Goal: Feedback & Contribution: Contribute content

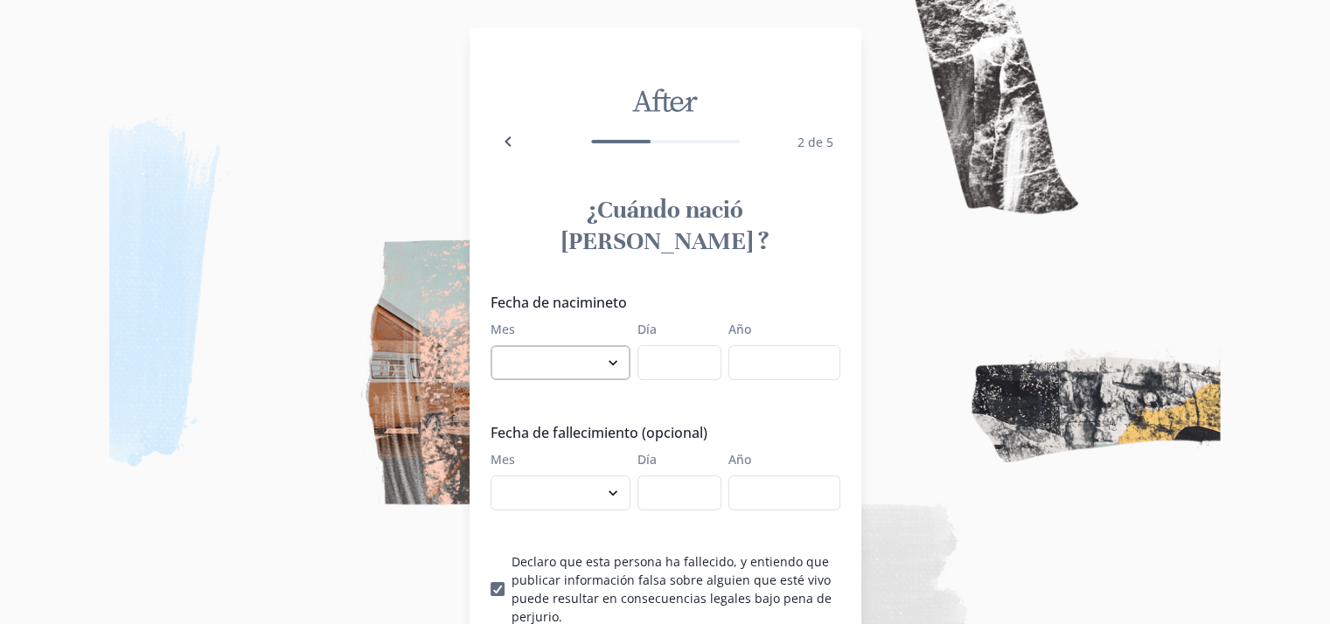
click at [621, 345] on select "enero febrero marzo [PERSON_NAME] [PERSON_NAME] septiembre octubre noviembre di…" at bounding box center [561, 362] width 140 height 35
select select "7"
click at [497, 345] on select "enero febrero marzo [PERSON_NAME] [PERSON_NAME] septiembre octubre noviembre di…" at bounding box center [561, 362] width 140 height 35
click at [678, 345] on input "Día" at bounding box center [680, 362] width 84 height 35
type input "15"
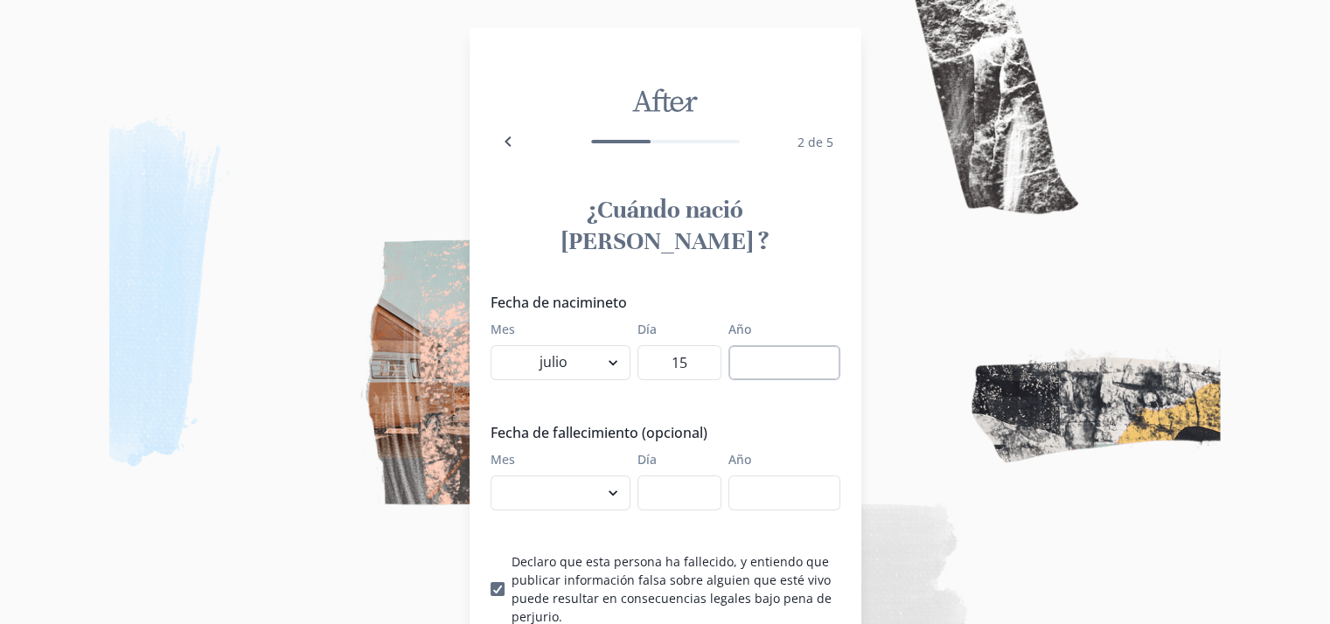
click at [752, 345] on input "Año" at bounding box center [785, 362] width 112 height 35
type input "1939"
click at [621, 476] on select "enero febrero marzo [PERSON_NAME] [PERSON_NAME] septiembre octubre noviembre di…" at bounding box center [561, 493] width 140 height 35
select select "8"
click at [497, 476] on select "enero febrero marzo [PERSON_NAME] [PERSON_NAME] septiembre octubre noviembre di…" at bounding box center [561, 493] width 140 height 35
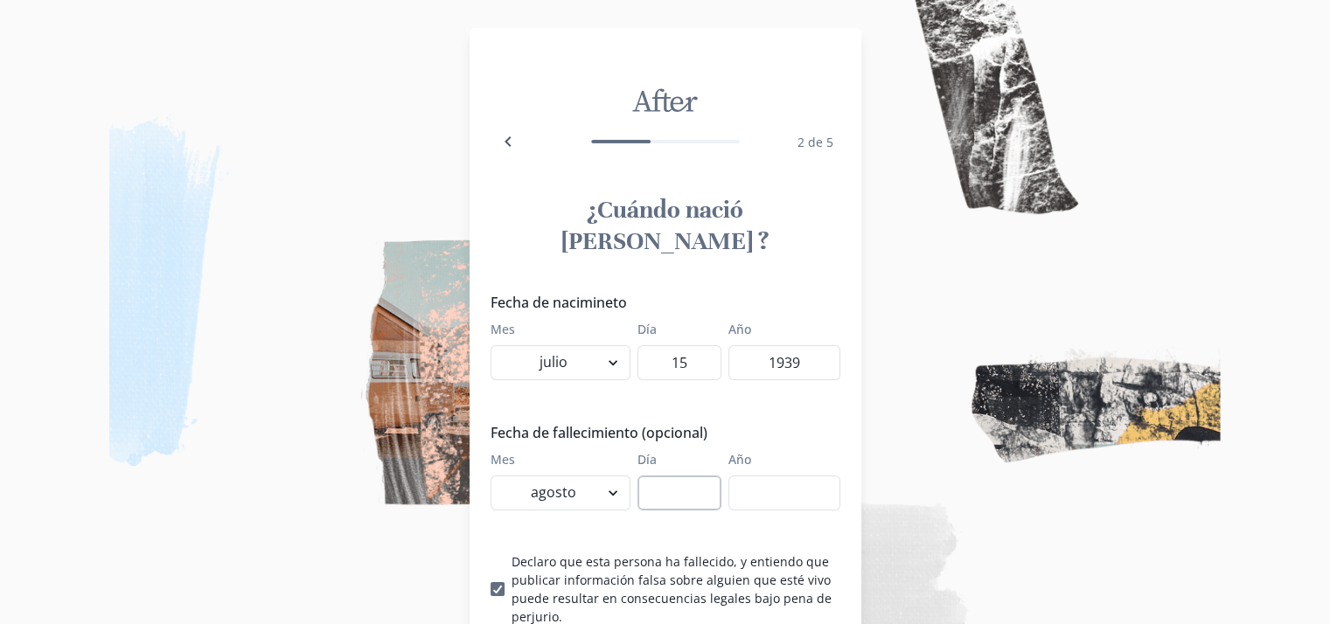
click at [669, 476] on input "Día" at bounding box center [680, 493] width 84 height 35
type input "10"
click at [805, 476] on input "Año" at bounding box center [785, 493] width 112 height 35
type input "2025"
click at [974, 503] on img at bounding box center [665, 312] width 1330 height 624
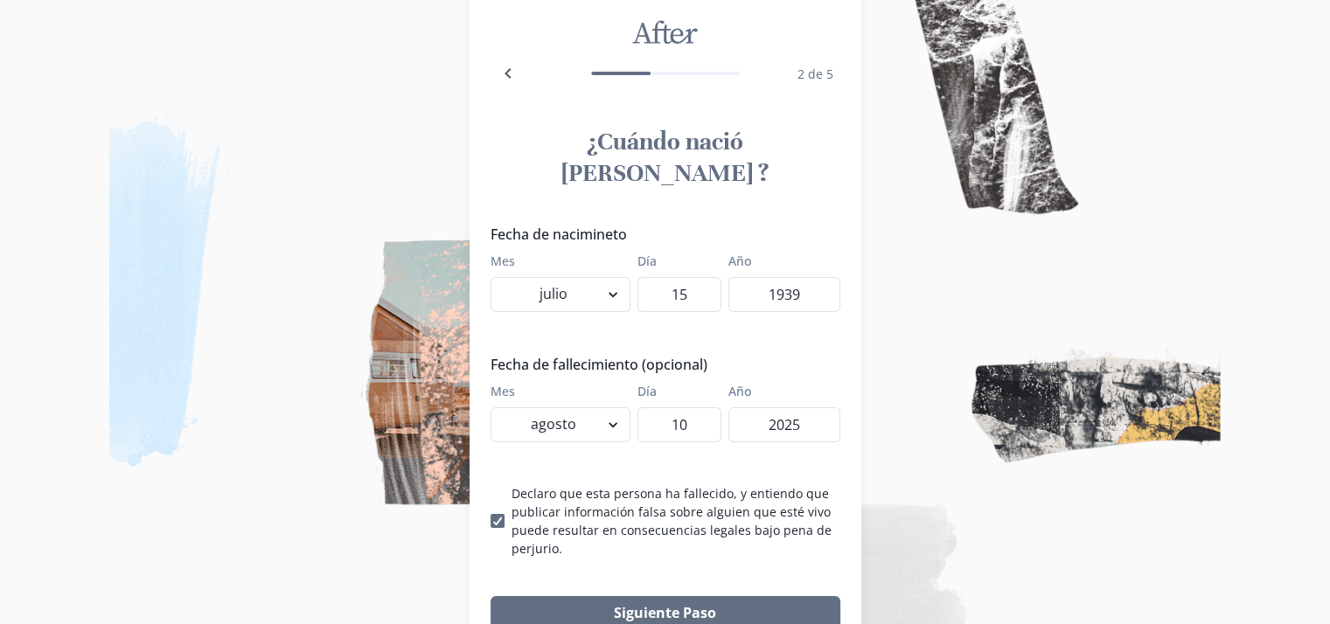
scroll to position [126, 0]
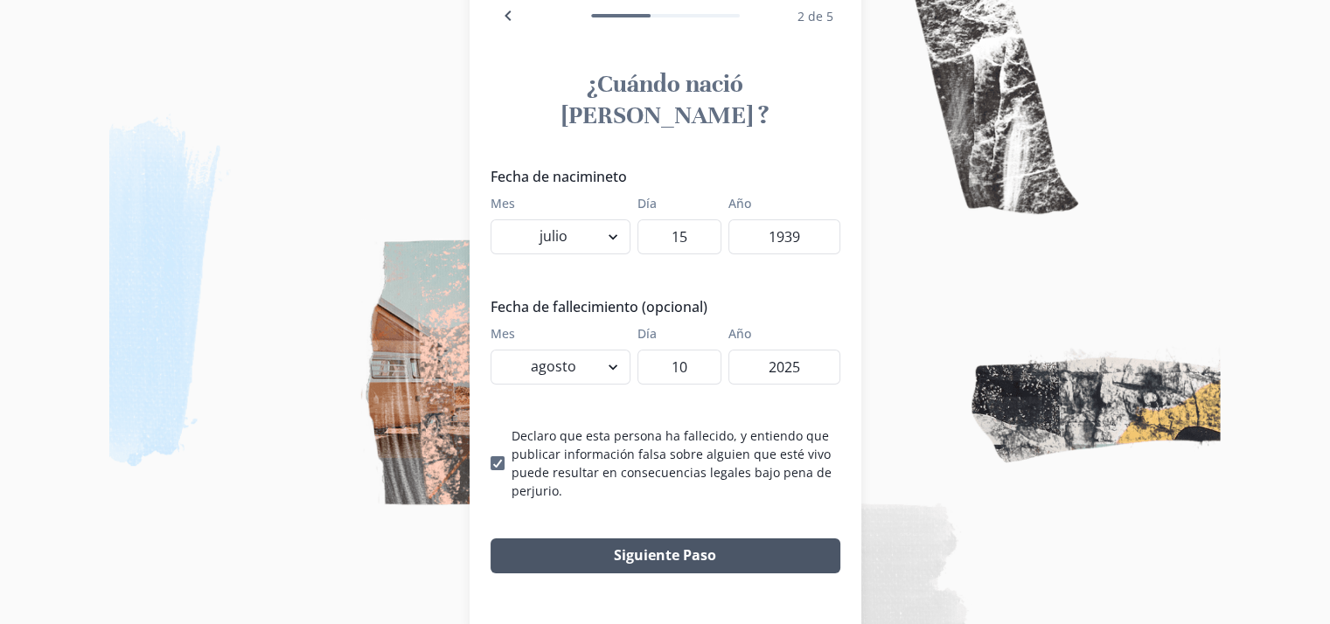
click at [699, 539] on button "Siguiente Paso" at bounding box center [666, 556] width 350 height 35
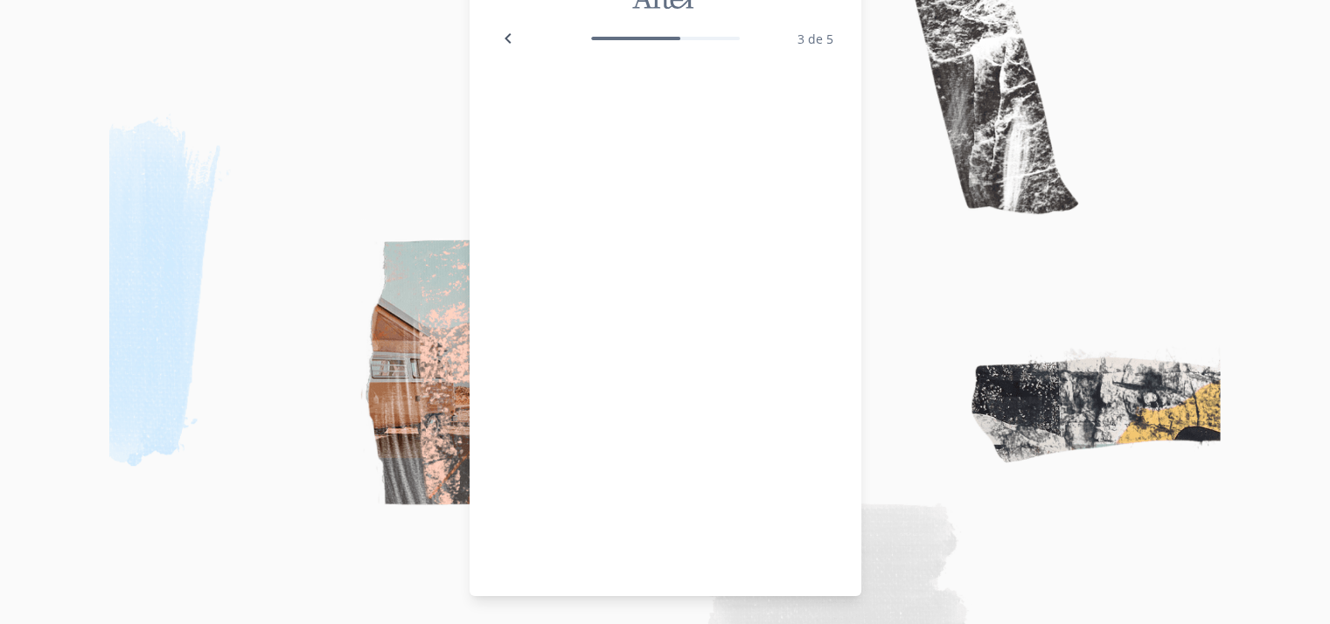
scroll to position [102, 0]
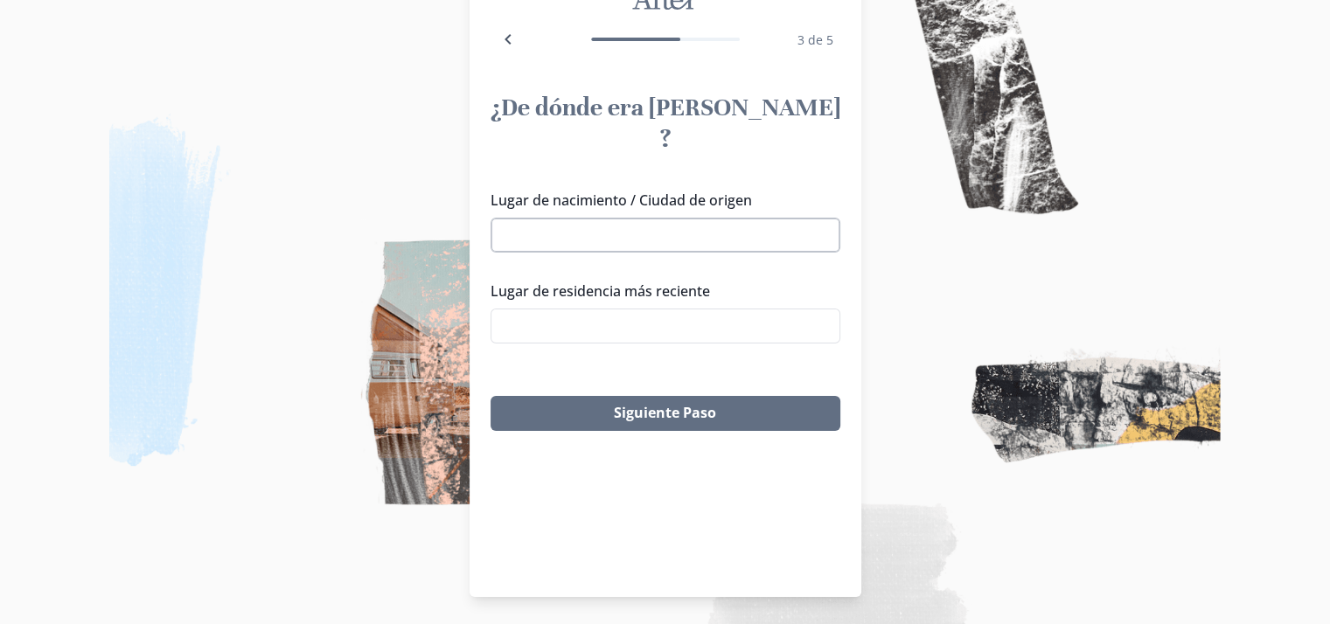
click at [638, 218] on input "Lugar de nacimiento / Ciudad de origen" at bounding box center [666, 235] width 350 height 35
click at [741, 309] on input "Lugar de residencia más reciente" at bounding box center [666, 326] width 350 height 35
click at [737, 325] on li "San [PERSON_NAME] de las Pirámides, [GEOGRAPHIC_DATA], [GEOGRAPHIC_DATA]" at bounding box center [671, 337] width 343 height 48
type input "San [PERSON_NAME] de las Pirámides, [GEOGRAPHIC_DATA], [GEOGRAPHIC_DATA]"
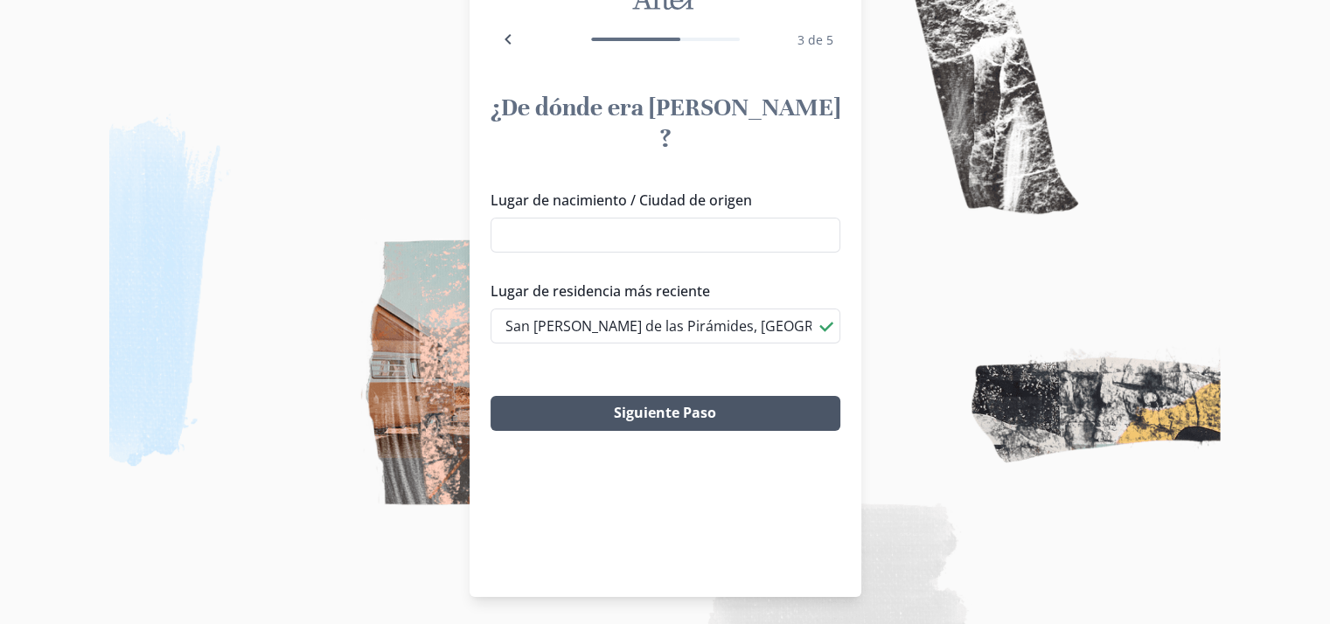
click at [657, 396] on button "Siguiente Paso" at bounding box center [666, 413] width 350 height 35
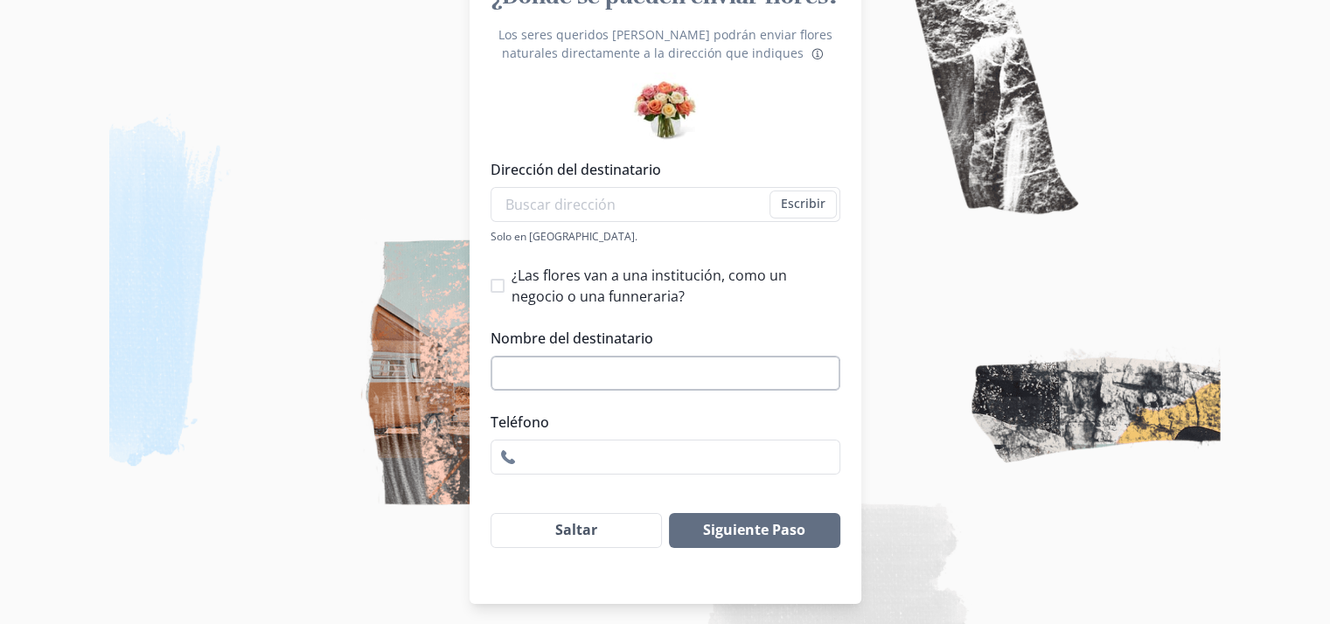
scroll to position [220, 0]
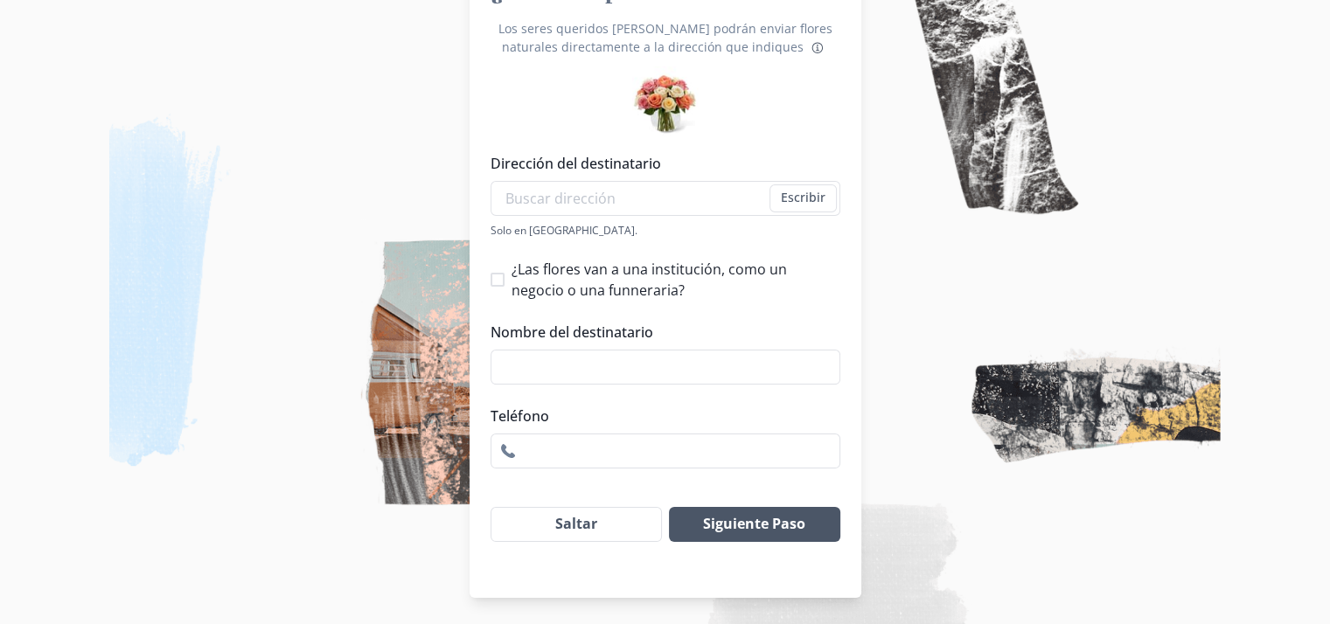
click at [767, 522] on button "Siguiente Paso" at bounding box center [754, 524] width 171 height 35
click at [724, 200] on input "Dirección del destinatario" at bounding box center [666, 198] width 350 height 35
click at [539, 191] on input "Dirección del destinatario" at bounding box center [666, 198] width 350 height 35
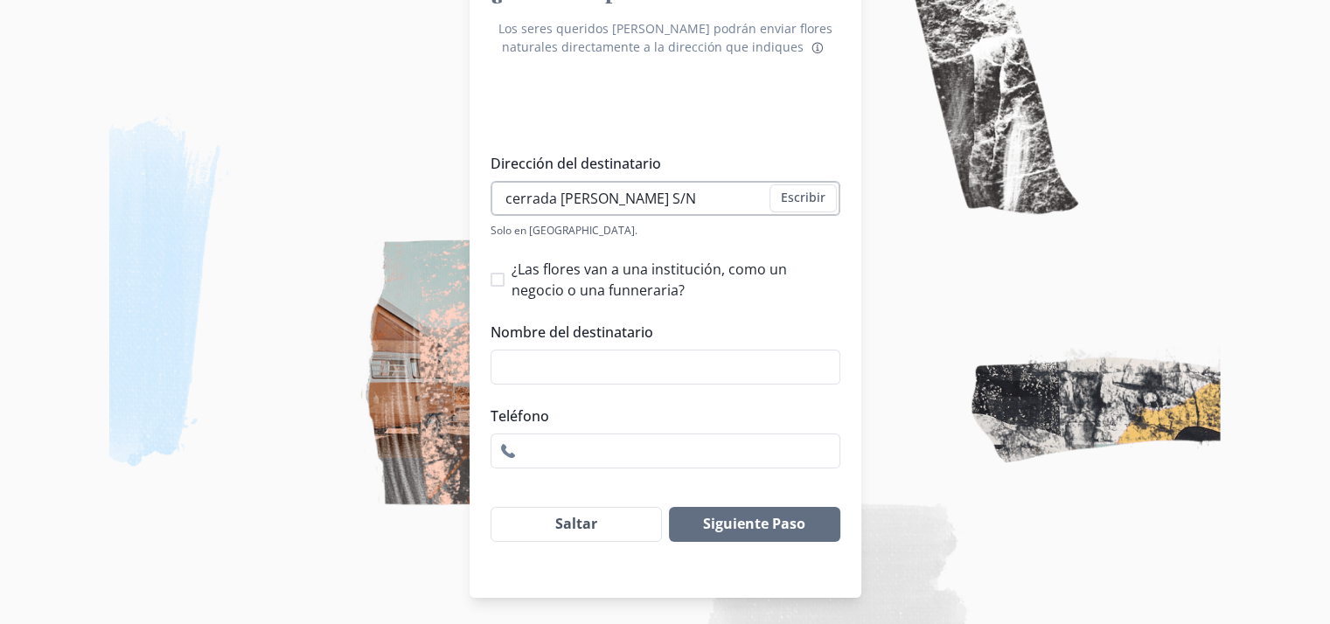
click at [518, 197] on input "cerrada [PERSON_NAME] S/N" at bounding box center [666, 198] width 350 height 35
click at [755, 193] on input "Cerrada [PERSON_NAME] S/N" at bounding box center [666, 198] width 350 height 35
click at [774, 202] on input "Cerrada [PERSON_NAME] S/N, [GEOGRAPHIC_DATA][PERSON_NAME], [GEOGRAPHIC_DATA]." at bounding box center [666, 198] width 350 height 35
click at [767, 198] on input "Cerrada [PERSON_NAME] S/N, [GEOGRAPHIC_DATA][PERSON_NAME], [GEOGRAPHIC_DATA]." at bounding box center [666, 198] width 350 height 35
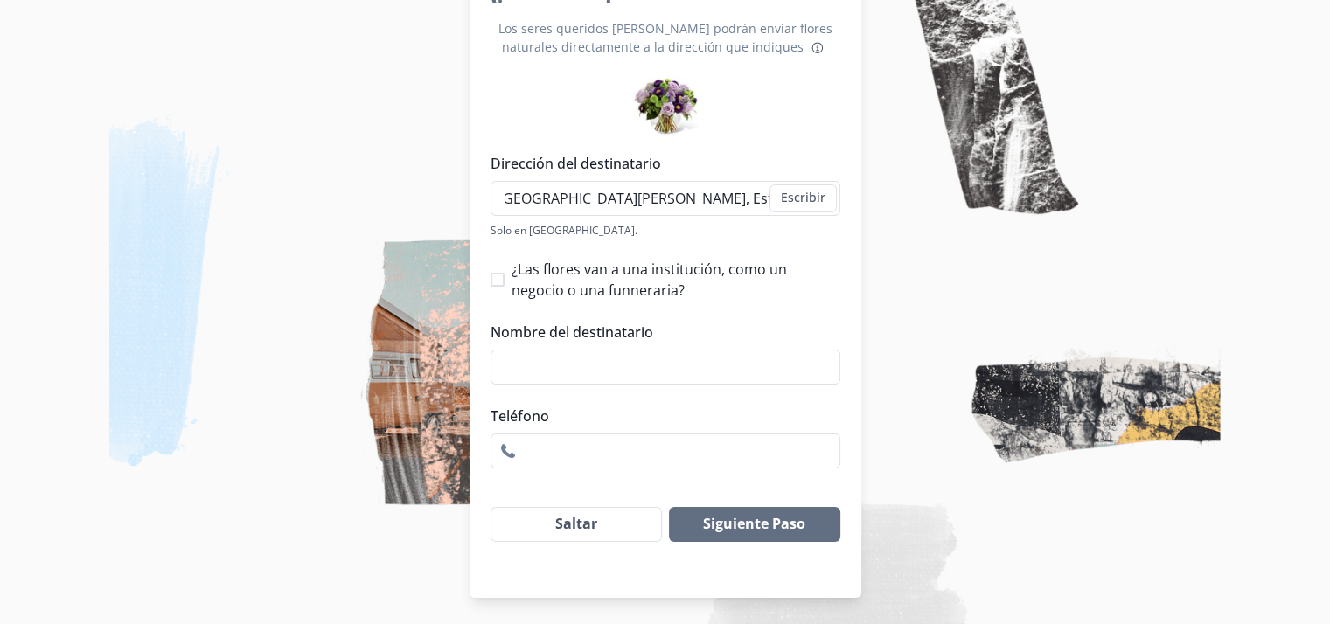
scroll to position [0, 200]
click at [773, 199] on input "Cerrada [PERSON_NAME] S/N, [GEOGRAPHIC_DATA][PERSON_NAME], Estado de o." at bounding box center [666, 198] width 350 height 35
type input "Cerrada [PERSON_NAME] S/N, [GEOGRAPHIC_DATA][PERSON_NAME], [GEOGRAPHIC_DATA]."
click at [736, 520] on button "Siguiente Paso" at bounding box center [754, 524] width 171 height 35
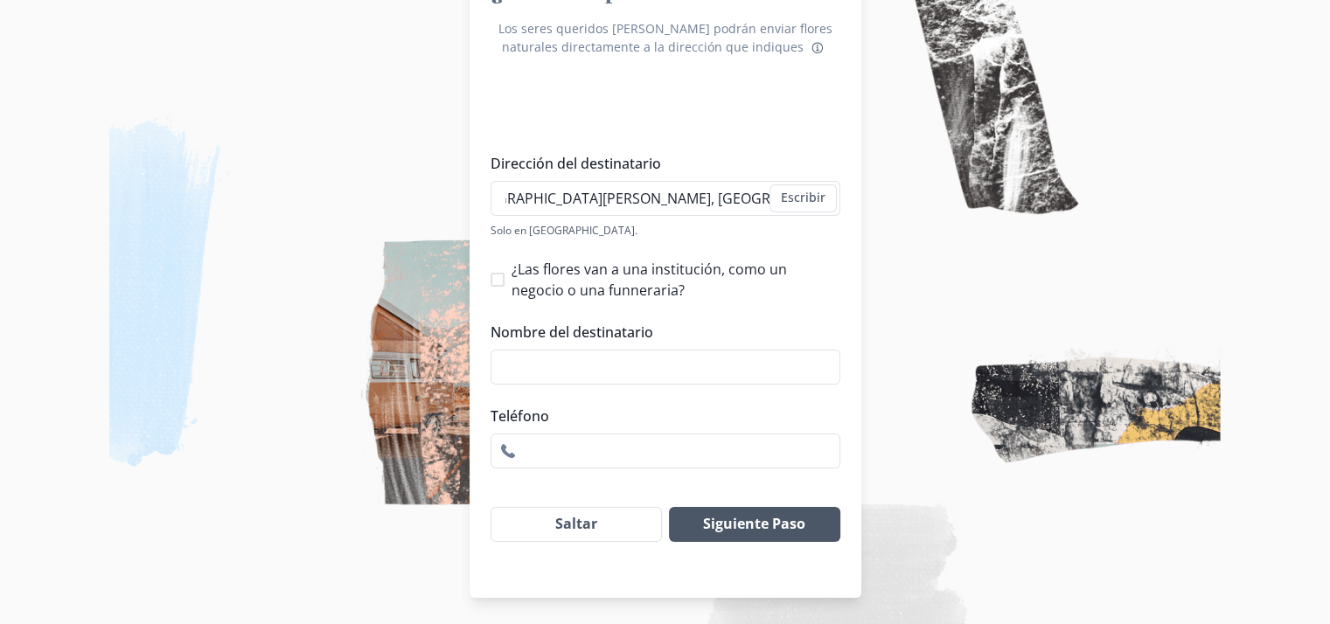
scroll to position [0, 0]
click at [553, 365] on input "Nombre del destinatario" at bounding box center [666, 367] width 350 height 35
type input "[PERSON_NAME]"
click at [755, 525] on button "Siguiente Paso" at bounding box center [754, 524] width 171 height 35
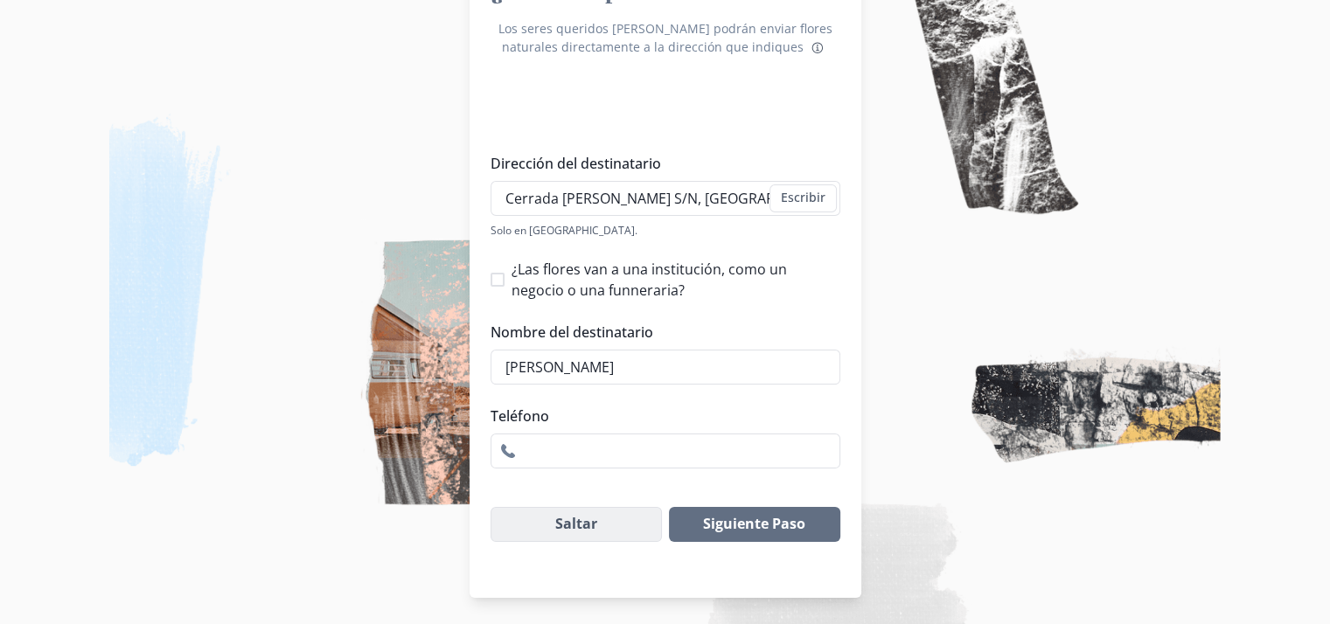
click at [623, 526] on button "Saltar" at bounding box center [577, 524] width 172 height 35
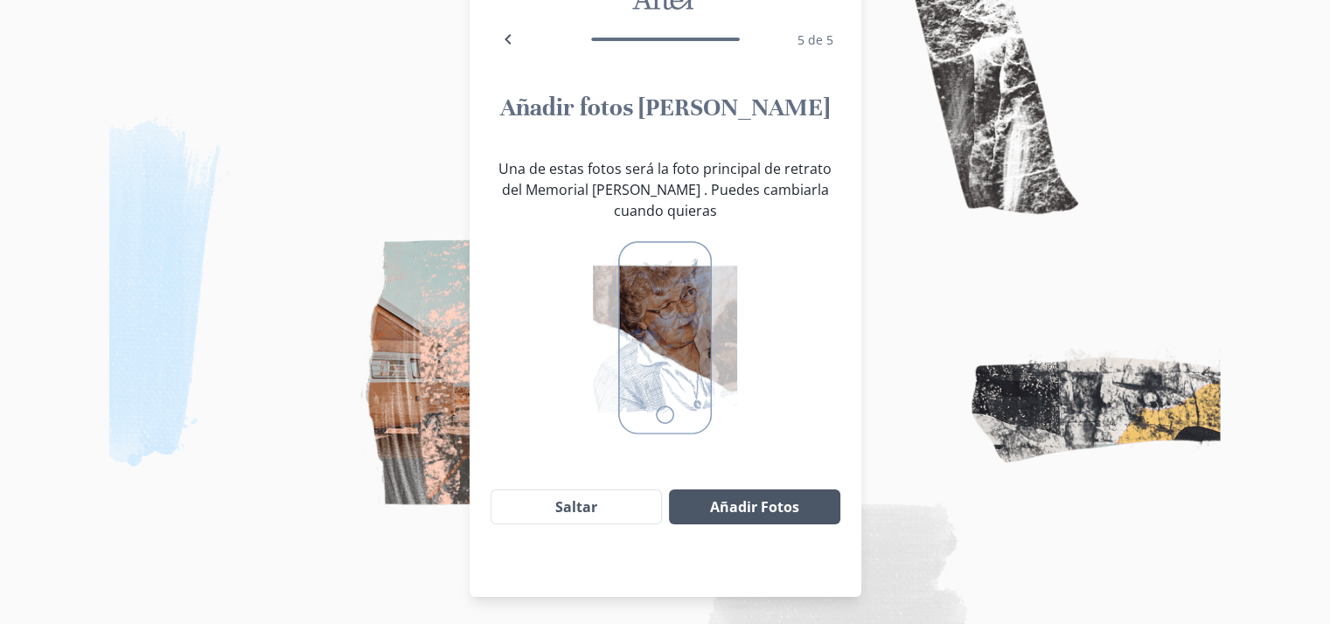
click at [742, 508] on button "Añadir Fotos" at bounding box center [754, 507] width 171 height 35
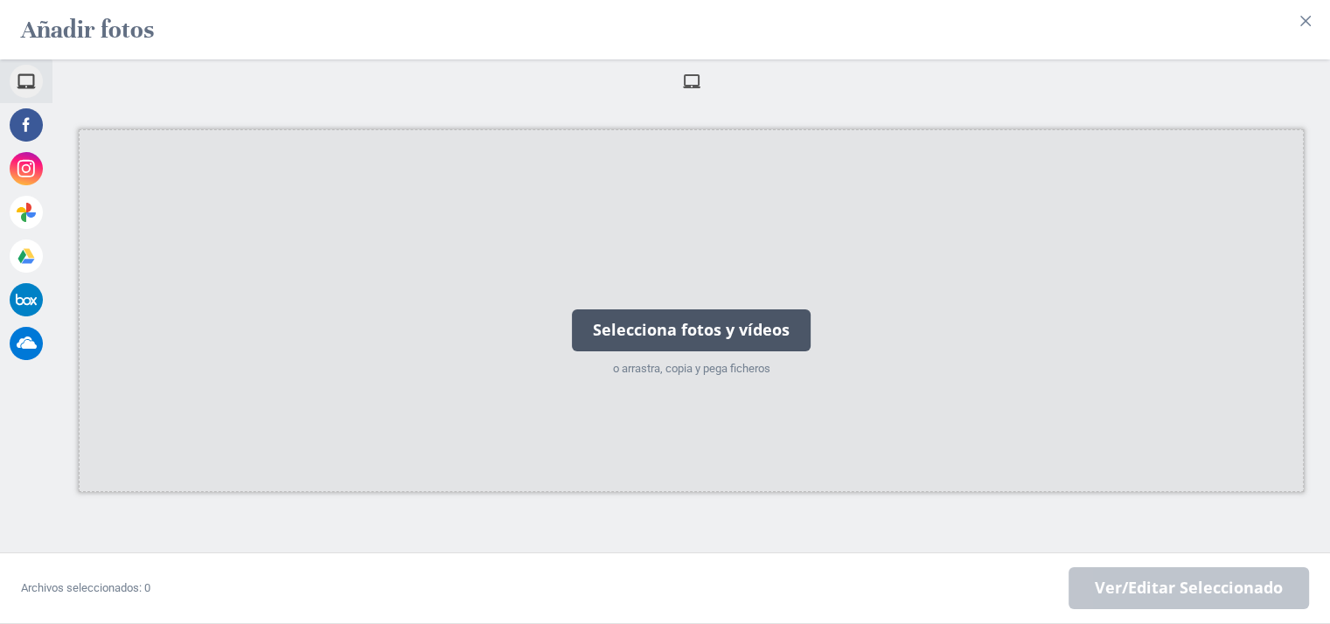
click at [838, 301] on div "Selecciona fotos y vídeos o arrastra, copia y pega ficheros" at bounding box center [691, 310] width 1225 height 363
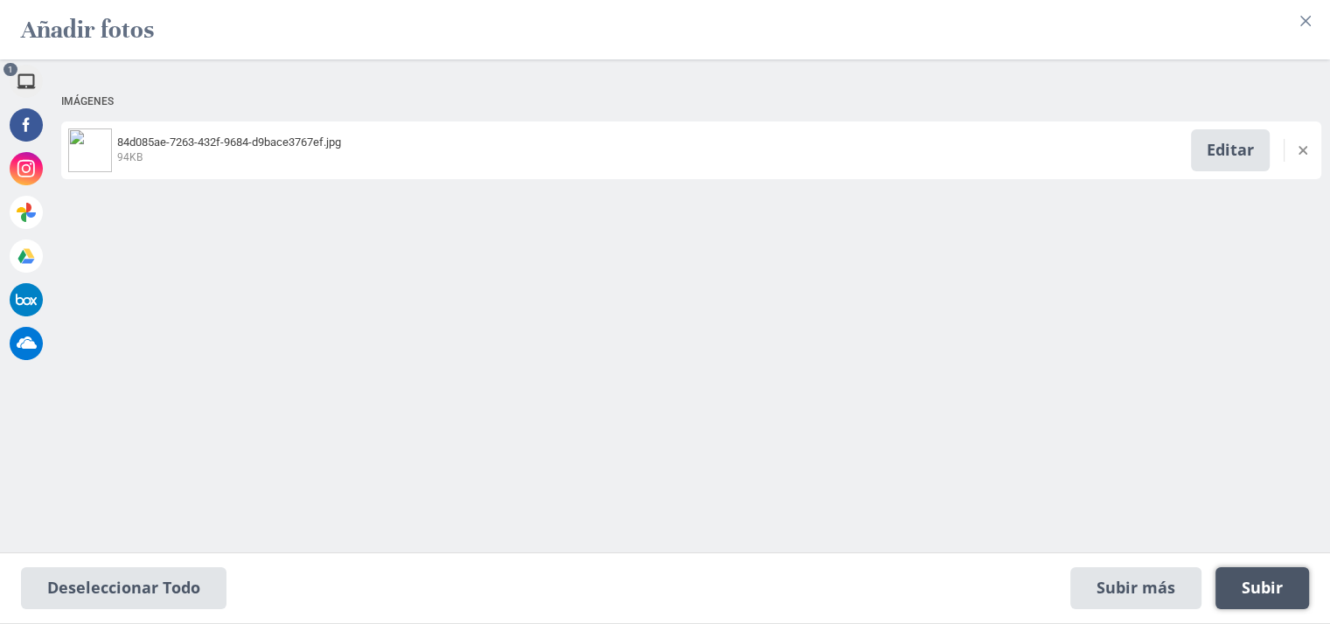
click at [1254, 592] on span "Subir 1" at bounding box center [1262, 588] width 41 height 19
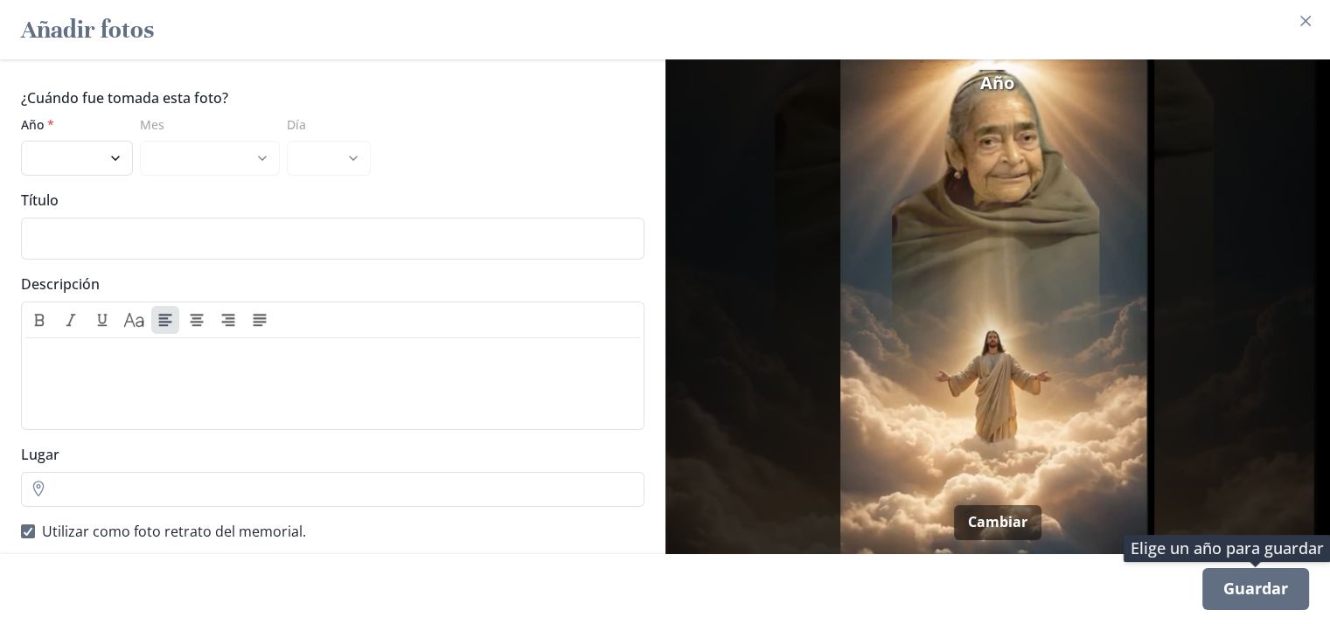
drag, startPoint x: 1238, startPoint y: 598, endPoint x: 1168, endPoint y: 401, distance: 209.7
click at [1238, 589] on div "Guardar" at bounding box center [1256, 589] width 107 height 42
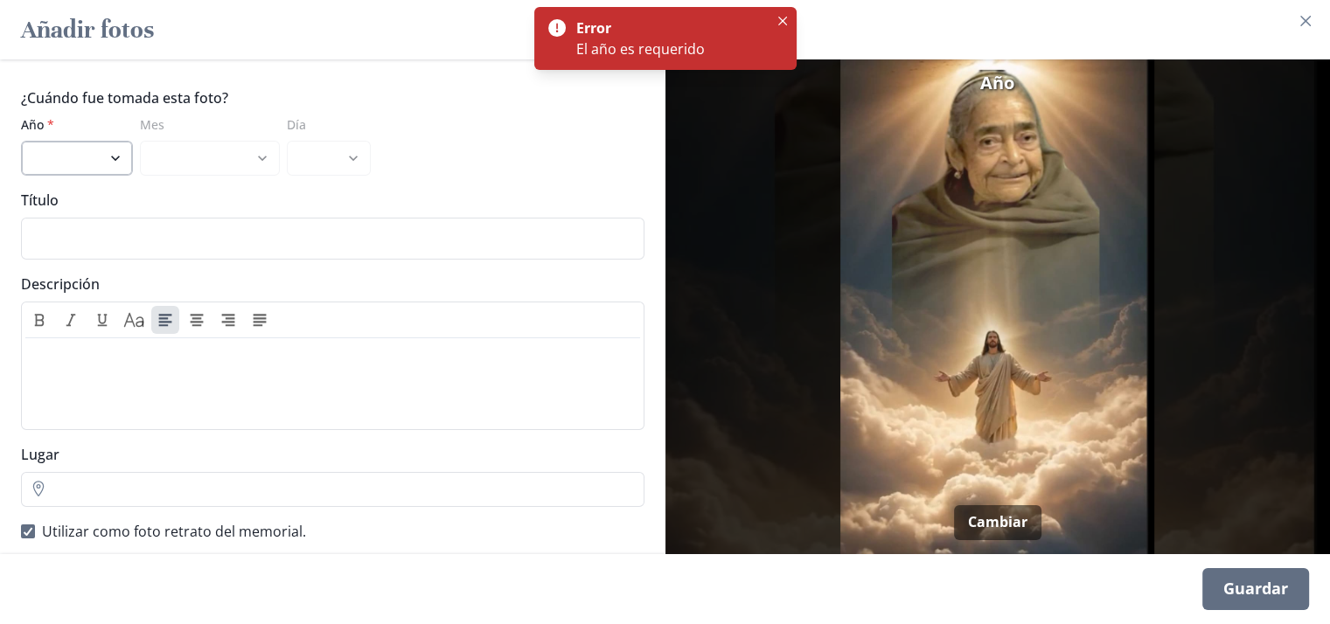
click at [114, 143] on select "2025 2024 2023 2022 2021 2020 2019 2018 2017 2016 2015 2014 2013 2012 2011 2010…" at bounding box center [77, 158] width 112 height 35
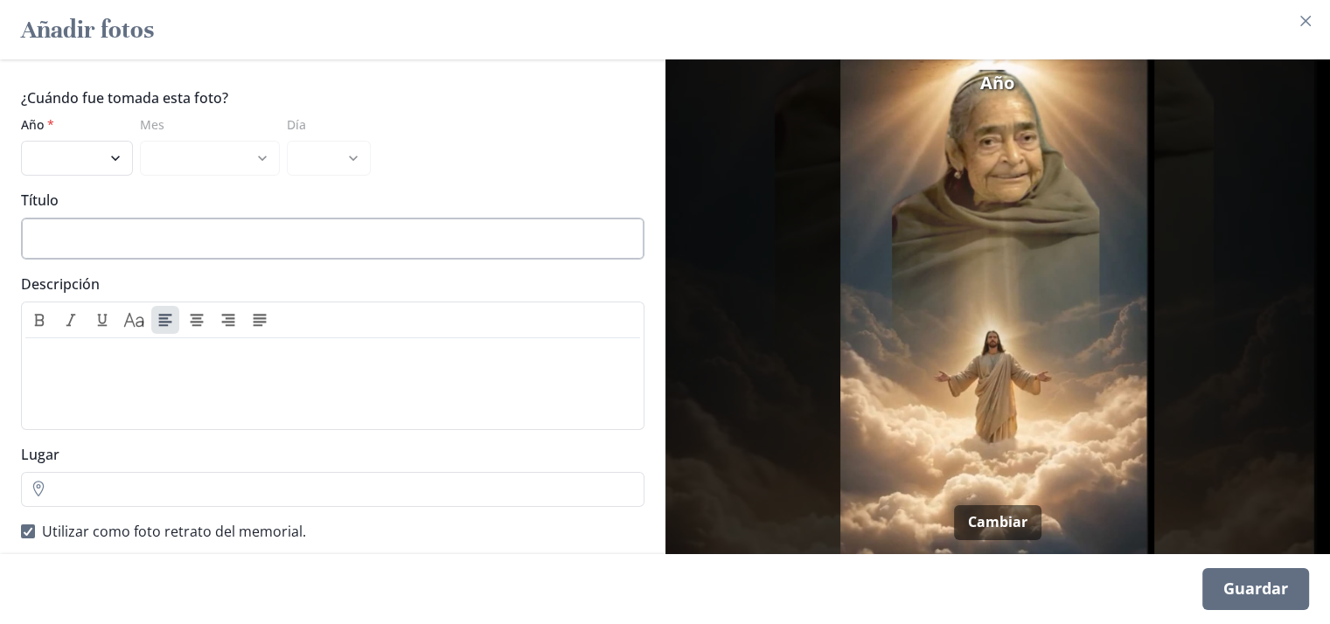
select select "2025"
click at [21, 141] on select "2025 2024 2023 2022 2021 2020 2019 2018 2017 2016 2015 2014 2013 2012 2011 2010…" at bounding box center [77, 158] width 112 height 35
click at [261, 144] on select "enero febrero marzo [PERSON_NAME] [PERSON_NAME]" at bounding box center [210, 158] width 140 height 35
select select "8"
click at [140, 141] on select "enero febrero marzo [PERSON_NAME] [PERSON_NAME]" at bounding box center [210, 158] width 140 height 35
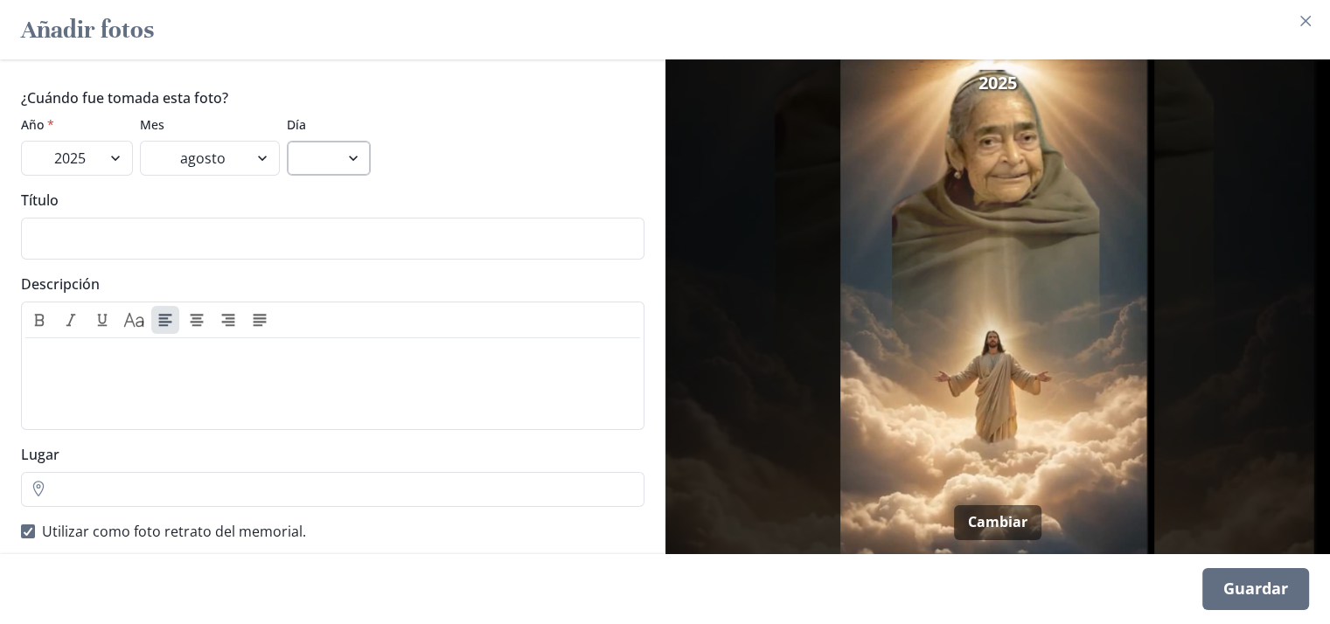
click at [351, 143] on select "1 2 3 4 5 6 7 8 9" at bounding box center [329, 158] width 84 height 35
click at [332, 153] on select "1 2 3 4 5 6 7 8 9" at bounding box center [329, 158] width 84 height 35
click at [352, 144] on select "1 2 3 4 5 6 7 8 9" at bounding box center [329, 158] width 84 height 35
select select "6"
click at [287, 141] on select "1 2 3 4 5 6 7 8 9" at bounding box center [329, 158] width 84 height 35
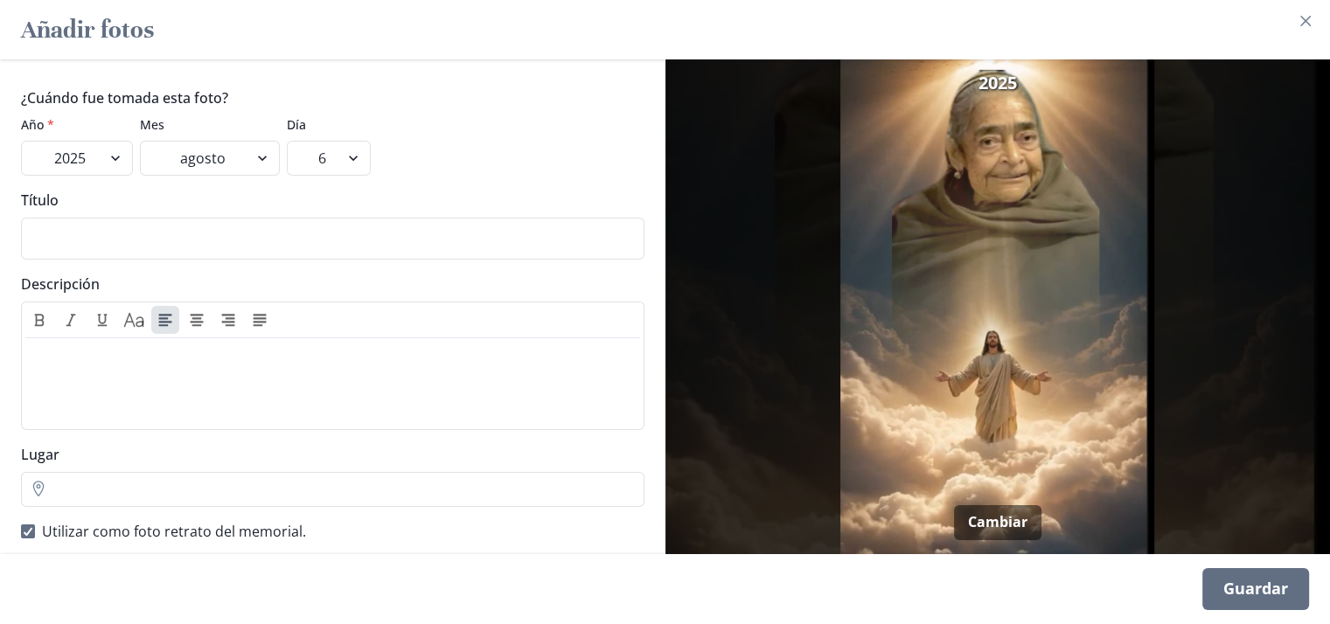
scroll to position [1, 0]
drag, startPoint x: 1237, startPoint y: 582, endPoint x: 1168, endPoint y: 470, distance: 131.1
click at [1237, 581] on div "Guardar" at bounding box center [1256, 589] width 107 height 42
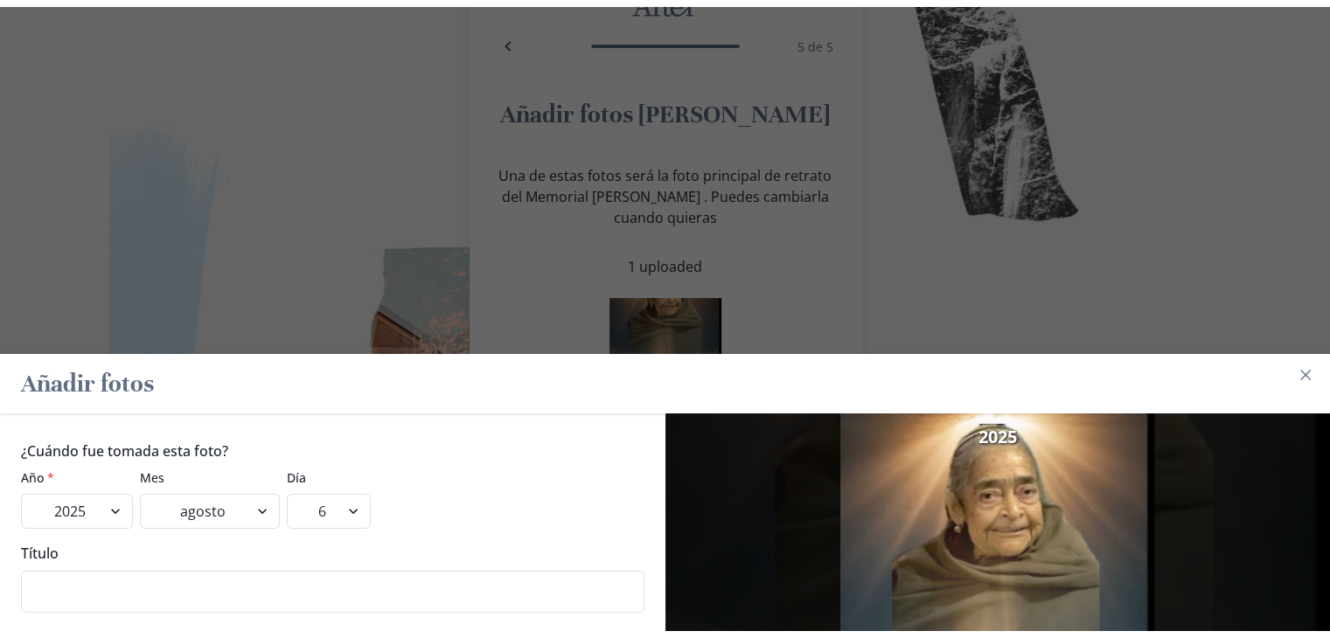
scroll to position [0, 0]
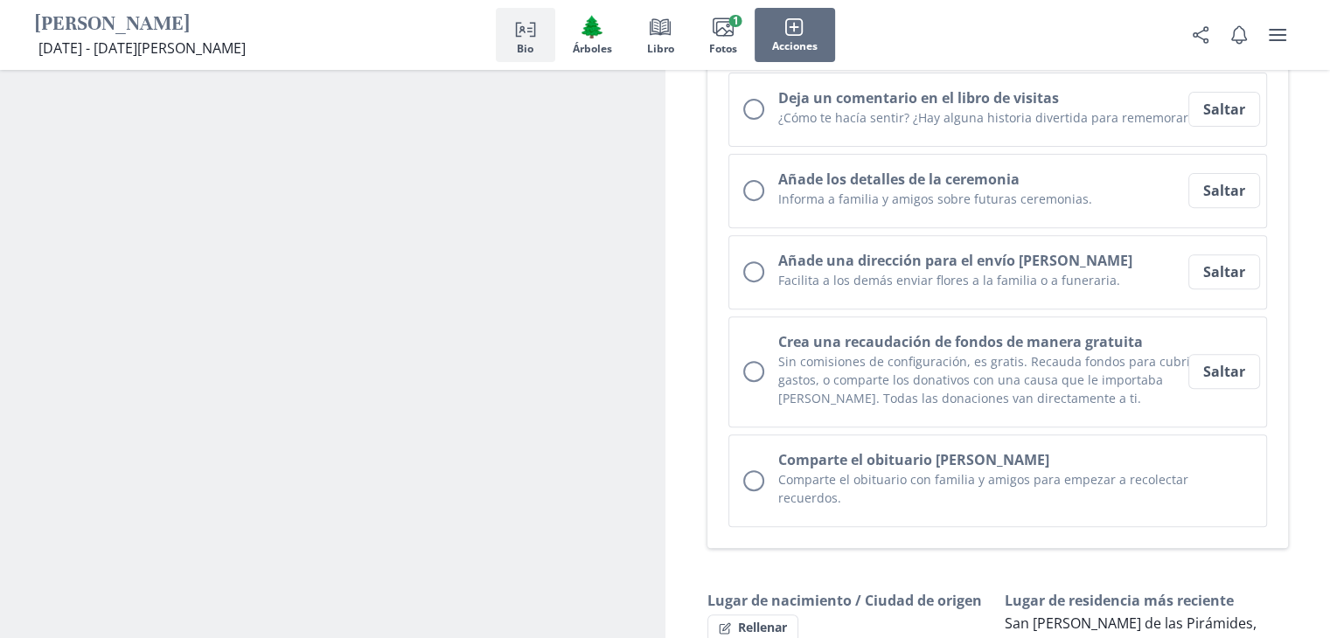
scroll to position [612, 0]
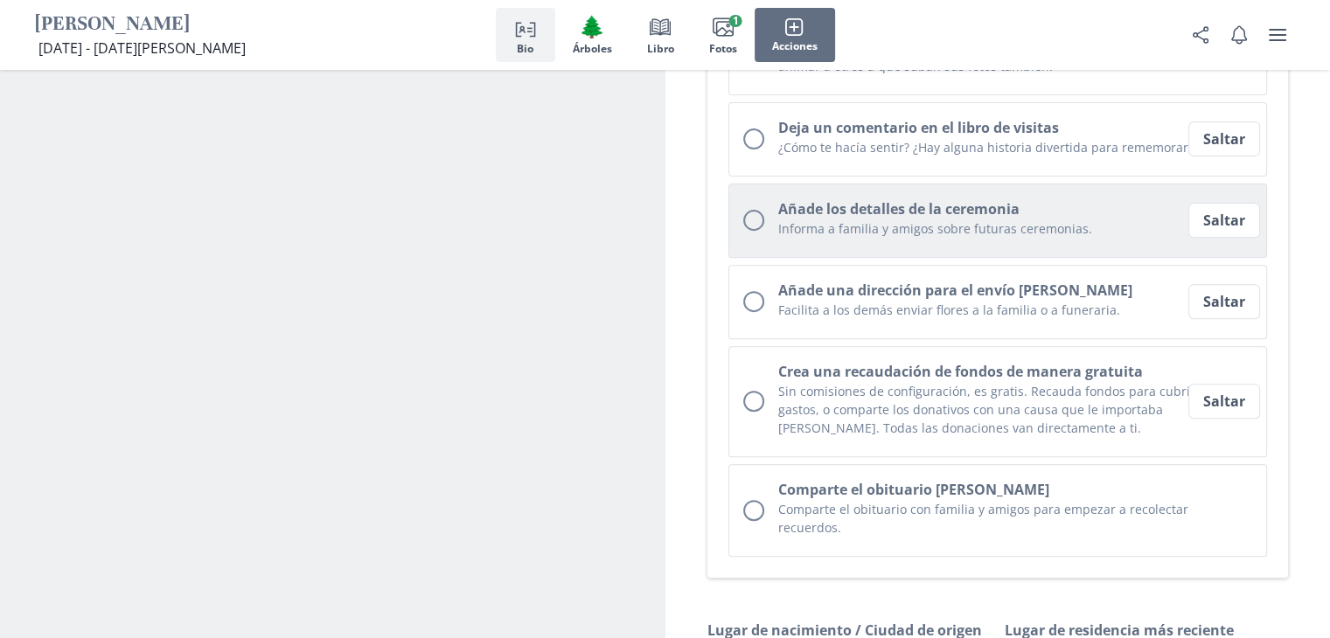
click at [751, 210] on div "Unchecked circle" at bounding box center [753, 220] width 21 height 21
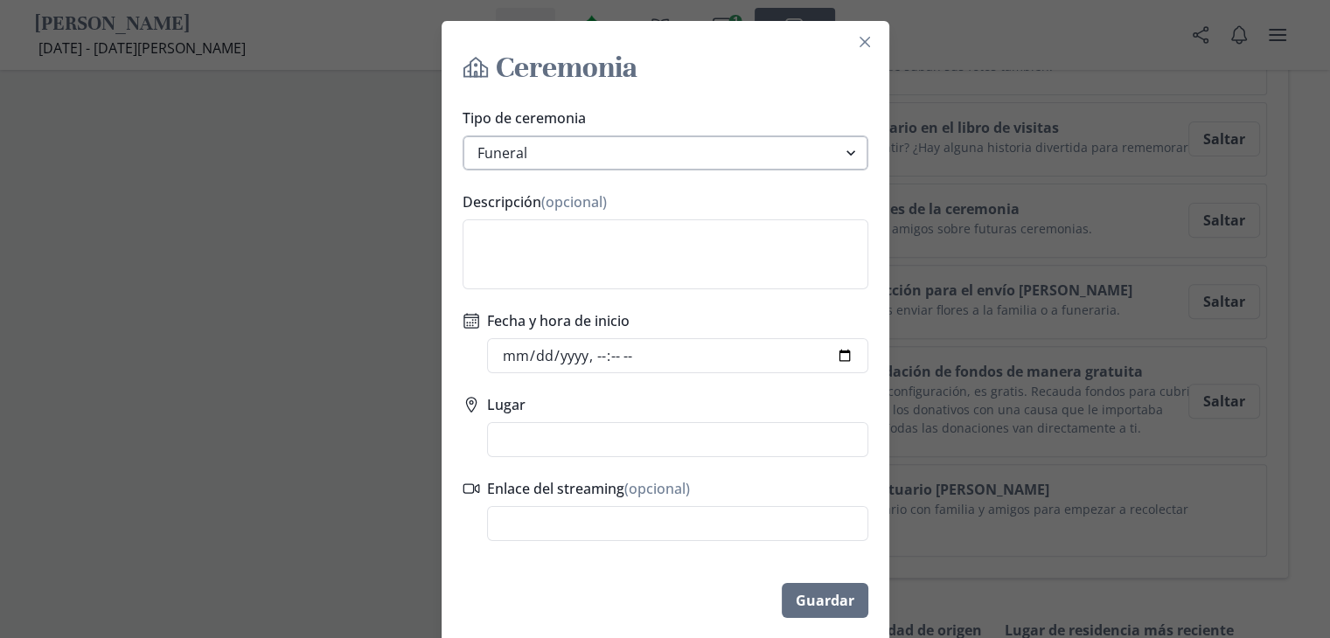
click at [845, 150] on select "Funeral Servicio de sepultura Servicio de velatorio Visitación Servicio conmemo…" at bounding box center [666, 153] width 406 height 35
select select "other"
click at [463, 136] on select "Funeral Servicio de sepultura Servicio de velatorio Visitación Servicio conmemo…" at bounding box center [666, 153] width 406 height 35
click at [735, 241] on textarea "Descripción (opcional)" at bounding box center [666, 255] width 406 height 70
click at [619, 233] on textarea "Levantada de la [PERSON_NAME], [DATE][PERSON_NAME] 18:00 hrs." at bounding box center [666, 255] width 406 height 70
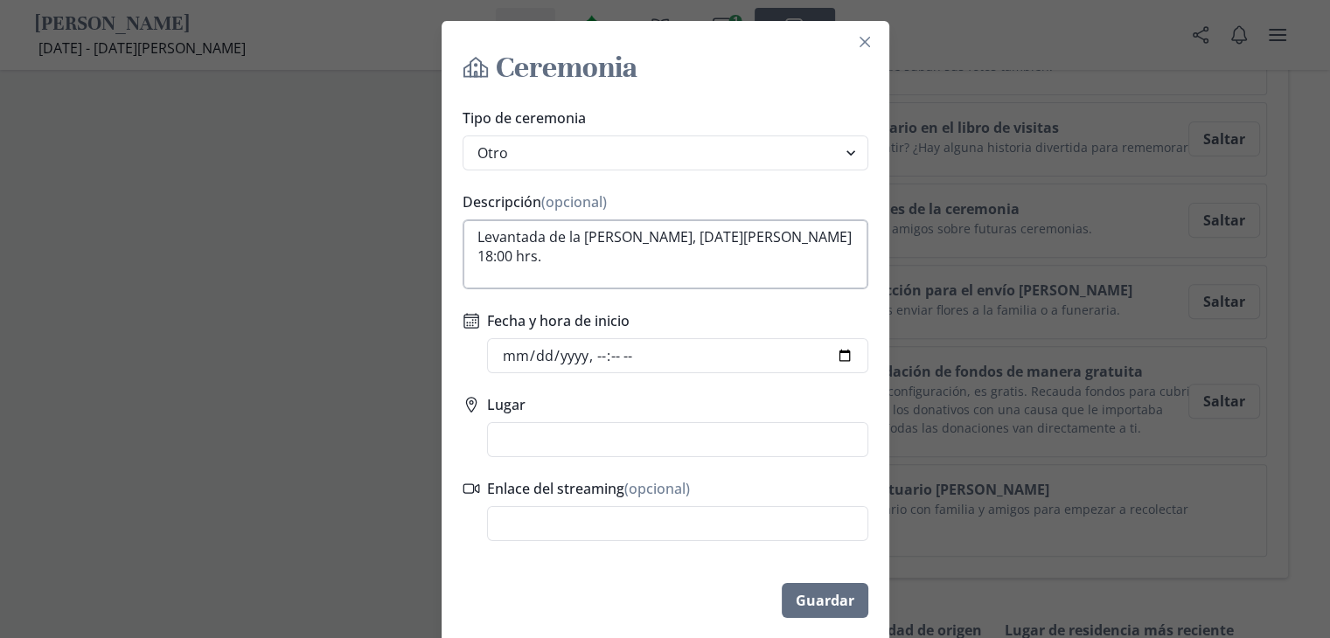
click at [621, 242] on textarea "Levantada de la [PERSON_NAME], [DATE][PERSON_NAME] 18:00 hrs." at bounding box center [666, 255] width 406 height 70
type textarea "Levantada de la [PERSON_NAME], [DATE][PERSON_NAME] 18:00 hrs."
click at [840, 354] on input "Fecha y hora de inicio" at bounding box center [677, 355] width 381 height 35
type input "[DATE]T18:00"
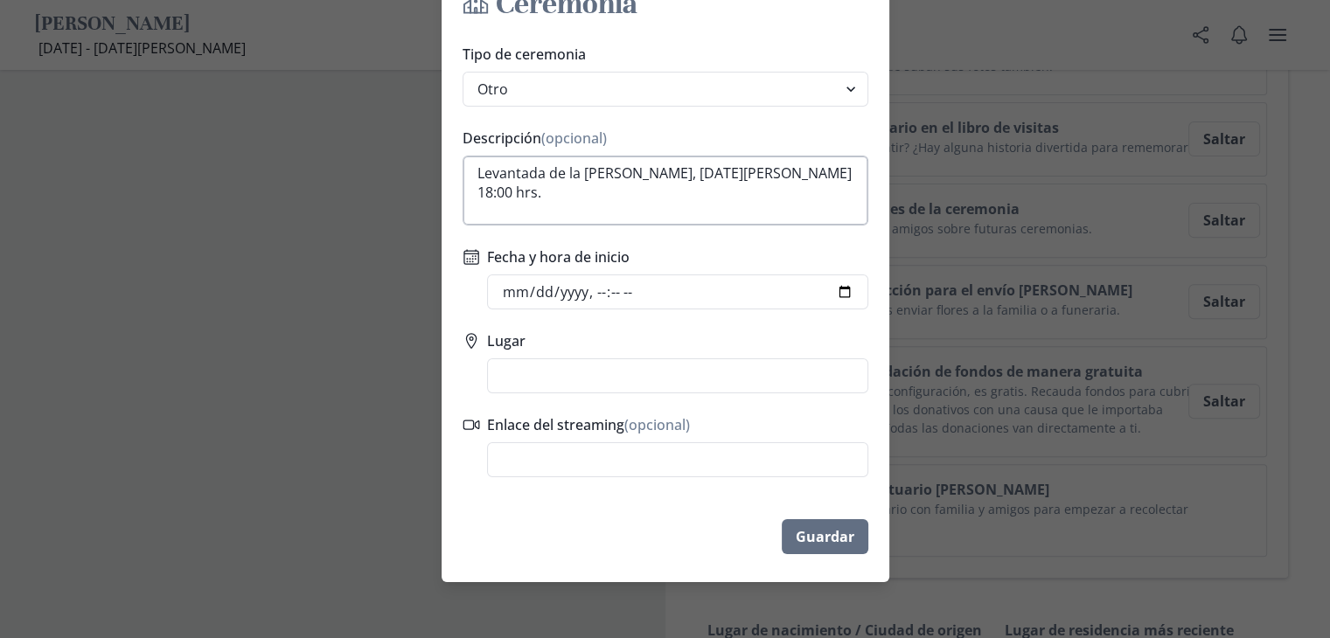
click at [849, 176] on textarea "Levantada de la [PERSON_NAME], [DATE][PERSON_NAME] 18:00 hrs." at bounding box center [666, 191] width 406 height 70
type textarea "Levantada de la [PERSON_NAME]."
click at [780, 323] on div "Tipo de ceremonia Funeral Servicio de sepultura Servicio de velatorio Visitació…" at bounding box center [666, 261] width 448 height 448
click at [689, 374] on input "Lugar" at bounding box center [677, 376] width 381 height 35
type input "c"
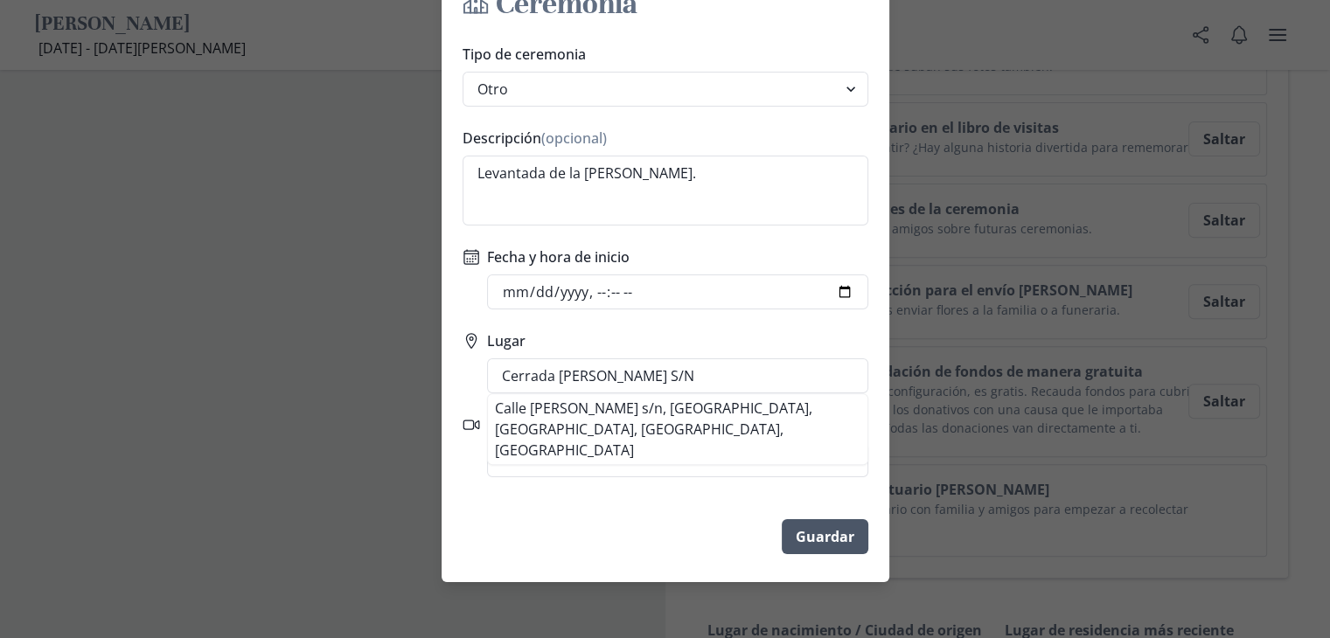
type input "Cerrada [PERSON_NAME] S/N"
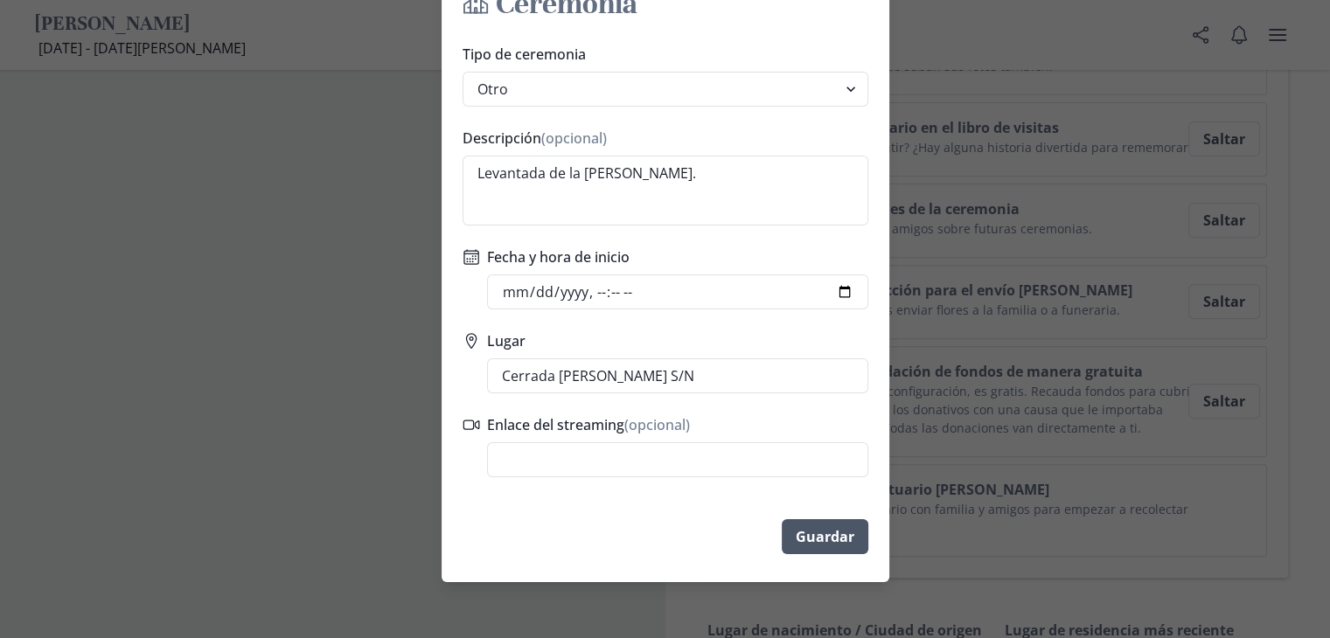
click at [822, 533] on button "Guardar" at bounding box center [825, 536] width 87 height 35
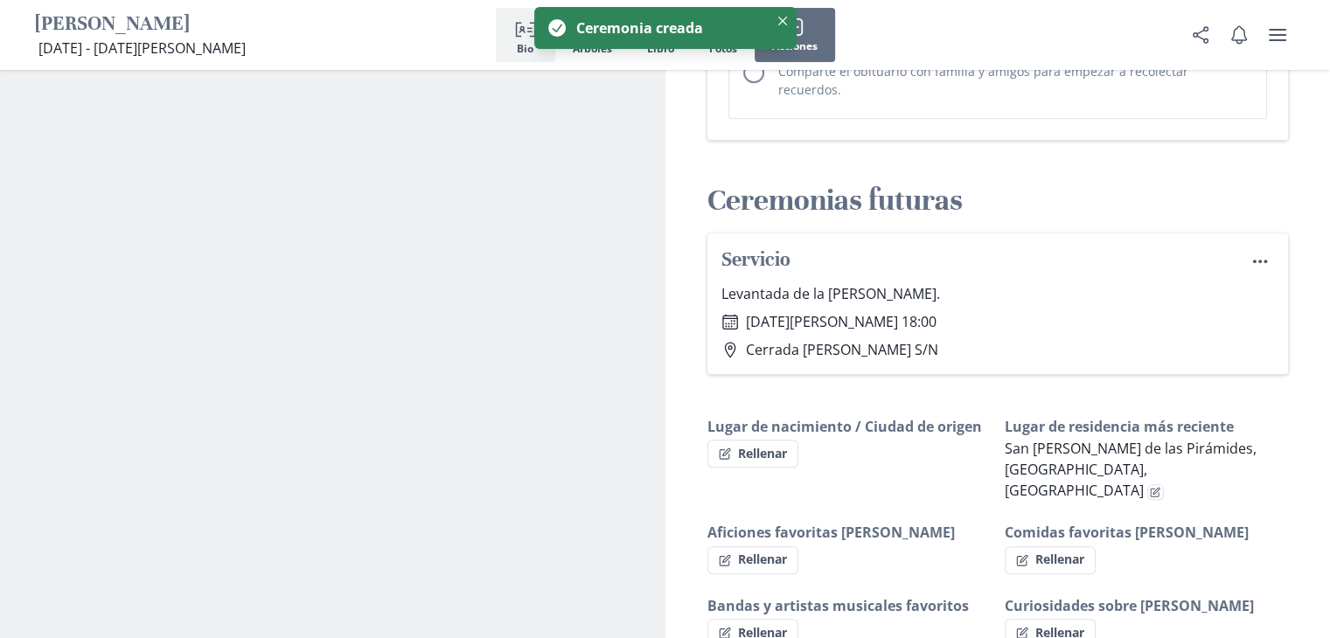
scroll to position [1032, 0]
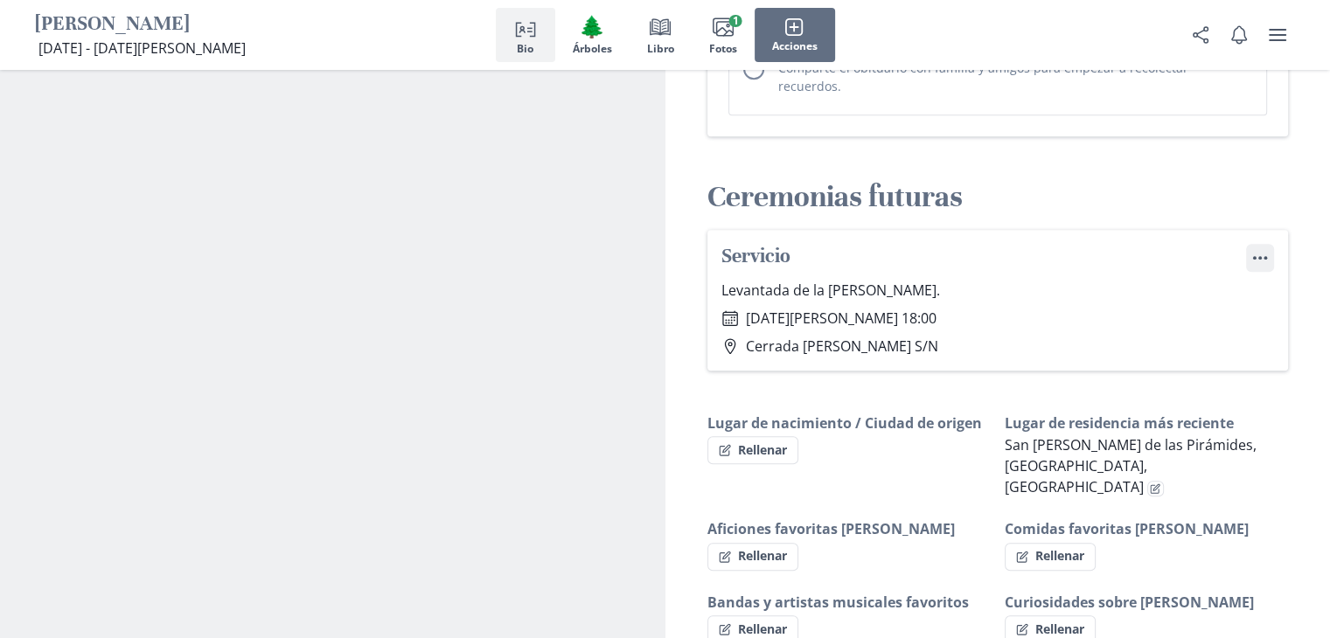
click at [1263, 249] on icon "Menu" at bounding box center [1259, 257] width 17 height 17
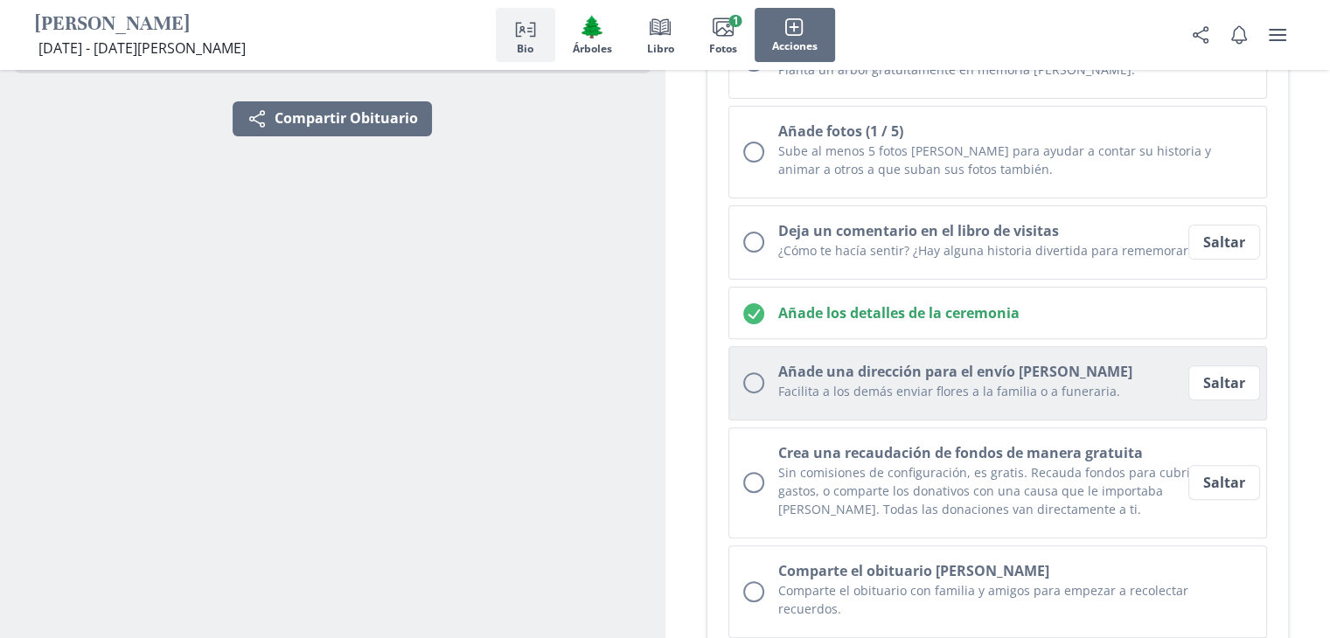
scroll to position [420, 0]
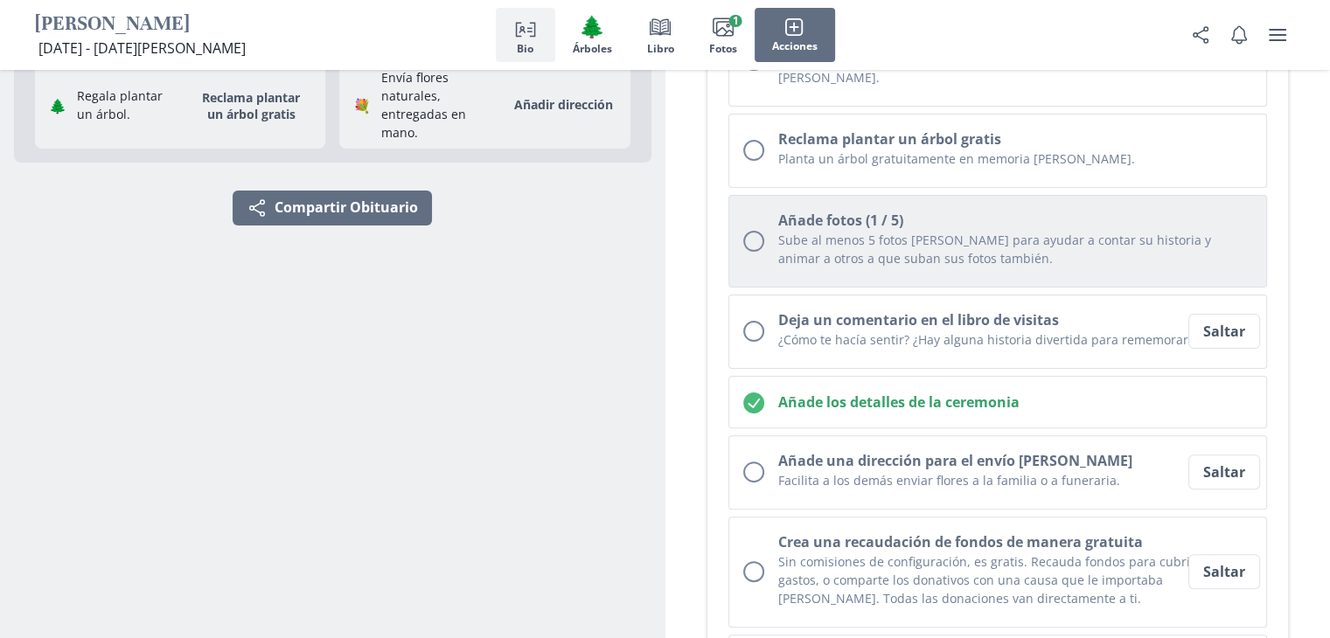
click at [763, 231] on div "Unchecked circle" at bounding box center [753, 241] width 21 height 21
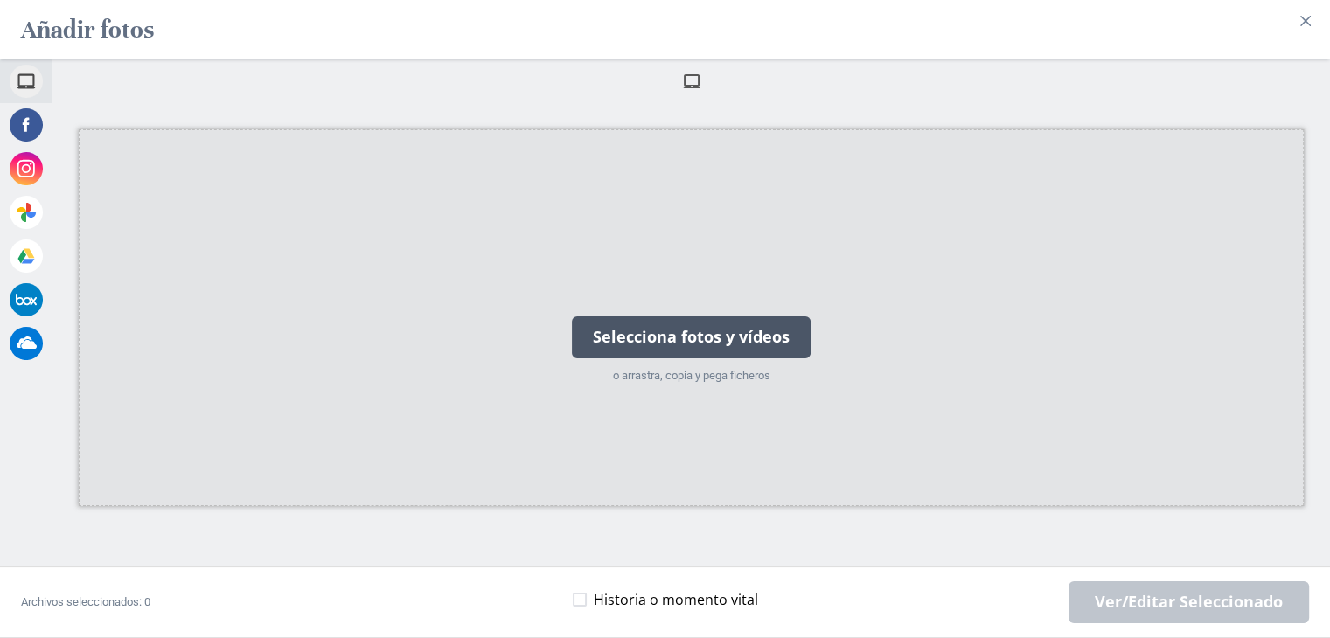
click at [821, 383] on div "Selecciona fotos y vídeos o arrastra, copia y pega ficheros" at bounding box center [691, 318] width 260 height 176
click at [742, 340] on div "Selecciona fotos y vídeos" at bounding box center [691, 338] width 239 height 42
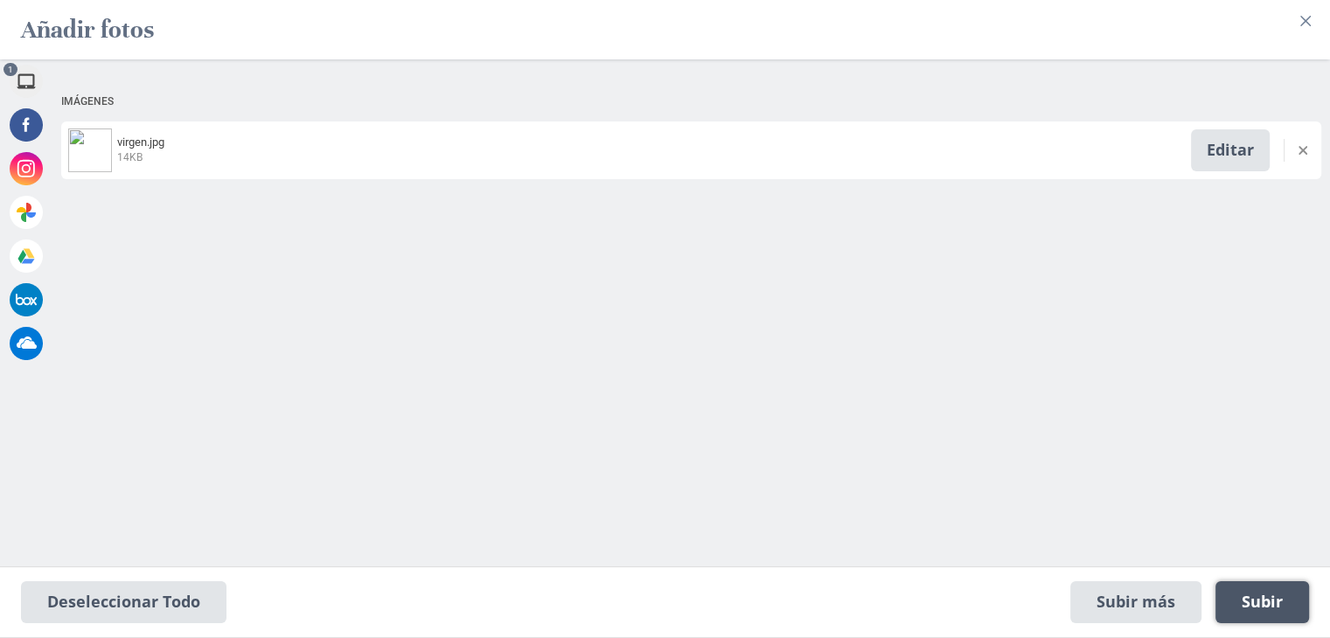
click at [1283, 601] on span "Subir 1" at bounding box center [1262, 602] width 41 height 19
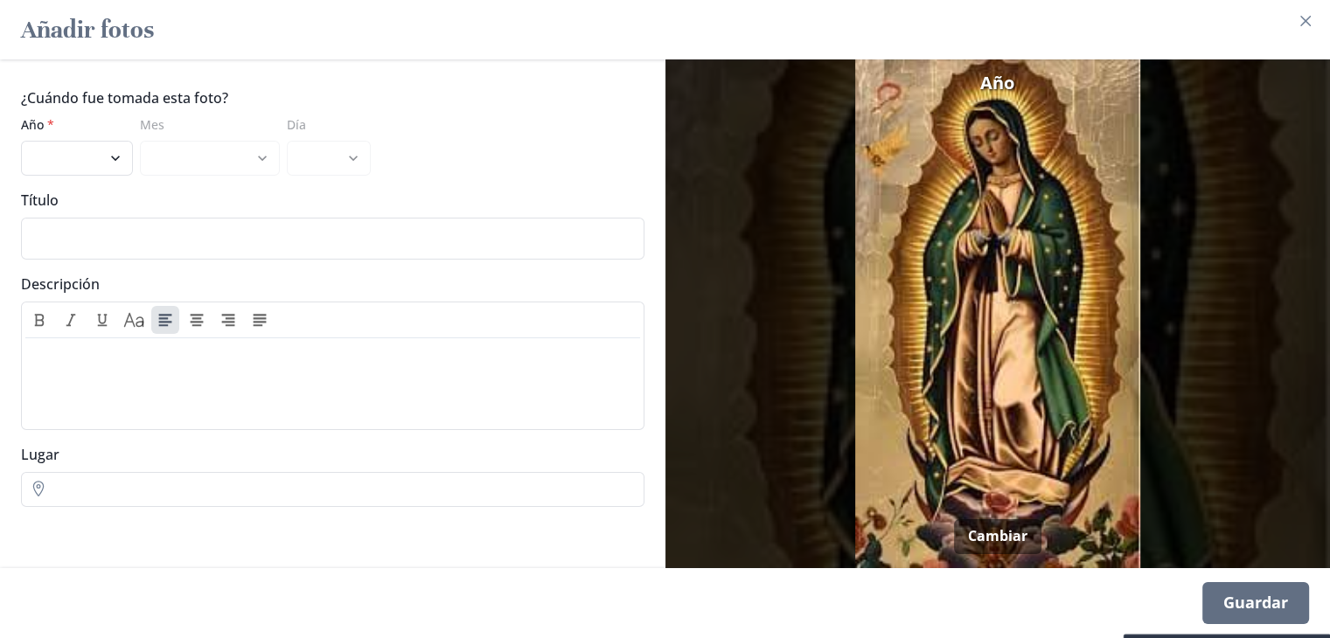
click at [1263, 595] on div "Guardar" at bounding box center [1256, 603] width 107 height 42
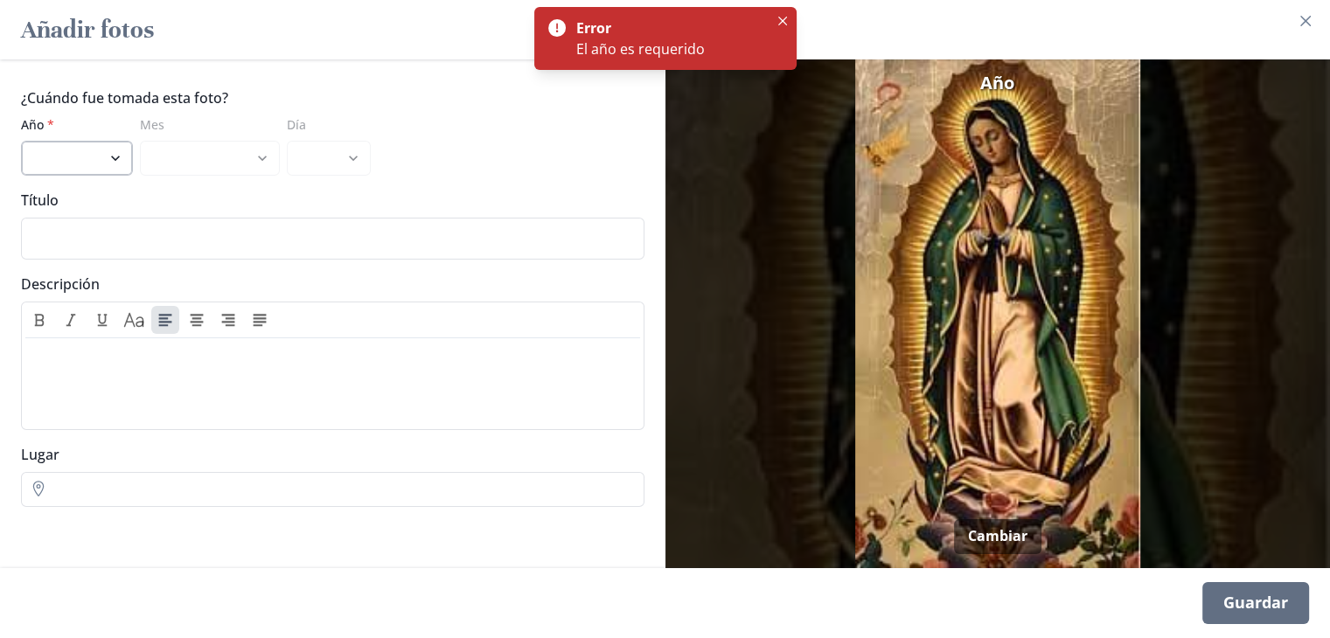
click at [121, 159] on select "2025 2024 2023 2022 2021 2020 2019 2018 2017 2016 2015 2014 2013 2012 2011 2010…" at bounding box center [77, 158] width 112 height 35
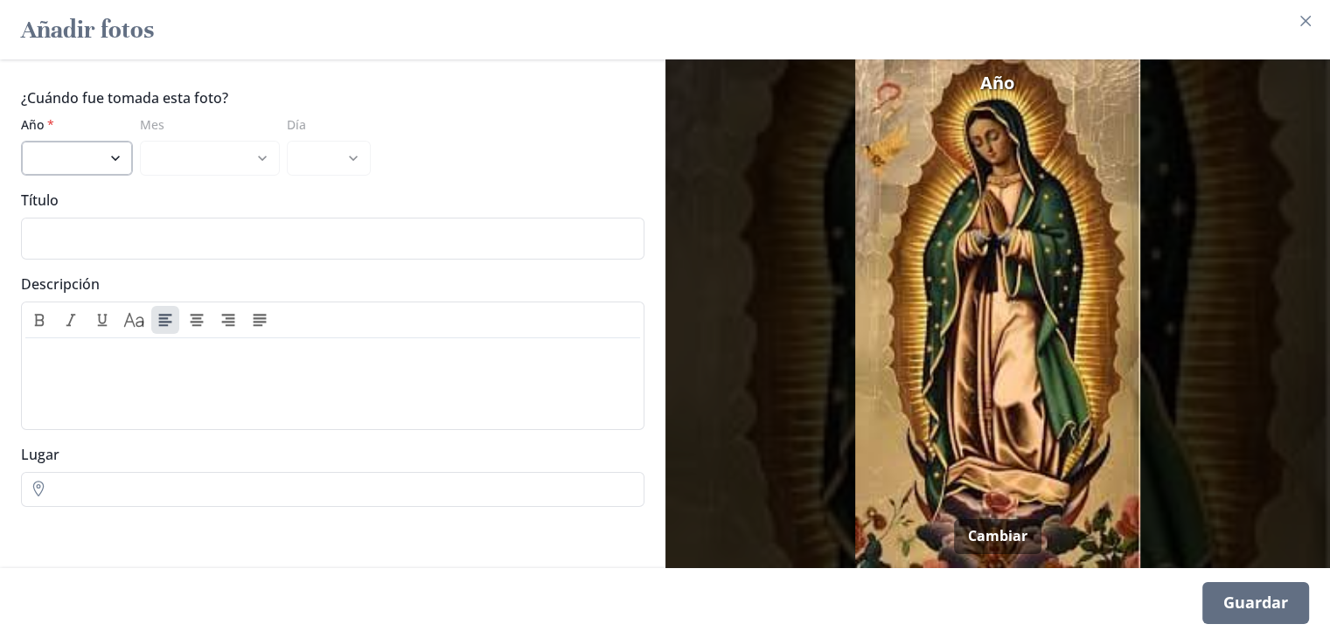
select select "2025"
click at [21, 141] on select "2025 2024 2023 2022 2021 2020 2019 2018 2017 2016 2015 2014 2013 2012 2011 2010…" at bounding box center [77, 158] width 112 height 35
click at [263, 155] on select "enero febrero marzo [PERSON_NAME] [PERSON_NAME]" at bounding box center [210, 158] width 140 height 35
click at [140, 141] on select "enero febrero marzo [PERSON_NAME] [PERSON_NAME]" at bounding box center [210, 158] width 140 height 35
click at [266, 157] on select "enero febrero marzo [PERSON_NAME] [PERSON_NAME]" at bounding box center [210, 158] width 140 height 35
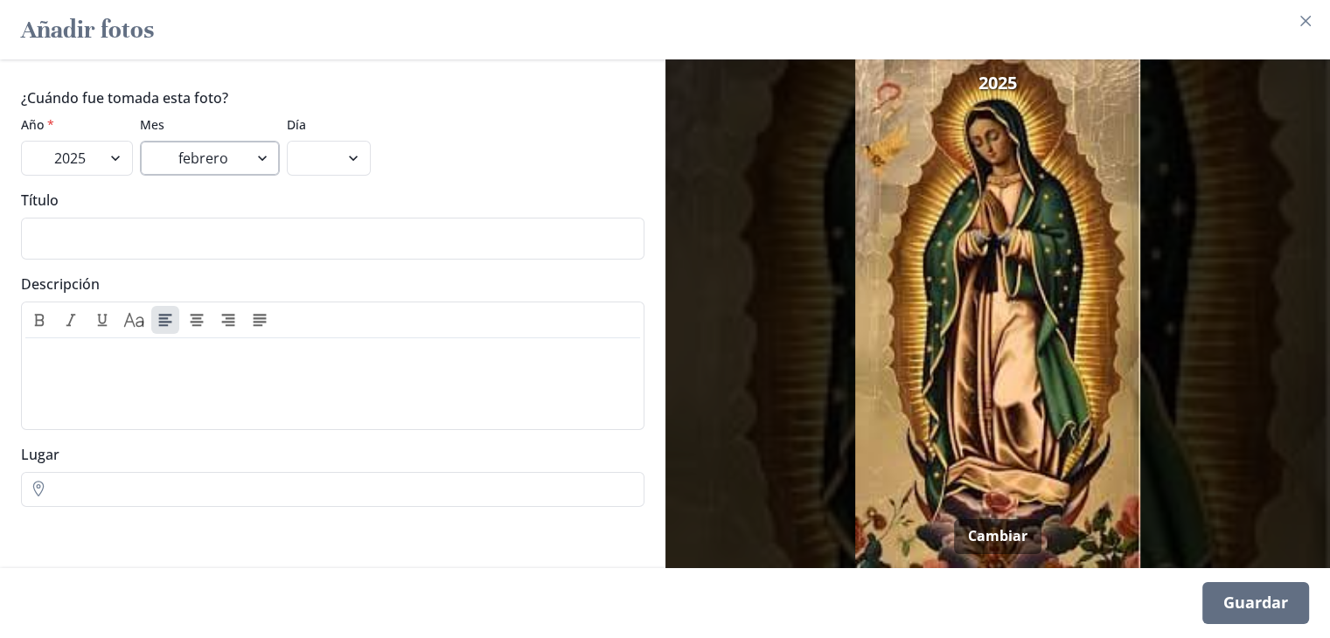
select select "8"
click at [140, 141] on select "enero febrero marzo [PERSON_NAME] [PERSON_NAME]" at bounding box center [210, 158] width 140 height 35
click at [348, 161] on select "1 2 3 4 5 6 7 8 9 10" at bounding box center [329, 158] width 84 height 35
select select "1"
click at [287, 141] on select "1 2 3 4 5 6 7 8 9 10" at bounding box center [329, 158] width 84 height 35
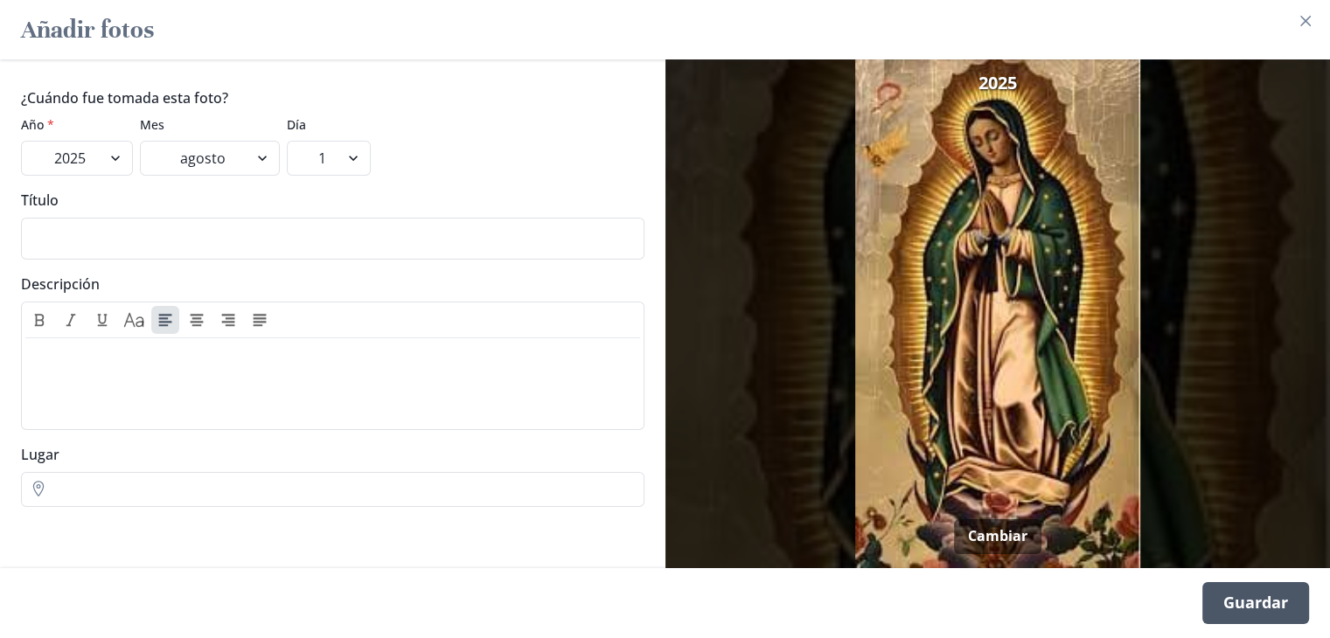
click at [1255, 610] on div "Guardar" at bounding box center [1256, 603] width 107 height 42
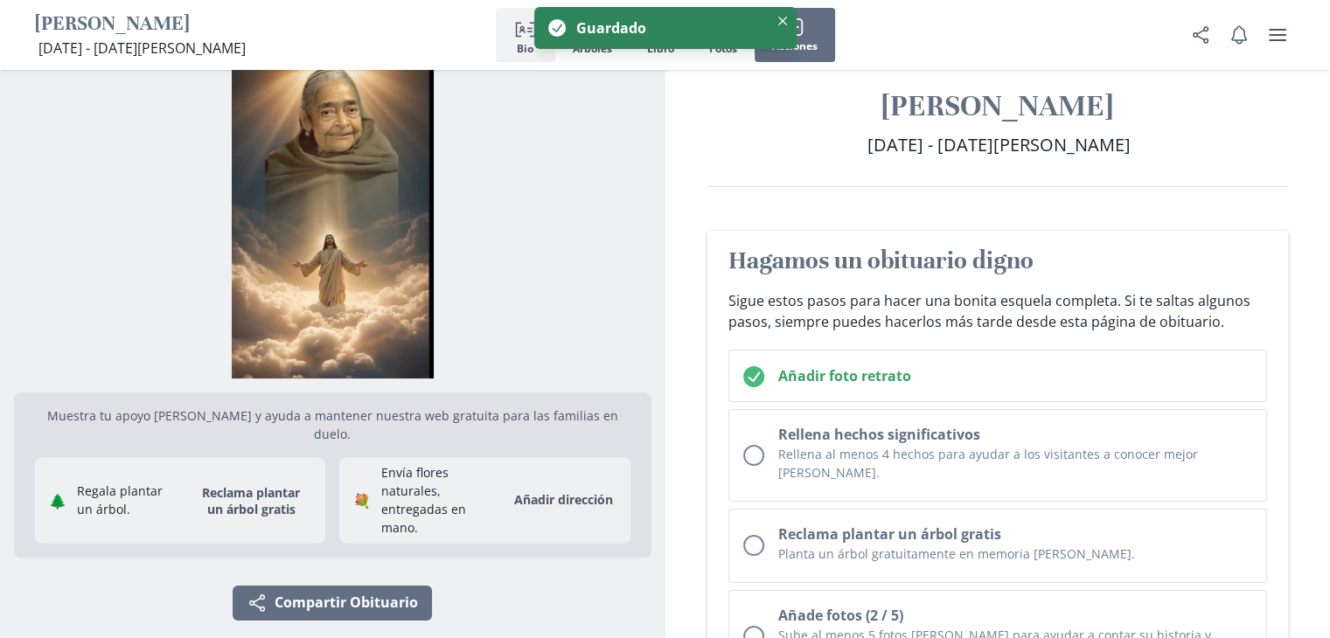
scroll to position [0, 0]
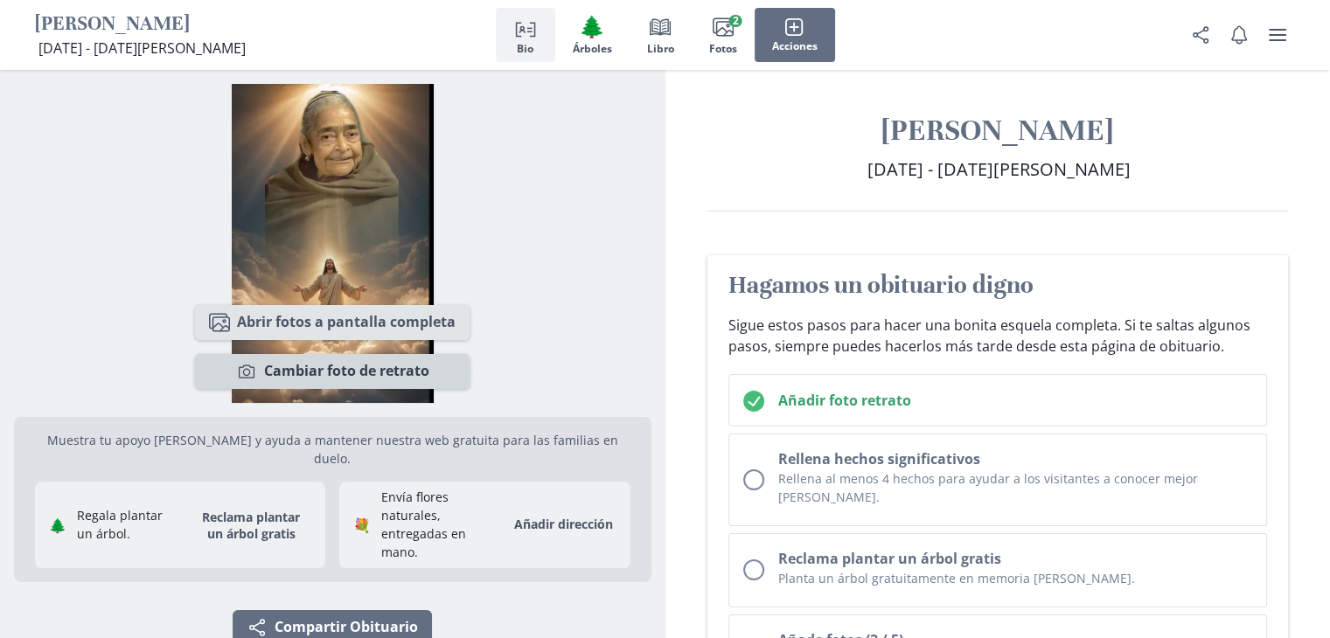
click at [345, 371] on button "Camera Cambiar foto de retrato" at bounding box center [332, 371] width 275 height 35
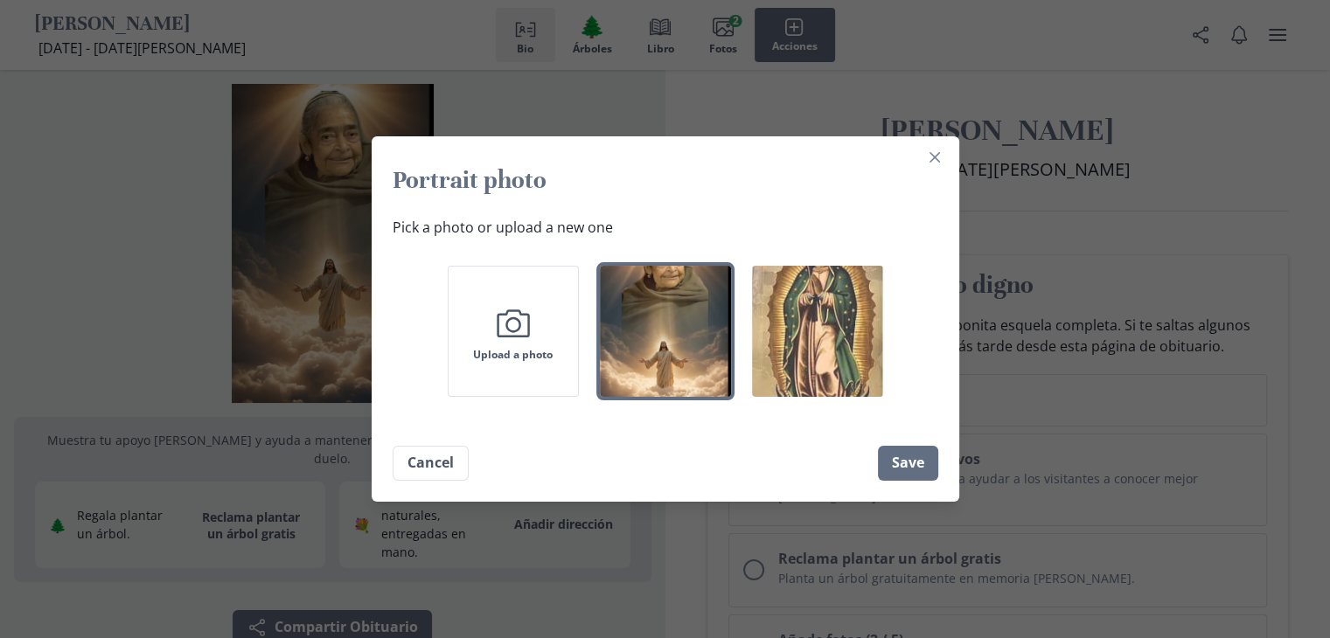
click at [816, 331] on img "button" at bounding box center [817, 331] width 131 height 131
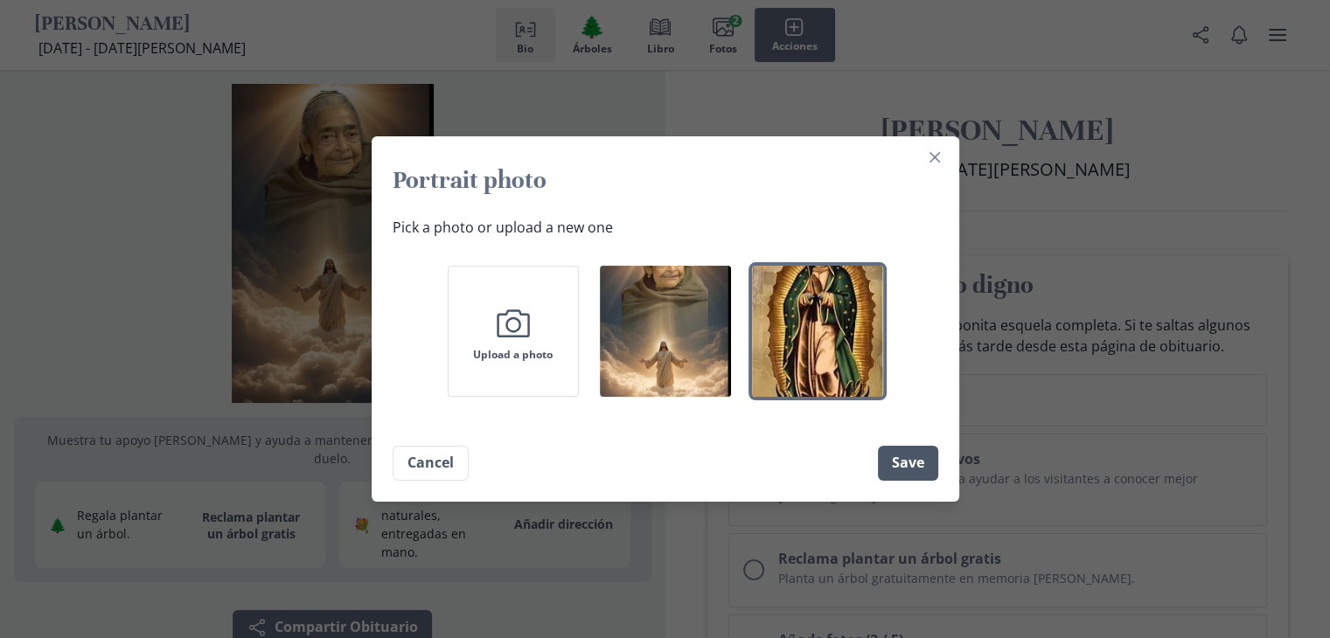
click at [913, 466] on button "Save" at bounding box center [908, 463] width 60 height 35
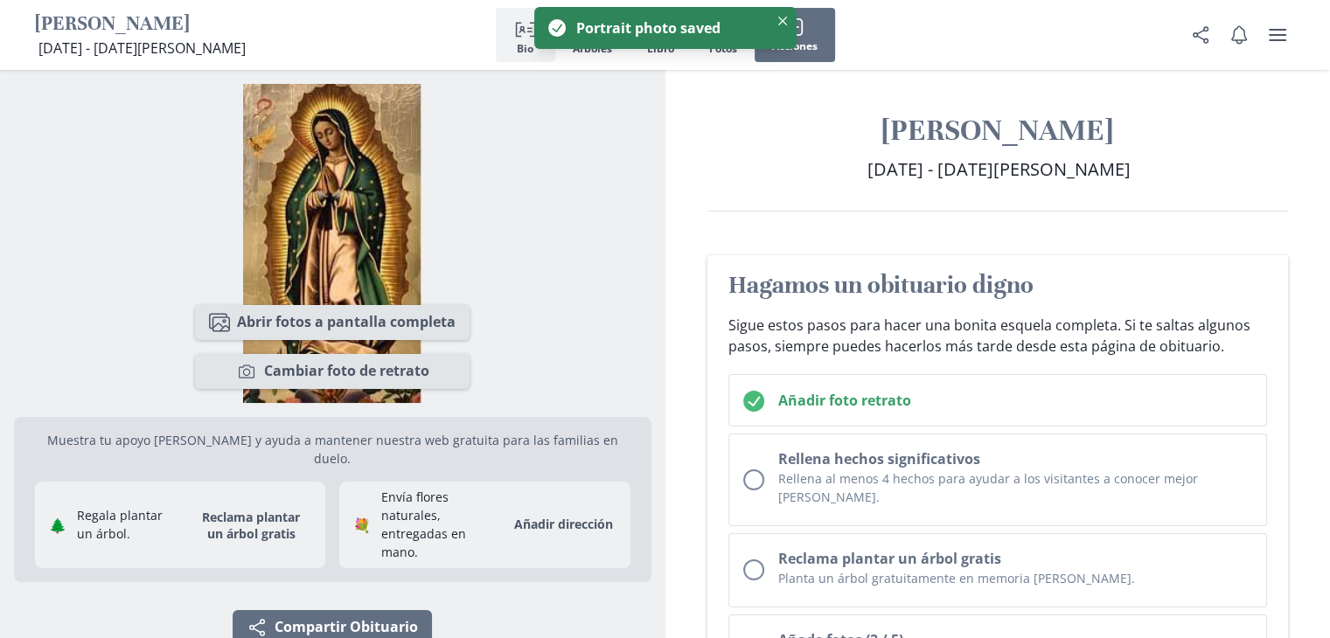
click at [575, 254] on img "Ver opciones de foto de retrato" at bounding box center [333, 243] width 638 height 319
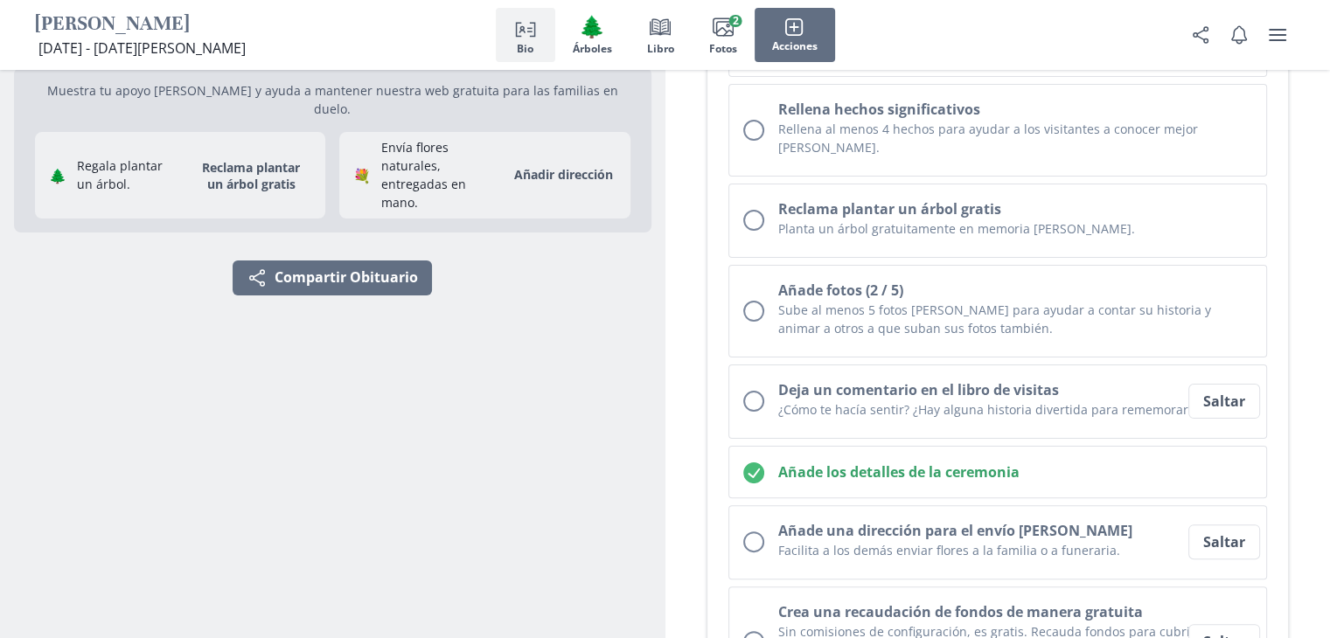
scroll to position [262, 0]
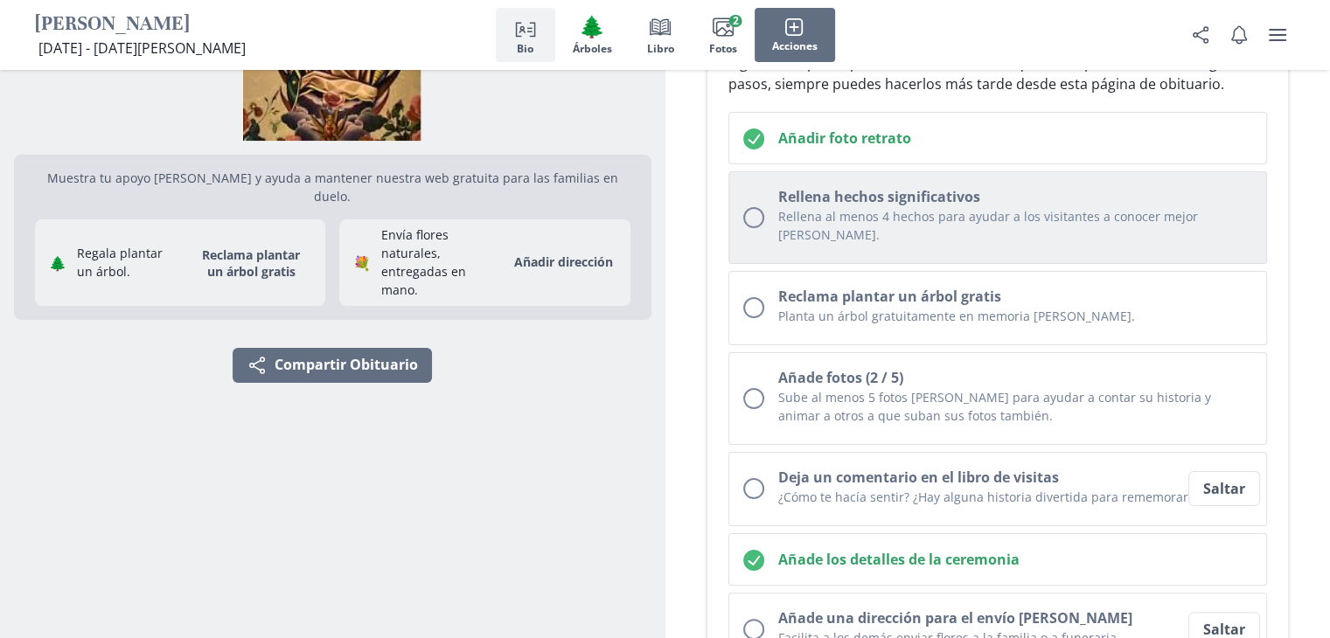
click at [845, 193] on h2 "Rellena hechos significativos" at bounding box center [1015, 196] width 475 height 21
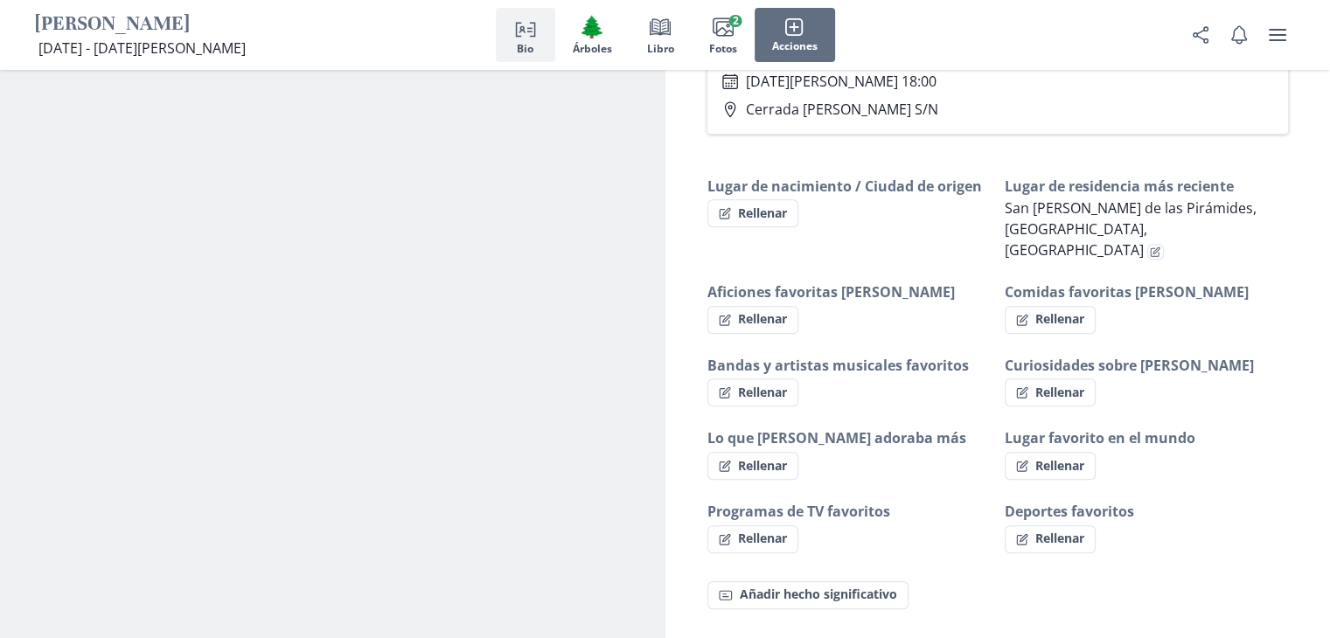
scroll to position [1270, 0]
click at [889, 581] on button "Fact Añadir hecho significativo" at bounding box center [808, 595] width 201 height 28
select select "Películas favoritas"
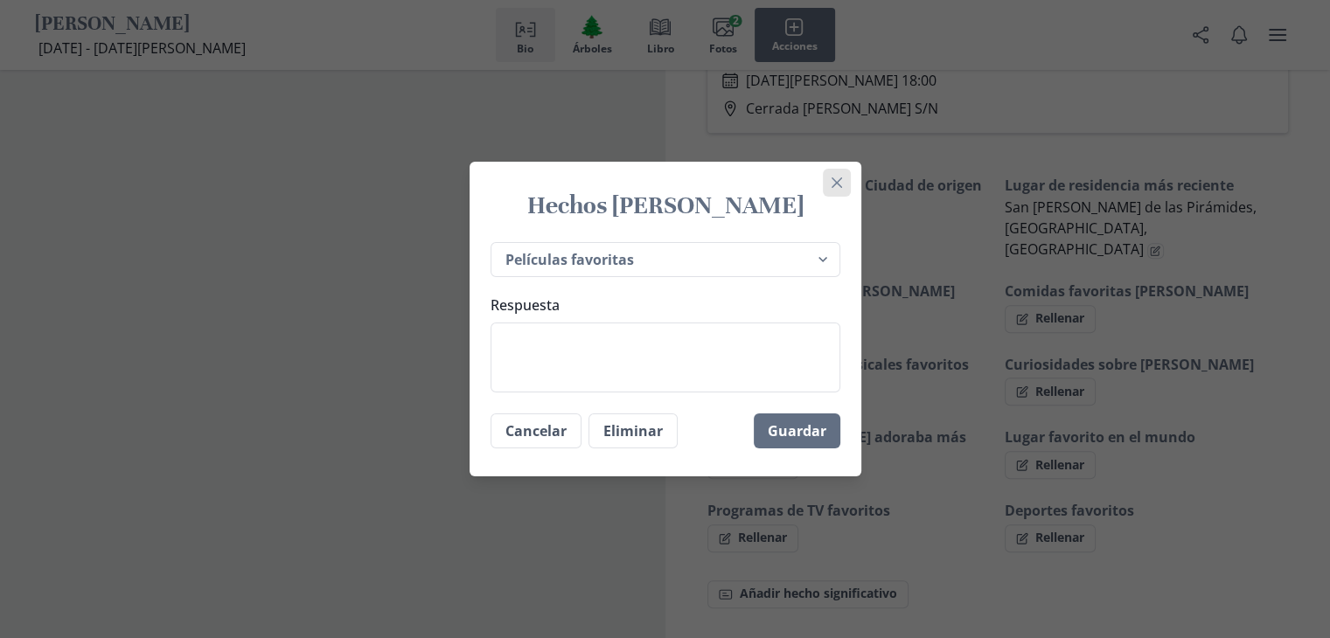
click at [840, 186] on icon "Close" at bounding box center [836, 183] width 10 height 10
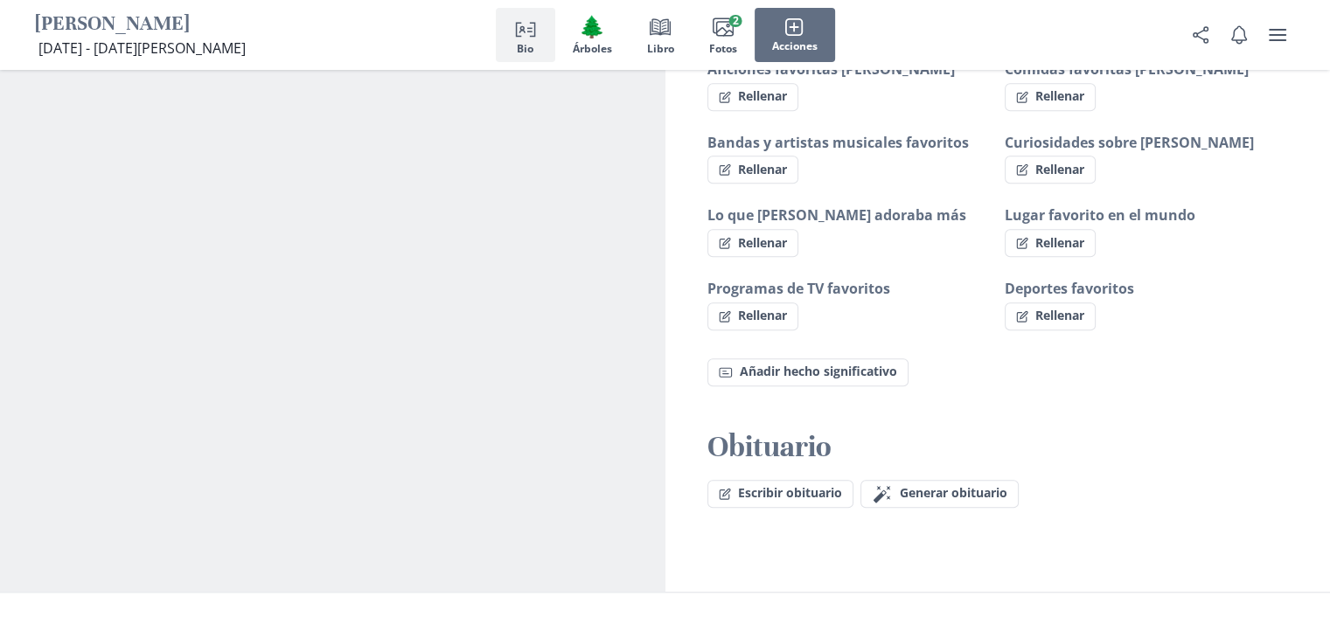
scroll to position [1532, 0]
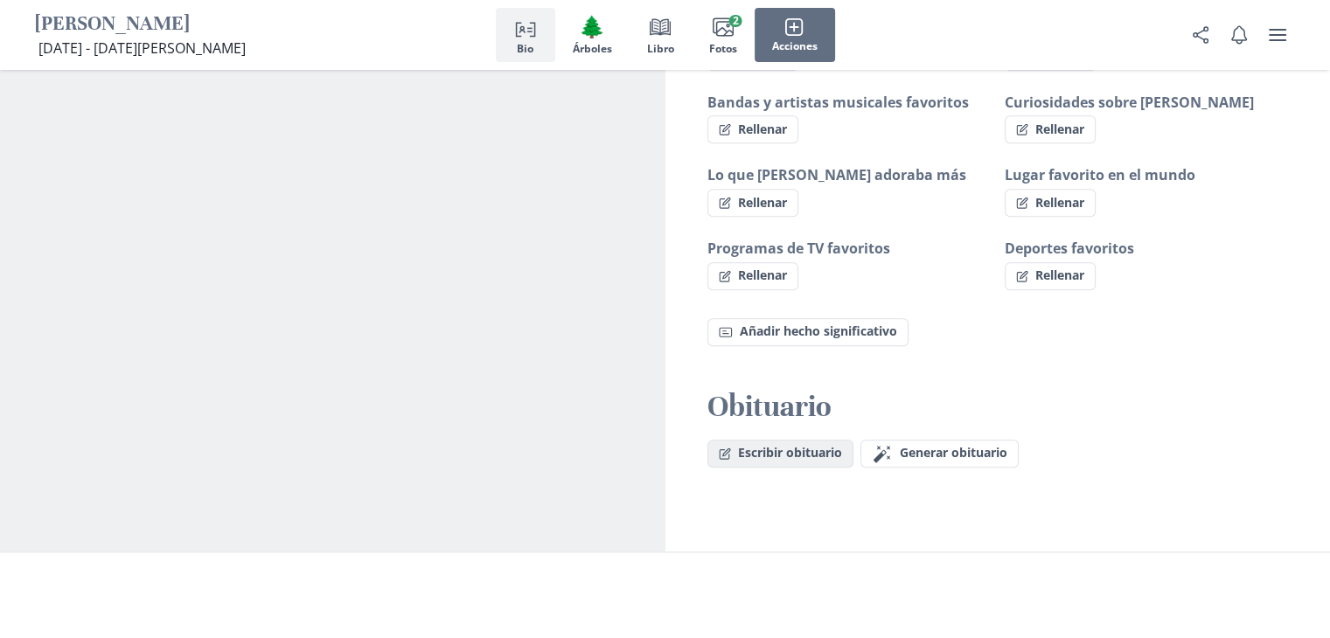
click at [785, 440] on button "Escribir obituario" at bounding box center [781, 454] width 146 height 28
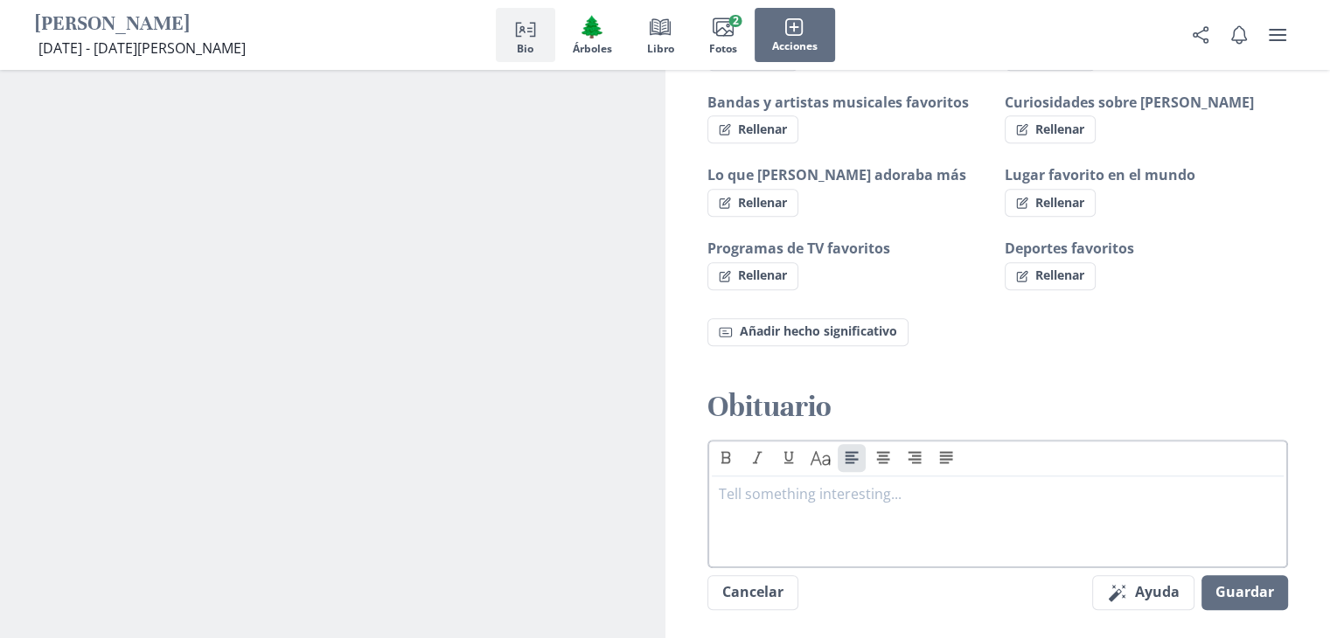
click at [833, 484] on p at bounding box center [998, 494] width 559 height 21
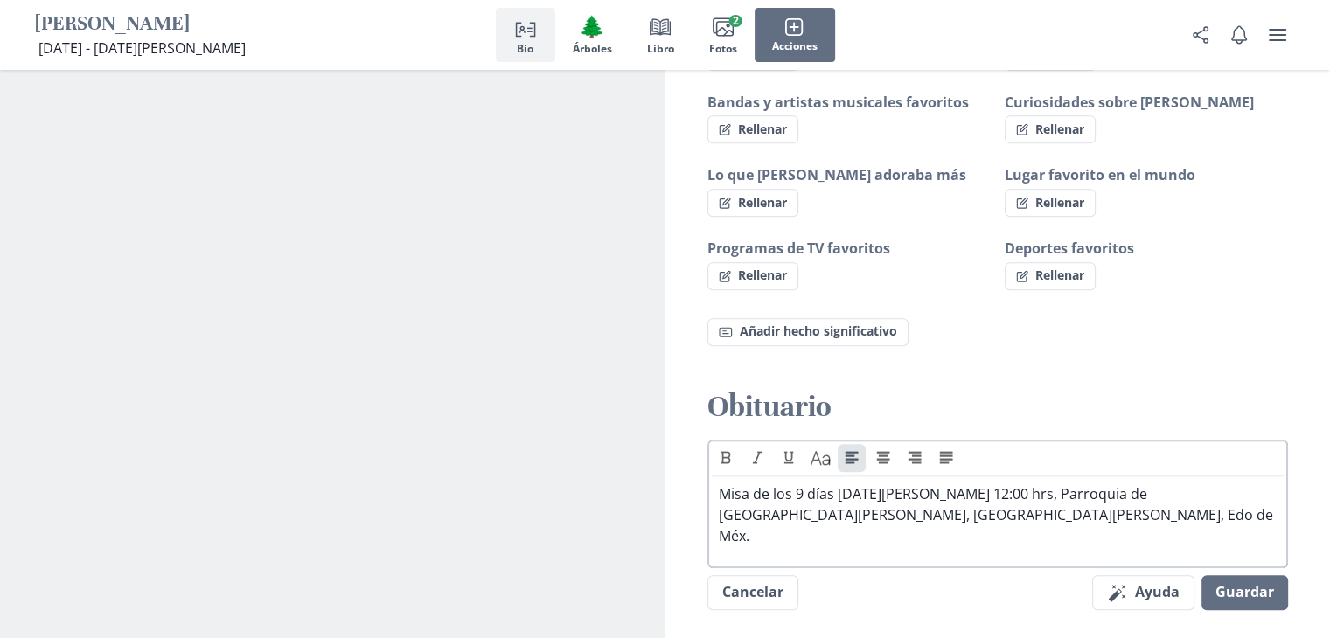
click at [1151, 484] on p "Misa de los 9 días [DATE][PERSON_NAME] 12:00 hrs, Parroquia de [GEOGRAPHIC_DATA…" at bounding box center [998, 515] width 559 height 63
drag, startPoint x: 1049, startPoint y: 429, endPoint x: 1042, endPoint y: 478, distance: 49.5
click at [1035, 484] on div "Misa de los 9 días [DATE][PERSON_NAME] 12:00 hrs, Parroquia de [GEOGRAPHIC_DATA…" at bounding box center [998, 519] width 559 height 70
click at [1064, 484] on p "Misa de los 9 días [DATE][PERSON_NAME] 12:00 hrs, Parroquia de [GEOGRAPHIC_DATA…" at bounding box center [998, 515] width 559 height 63
click at [1168, 484] on div "Misa de los 9 días [DATE][PERSON_NAME] 12:00 hrs. Parroquia de [GEOGRAPHIC_DATA…" at bounding box center [998, 519] width 559 height 70
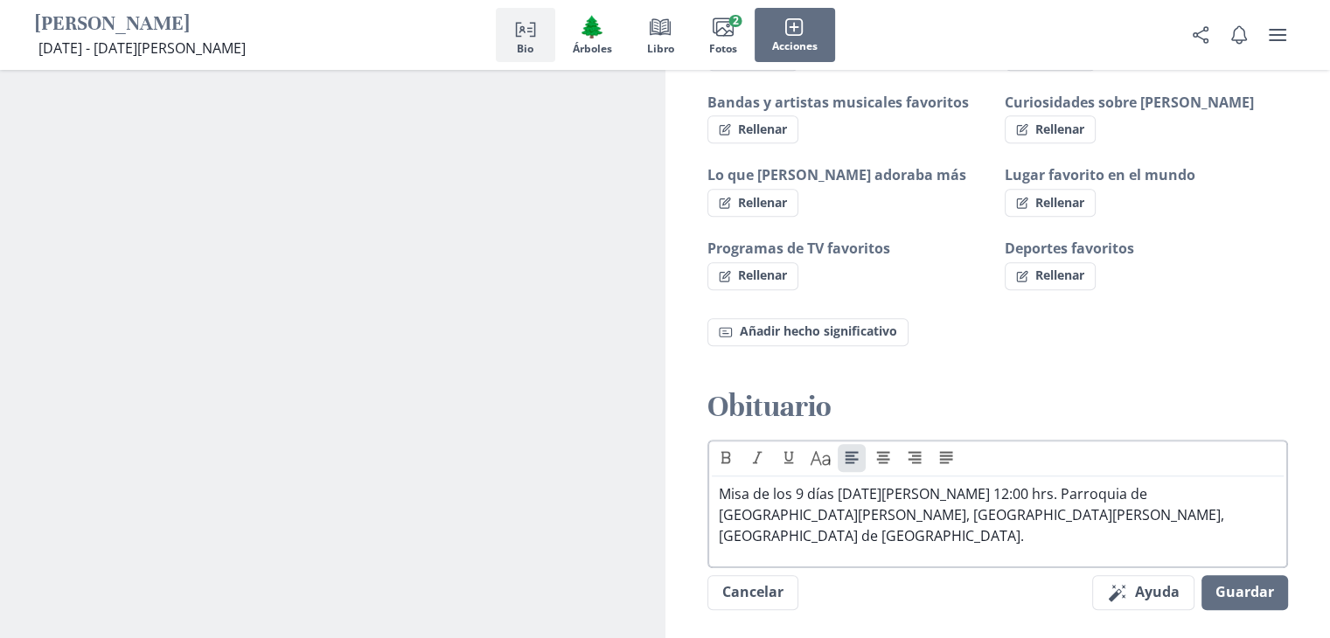
click at [850, 484] on div "Misa de los 9 días [DATE][PERSON_NAME] 12:00 hrs. Parroquia de [GEOGRAPHIC_DATA…" at bounding box center [998, 519] width 559 height 70
click at [1146, 484] on p "Misa de los 9 días [DATE][PERSON_NAME] 12:00 hrs. Parroquia de [GEOGRAPHIC_DATA…" at bounding box center [998, 515] width 559 height 63
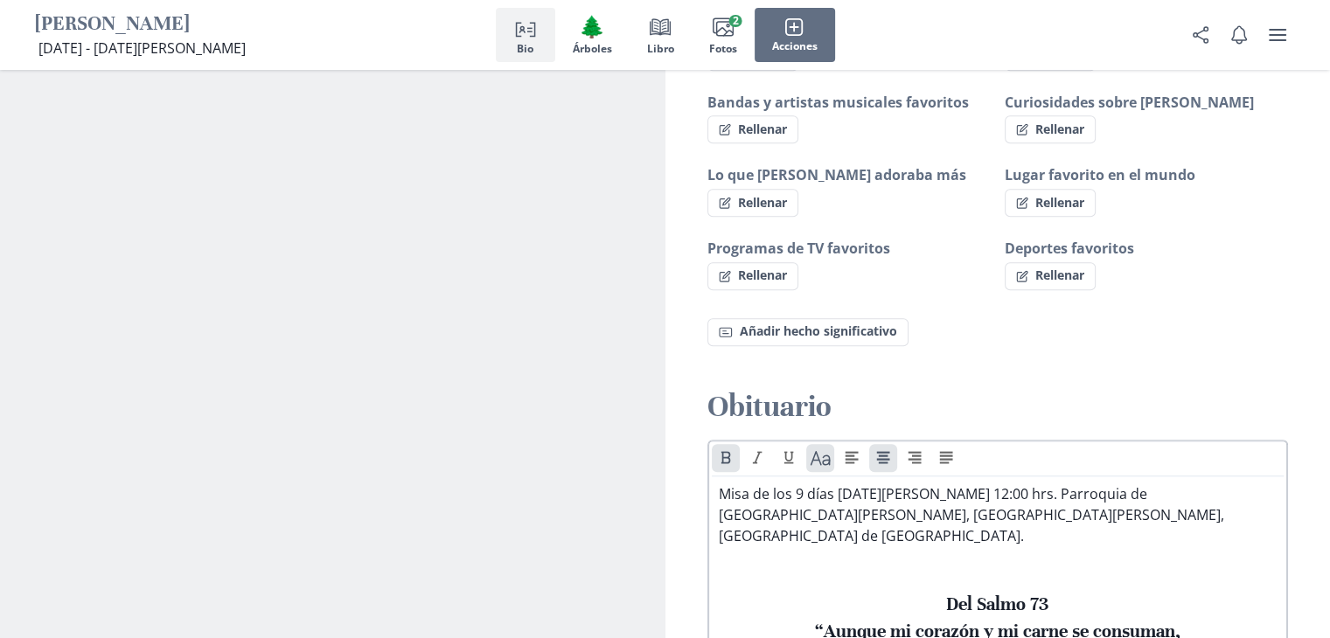
click at [1187, 556] on p at bounding box center [998, 566] width 559 height 21
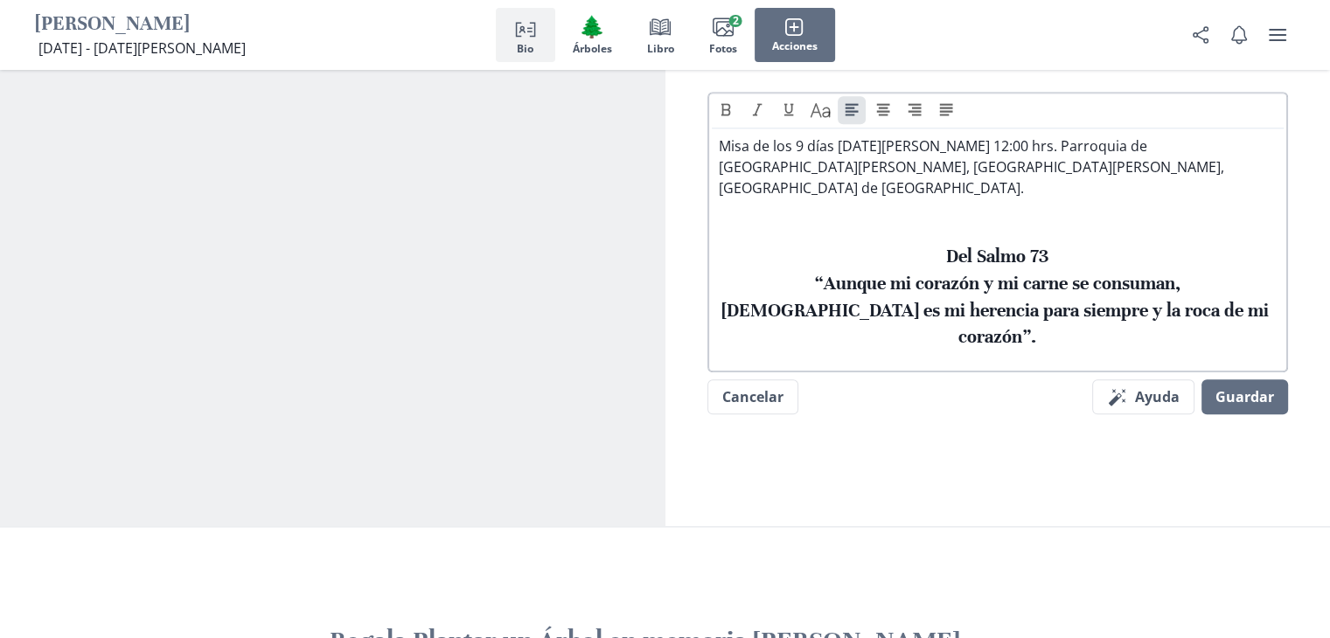
scroll to position [1882, 0]
click at [1242, 378] on button "Guardar" at bounding box center [1245, 395] width 87 height 35
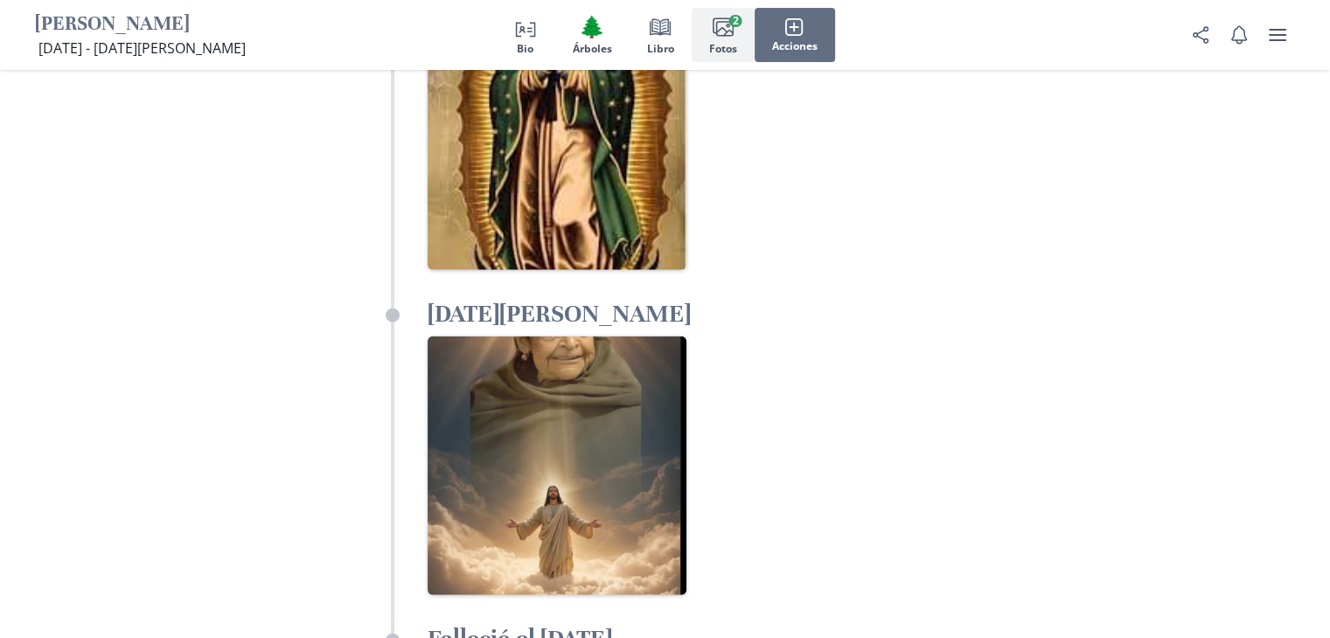
scroll to position [4331, 0]
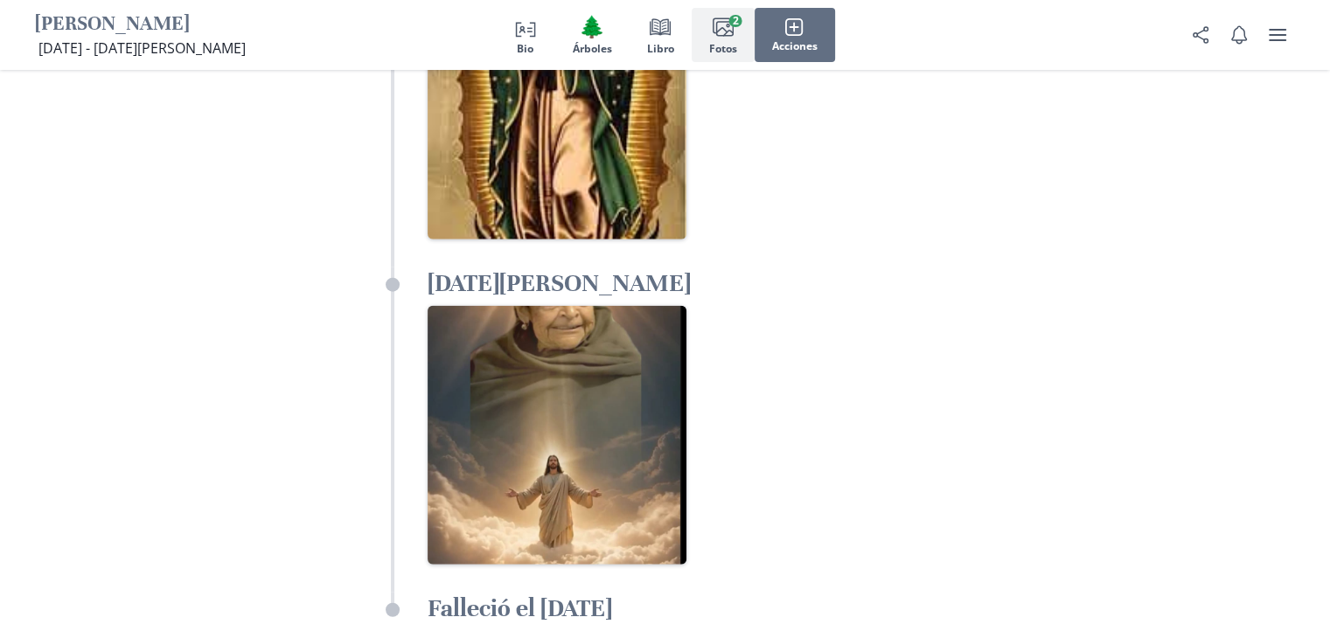
drag, startPoint x: 611, startPoint y: 317, endPoint x: 1091, endPoint y: 308, distance: 479.3
click at [1091, 308] on div "Fotos [PERSON_NAME] La línea de tiempo [PERSON_NAME] con fotos, videos, audios …" at bounding box center [665, 162] width 1330 height 1443
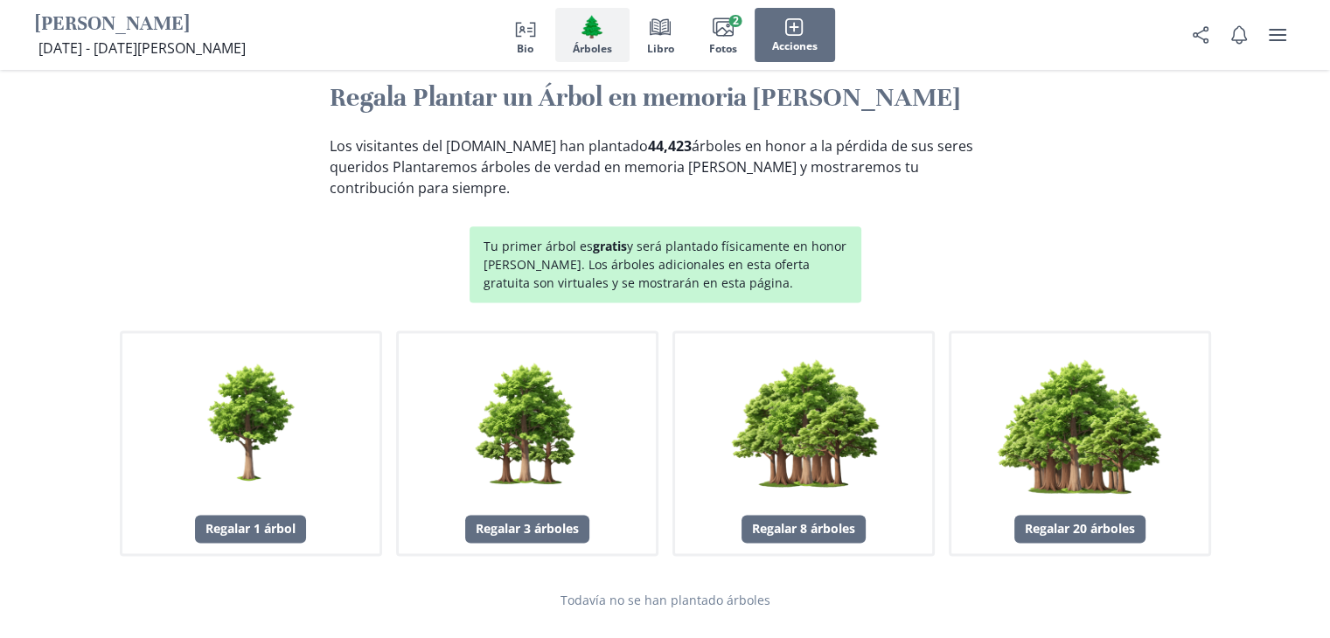
scroll to position [2057, 0]
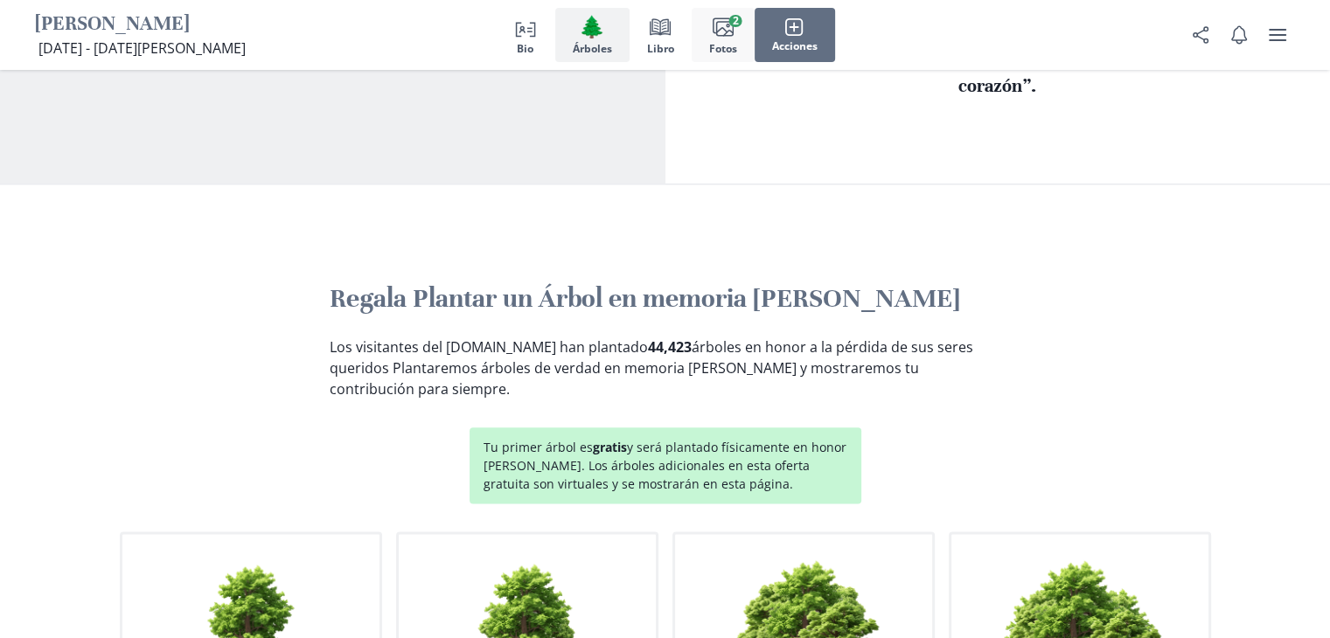
click at [727, 32] on icon "Images" at bounding box center [723, 27] width 21 height 21
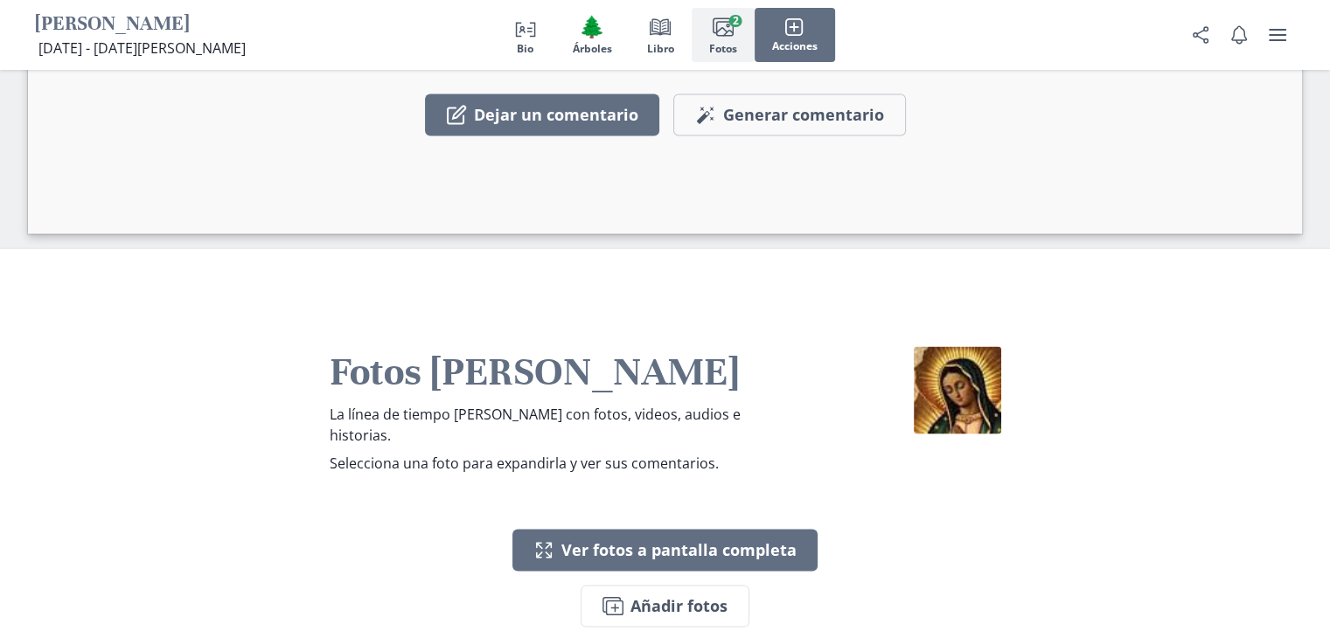
scroll to position [3605, 0]
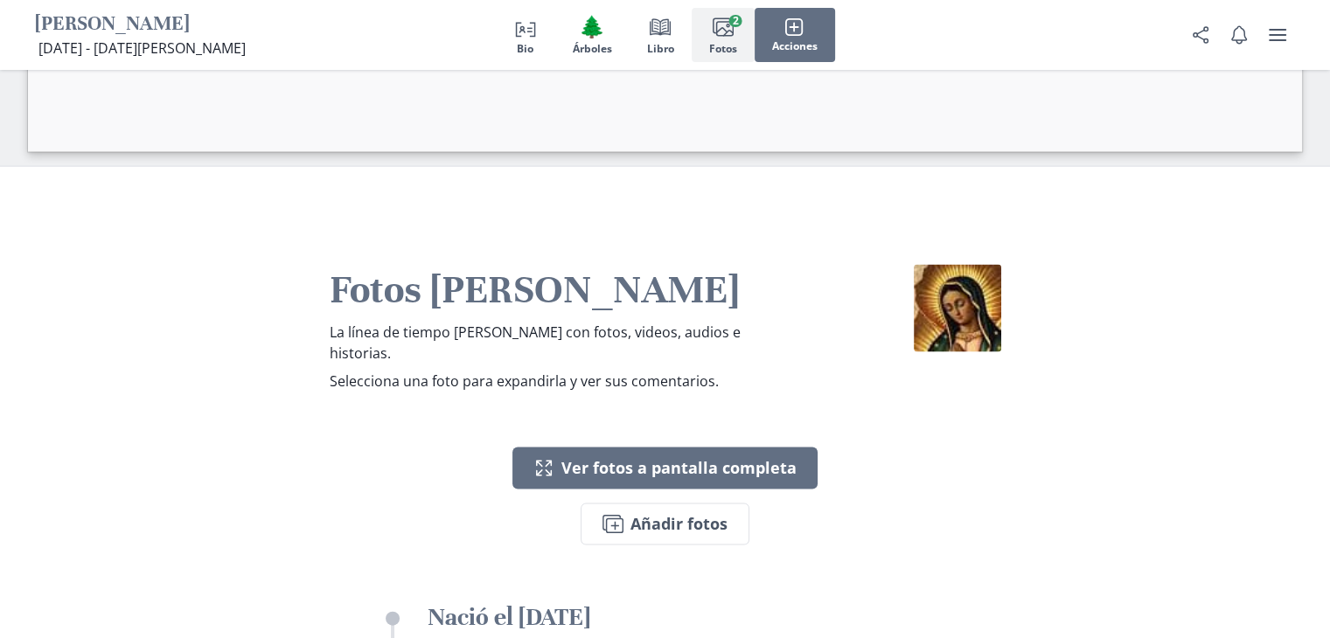
click at [724, 31] on icon "Images" at bounding box center [723, 27] width 21 height 21
click at [724, 30] on icon "button" at bounding box center [724, 32] width 17 height 8
click at [630, 448] on button "Expand Ver fotos a pantalla completa" at bounding box center [664, 469] width 305 height 42
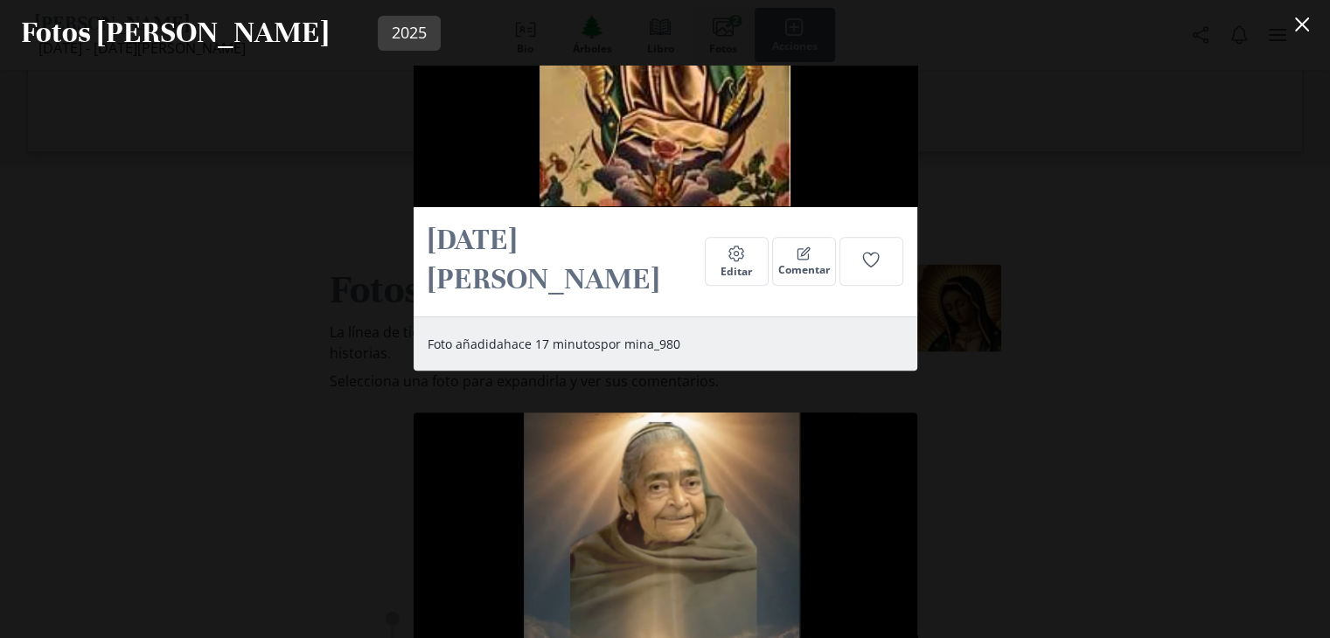
scroll to position [875, 0]
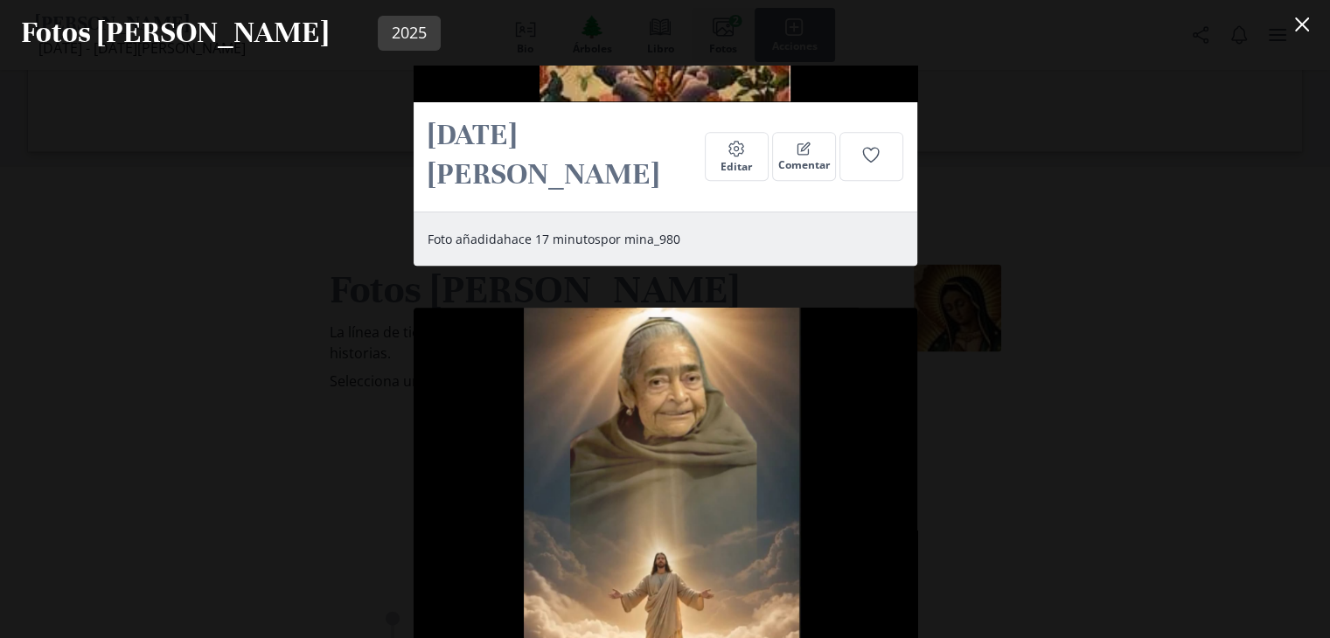
drag, startPoint x: 604, startPoint y: 366, endPoint x: 504, endPoint y: 207, distance: 187.5
click at [504, 230] on p "Foto añadida hace 17 minutos por mina_980" at bounding box center [657, 239] width 458 height 18
click at [725, 161] on span "Editar" at bounding box center [736, 167] width 31 height 12
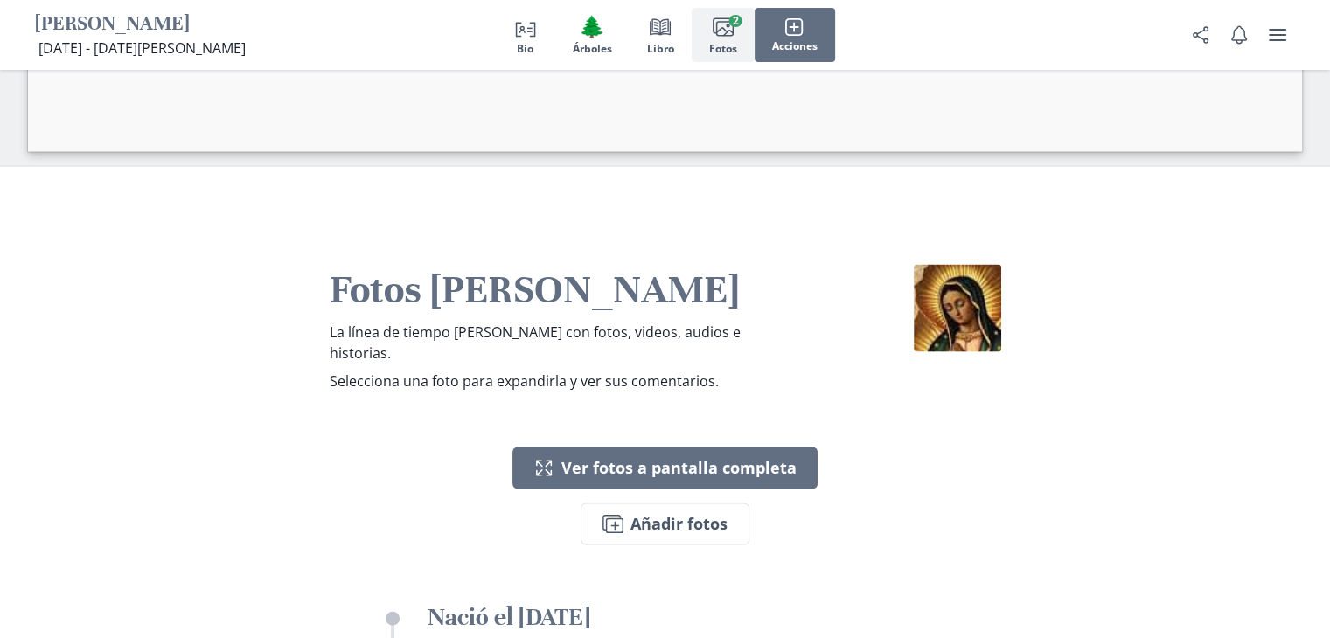
select select "2025"
select select "8"
select select "1"
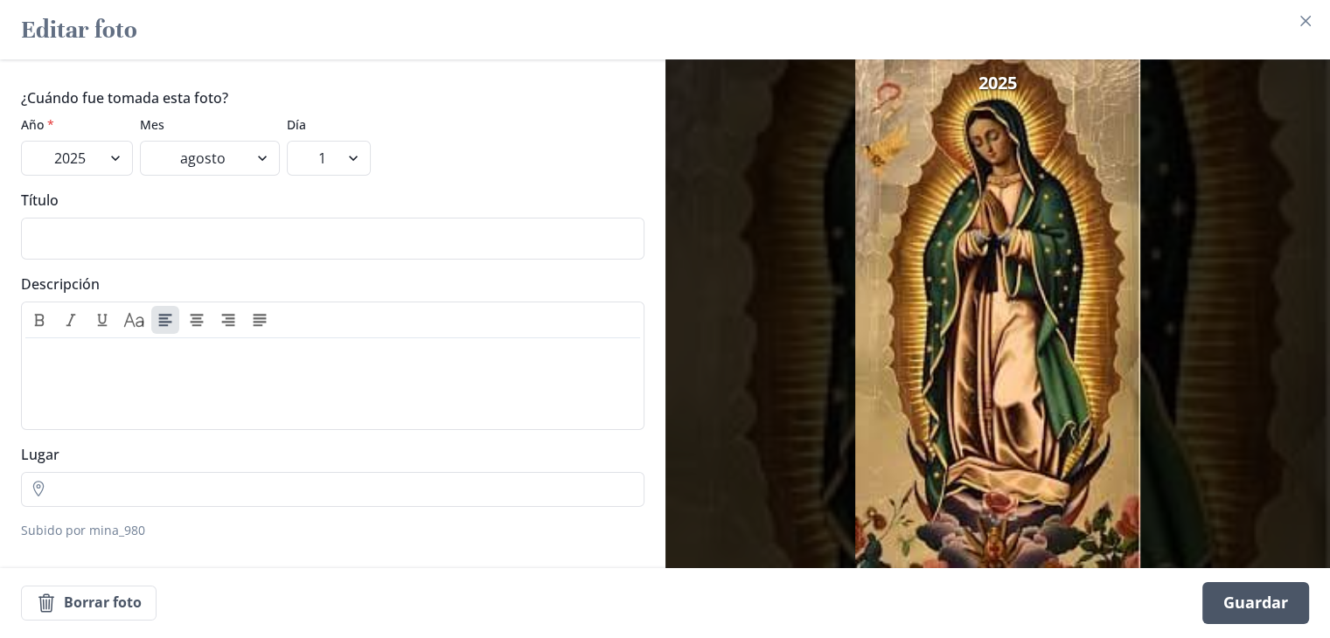
click at [1271, 597] on div "Guardar" at bounding box center [1256, 603] width 107 height 42
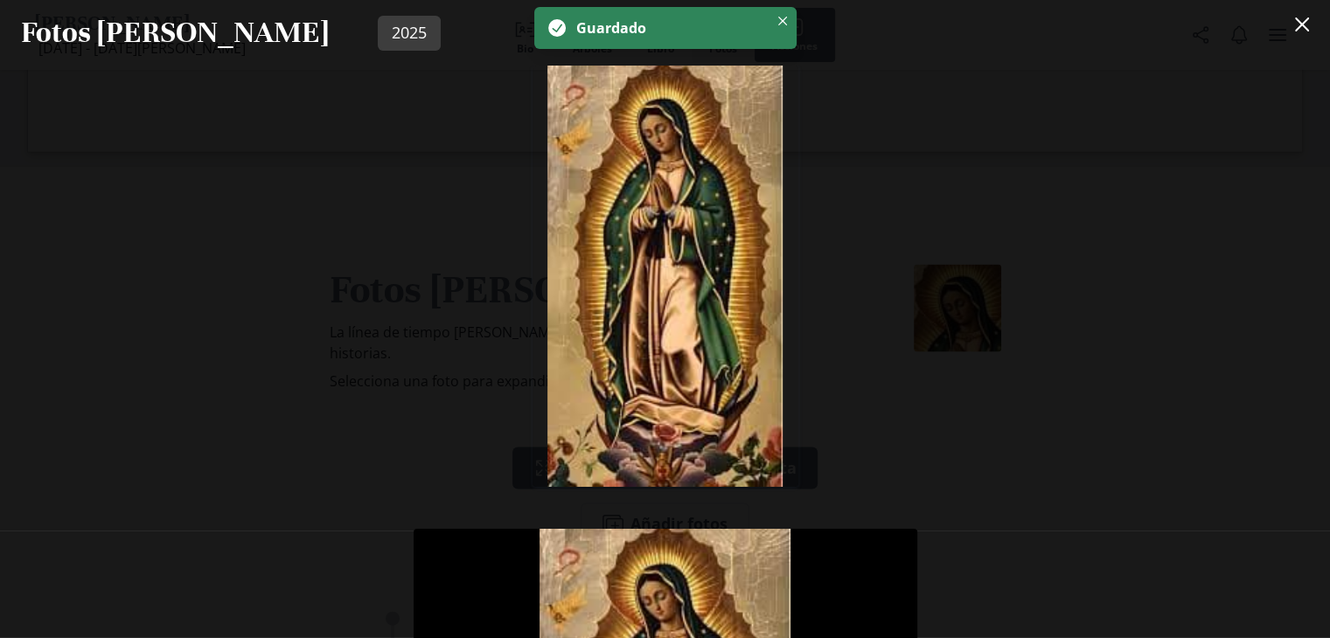
scroll to position [262, 0]
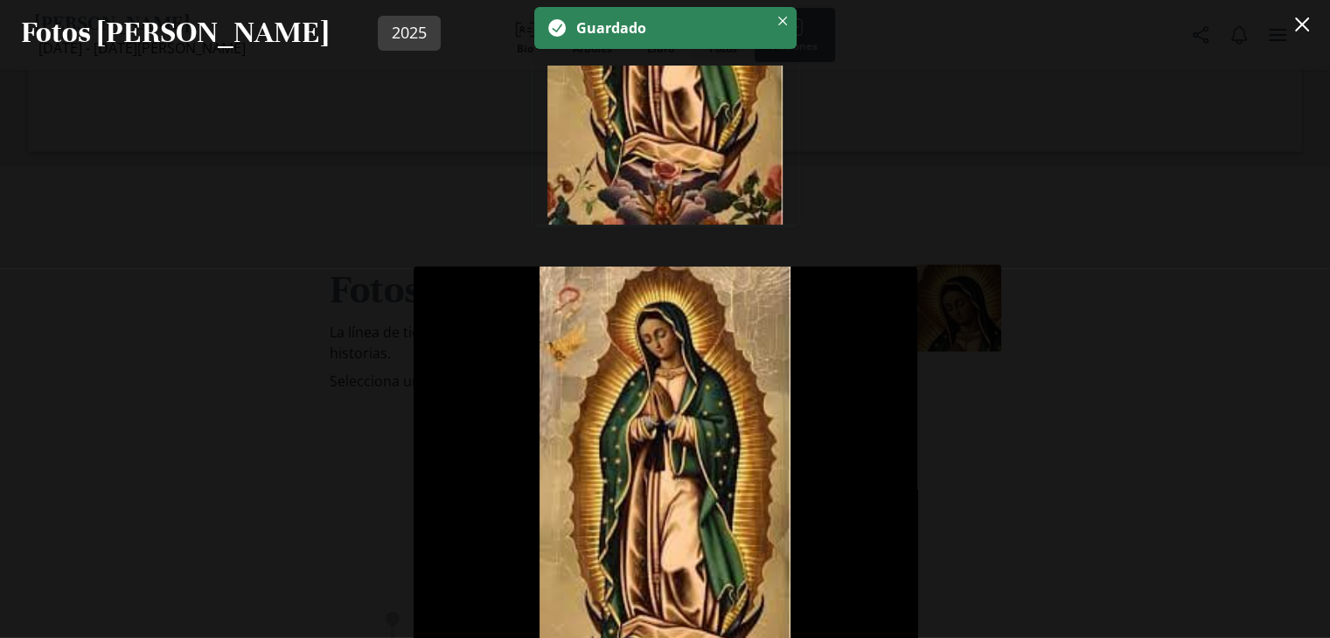
click at [1084, 335] on div "[DATE][PERSON_NAME] Settings Editar Comentar Foto añadida hace 18 minutos por m…" at bounding box center [665, 352] width 1330 height 573
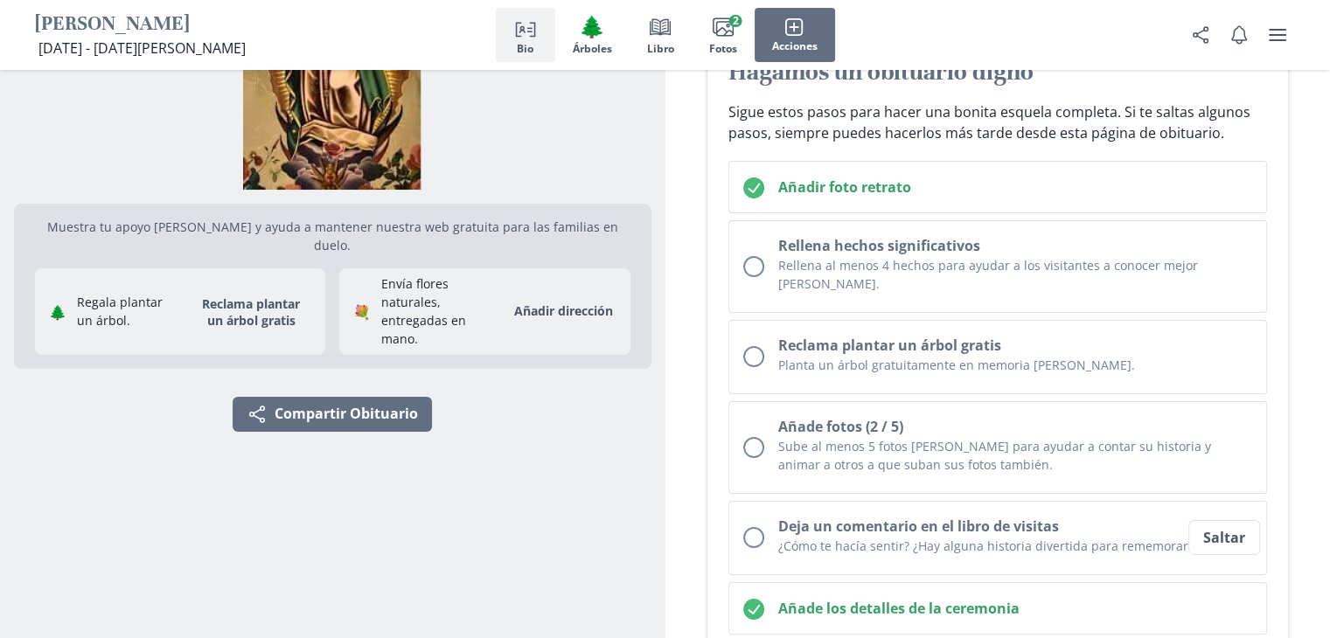
scroll to position [184, 0]
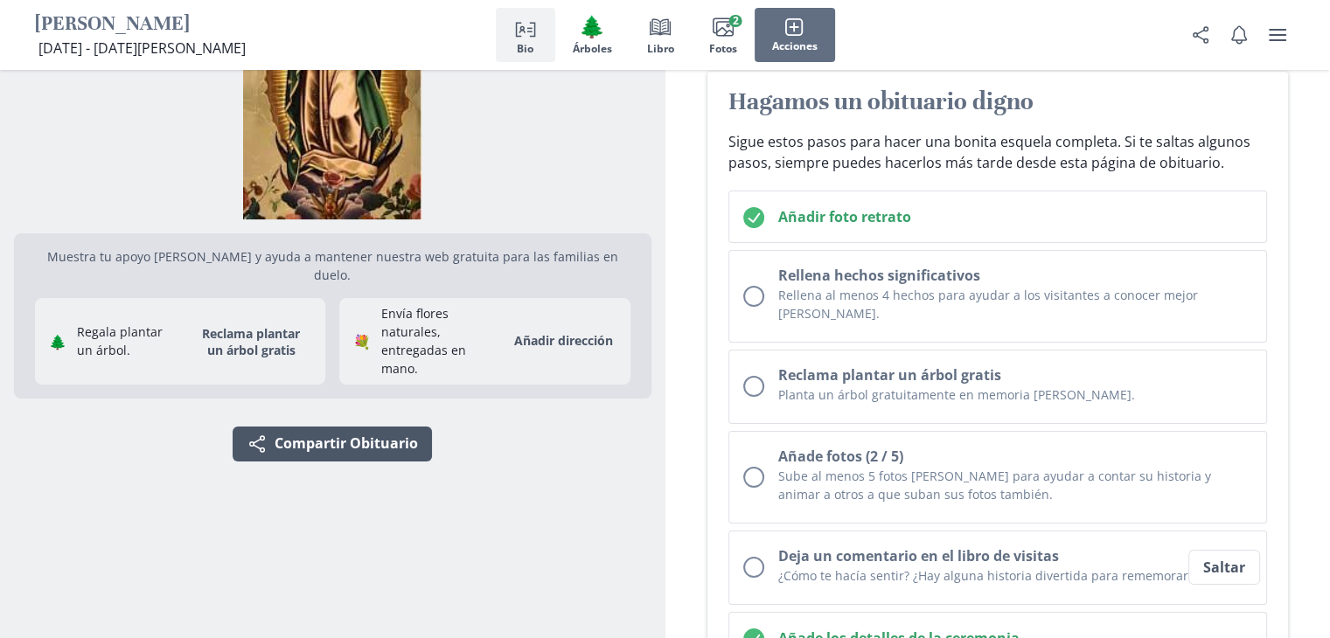
click at [395, 430] on button "Share Compartir Obituario" at bounding box center [332, 444] width 199 height 35
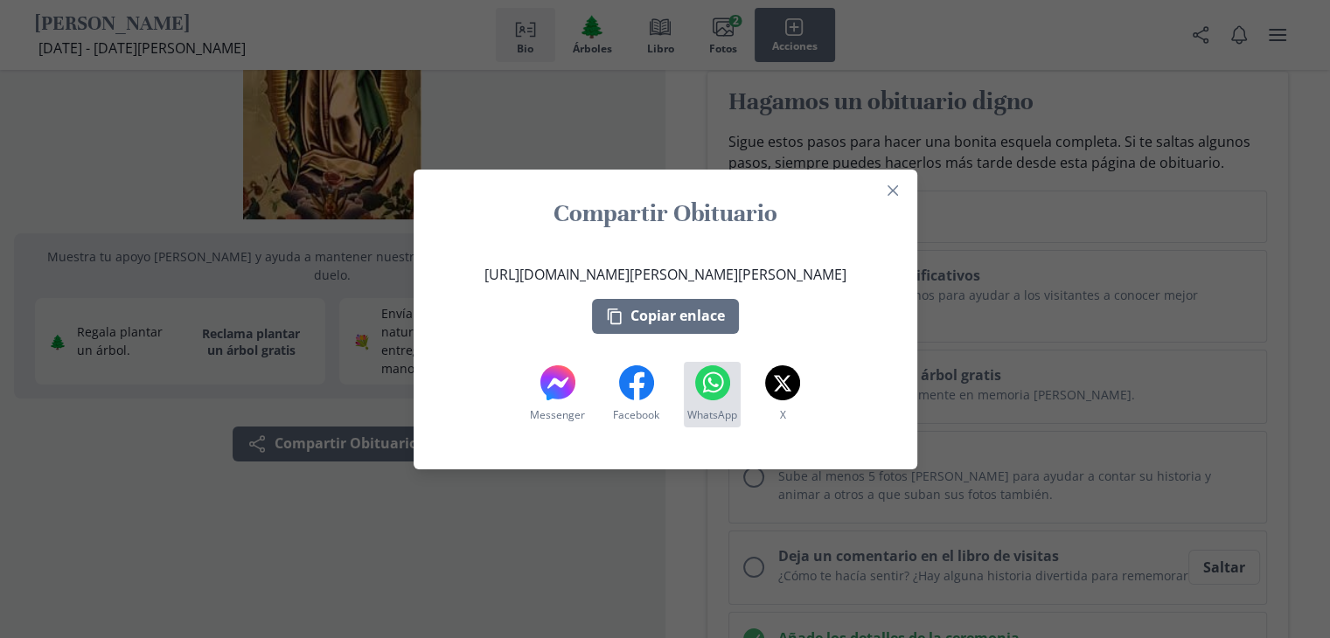
click at [708, 384] on icon at bounding box center [712, 383] width 35 height 35
click at [724, 397] on icon at bounding box center [712, 383] width 35 height 35
click at [896, 194] on icon "Close" at bounding box center [893, 190] width 10 height 10
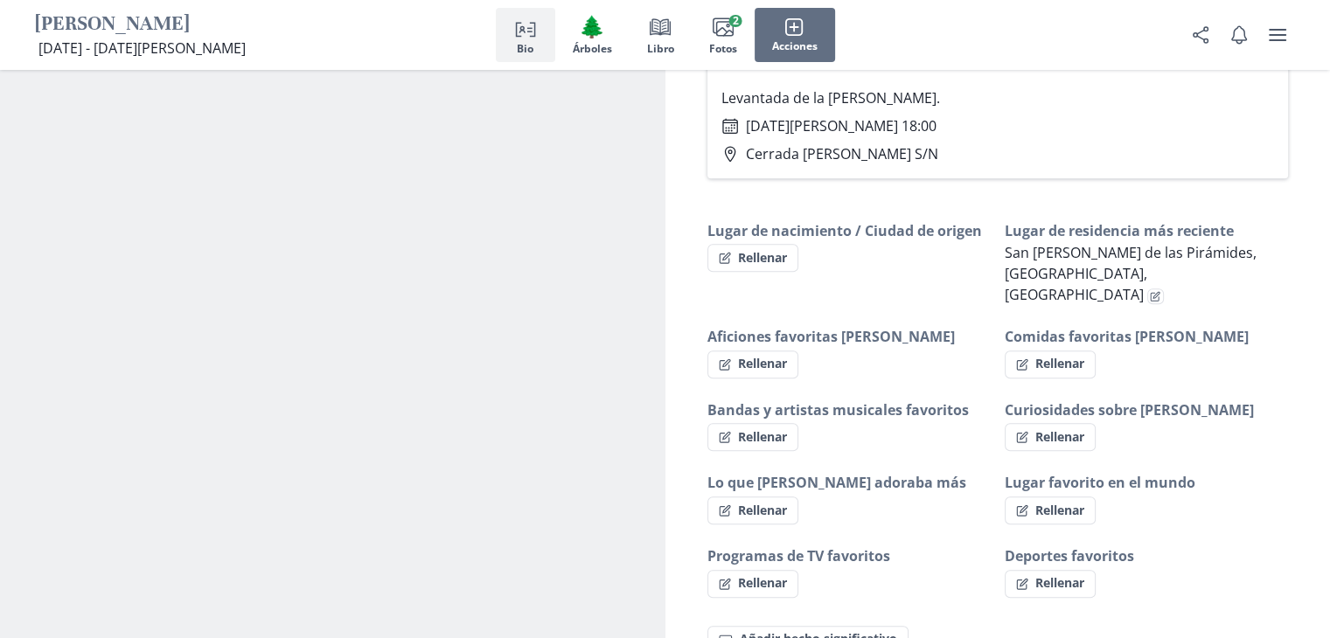
scroll to position [1049, 0]
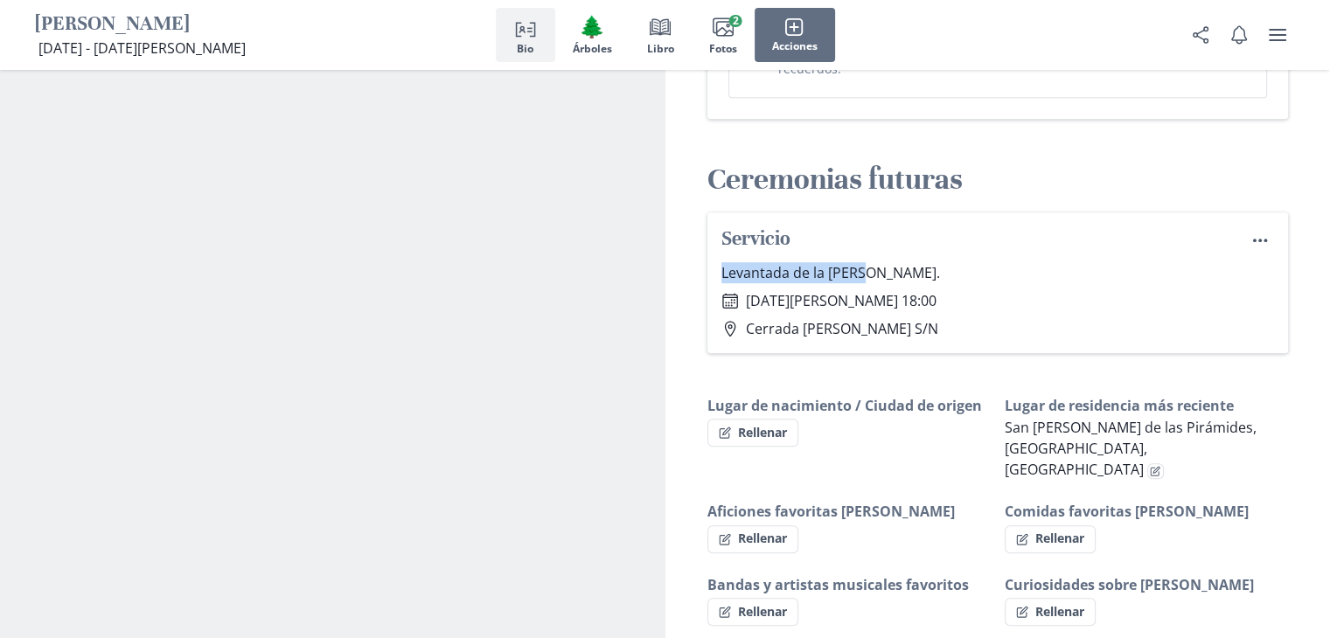
drag, startPoint x: 722, startPoint y: 228, endPoint x: 869, endPoint y: 237, distance: 148.1
click at [869, 262] on p "Levantada de la [PERSON_NAME]." at bounding box center [999, 272] width 554 height 21
copy p "Levantada de la [PERSON_NAME]."
drag, startPoint x: 752, startPoint y: 256, endPoint x: 987, endPoint y: 282, distance: 235.8
click at [987, 290] on div "Calendar [DATE][PERSON_NAME] 18:00 Location [GEOGRAPHIC_DATA] [PERSON_NAME] S/N" at bounding box center [999, 314] width 554 height 49
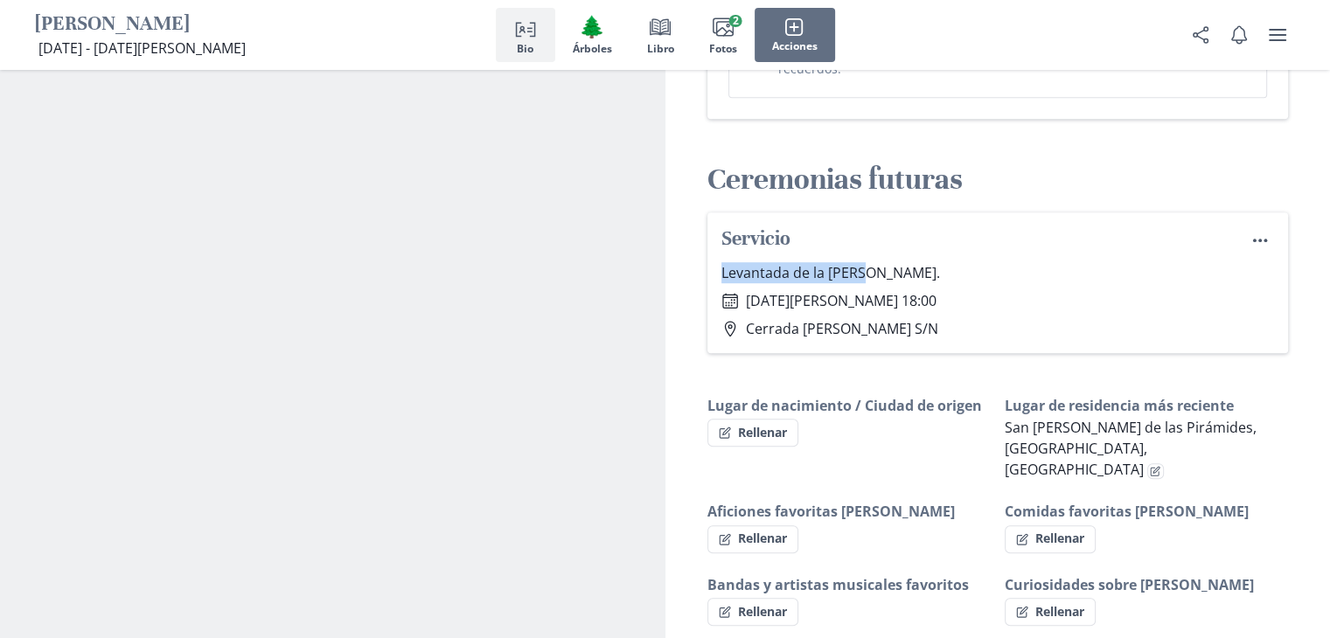
copy div "iércoles, [DATE][PERSON_NAME] 18:00 Location [GEOGRAPHIC_DATA] [PERSON_NAME] S/N"
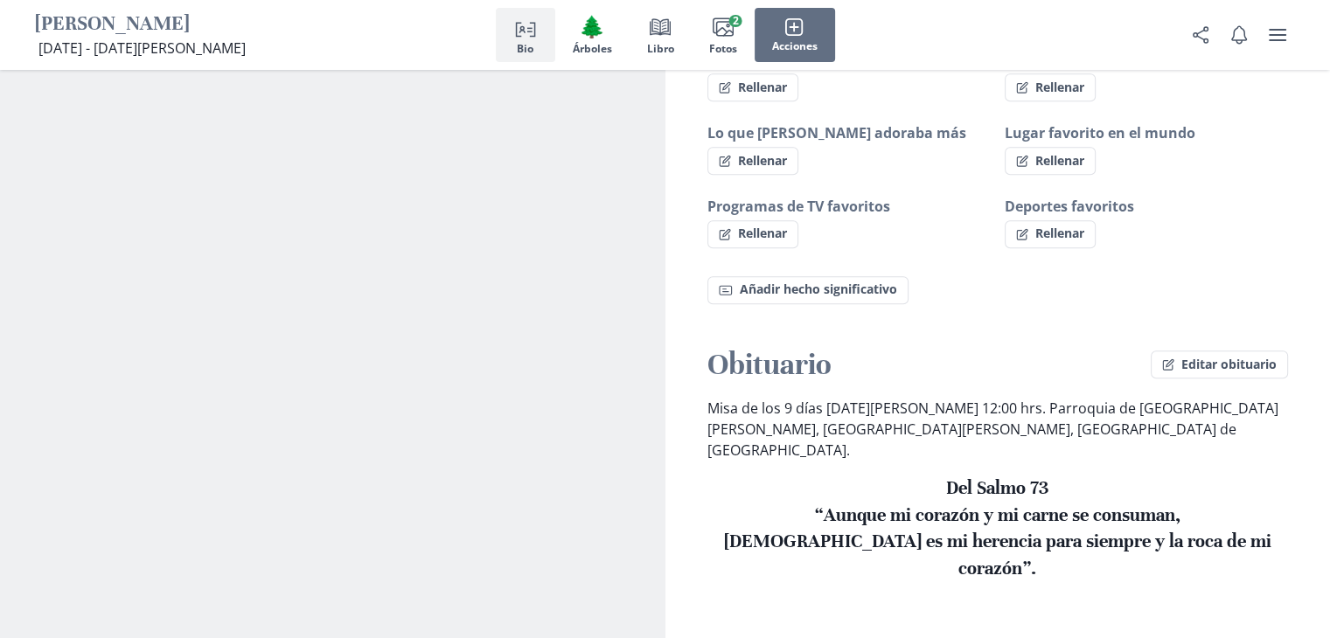
scroll to position [1662, 0]
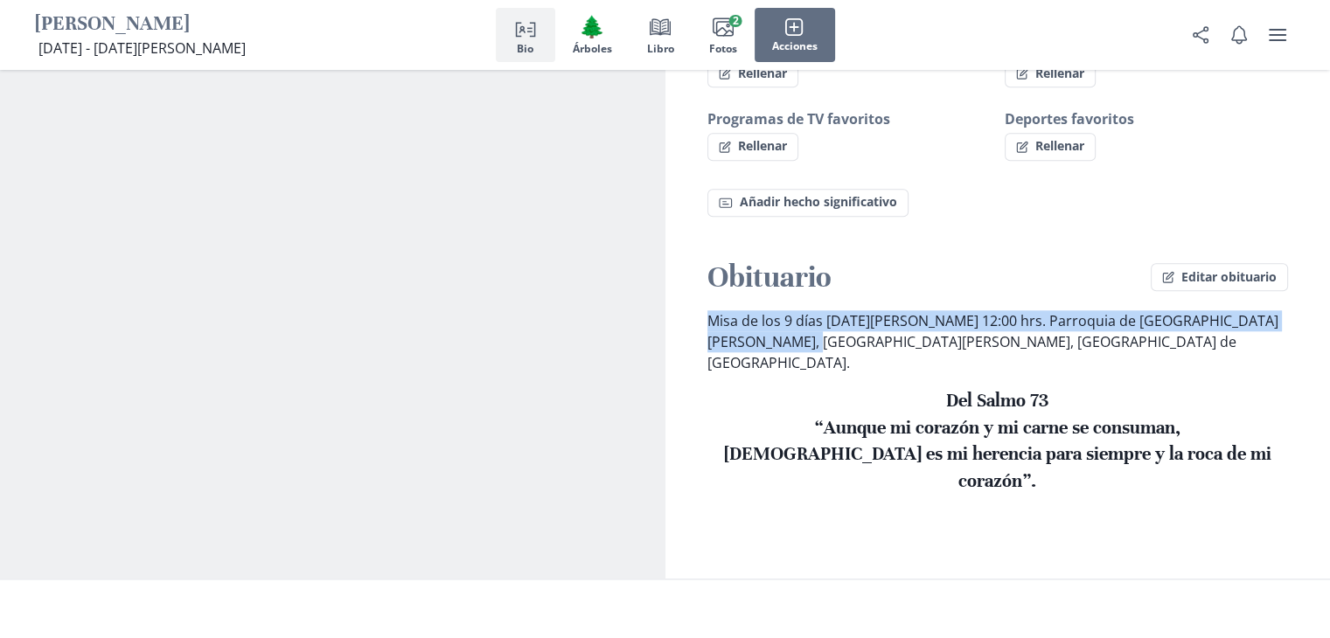
drag, startPoint x: 708, startPoint y: 259, endPoint x: 765, endPoint y: 272, distance: 59.2
click at [765, 310] on p "Misa de los 9 días [DATE][PERSON_NAME] 12:00 hrs. Parroquia de [GEOGRAPHIC_DATA…" at bounding box center [999, 341] width 582 height 63
copy p "Misa de los 9 días [DATE][PERSON_NAME] 12:00 hrs. Parroquia de [GEOGRAPHIC_DATA…"
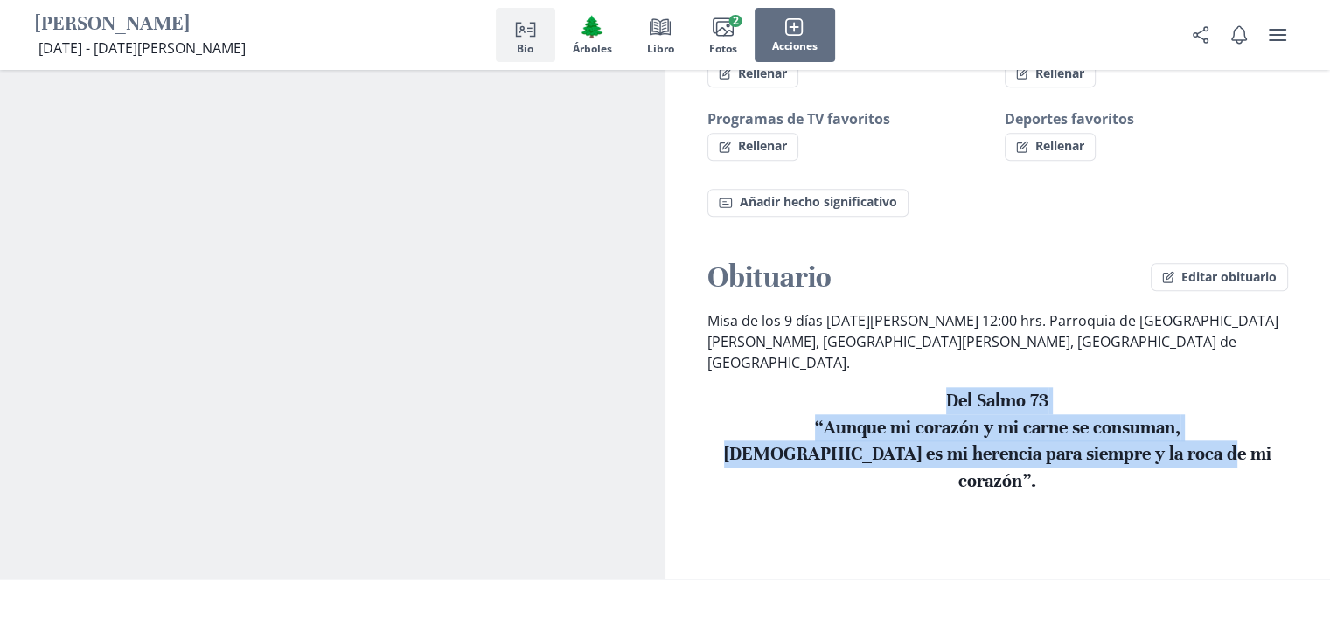
drag, startPoint x: 941, startPoint y: 310, endPoint x: 1252, endPoint y: 373, distance: 317.6
click at [1252, 387] on h3 "Del Salmo 73 “Aunque mi corazón y mi carne se consuman, [DEMOGRAPHIC_DATA] es m…" at bounding box center [999, 441] width 582 height 108
copy strong "Del Salmo 73 “Aunque mi corazón y mi carne se consuman, [DEMOGRAPHIC_DATA] es m…"
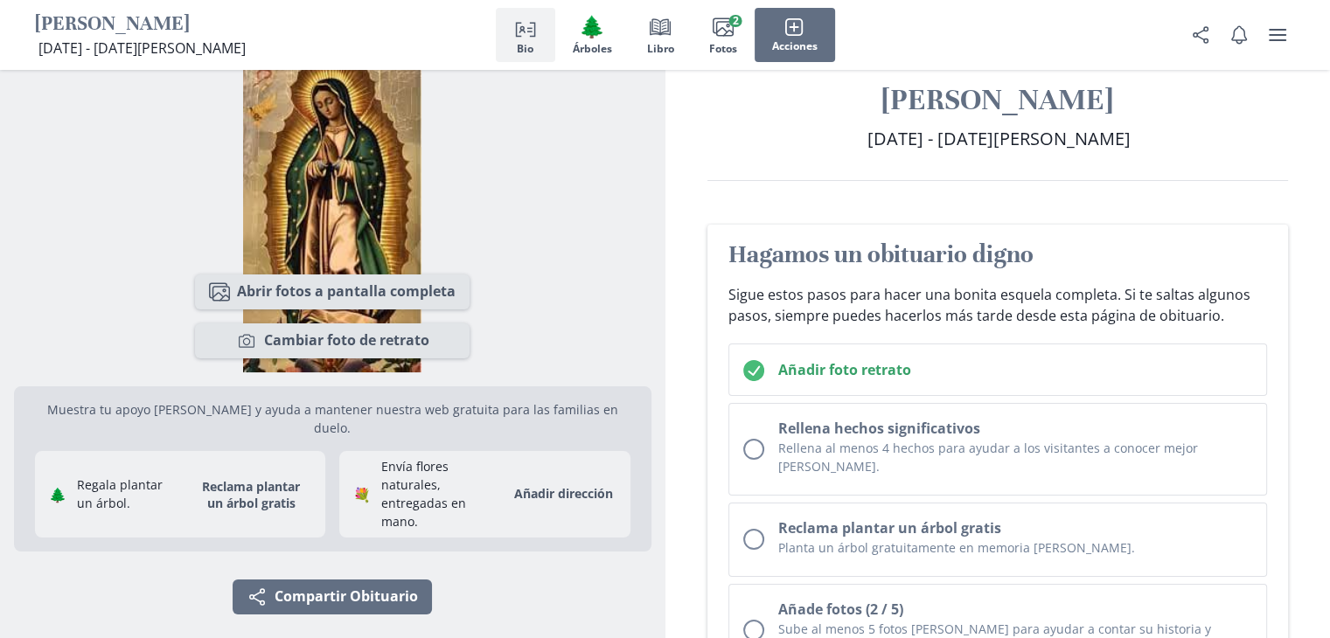
scroll to position [0, 0]
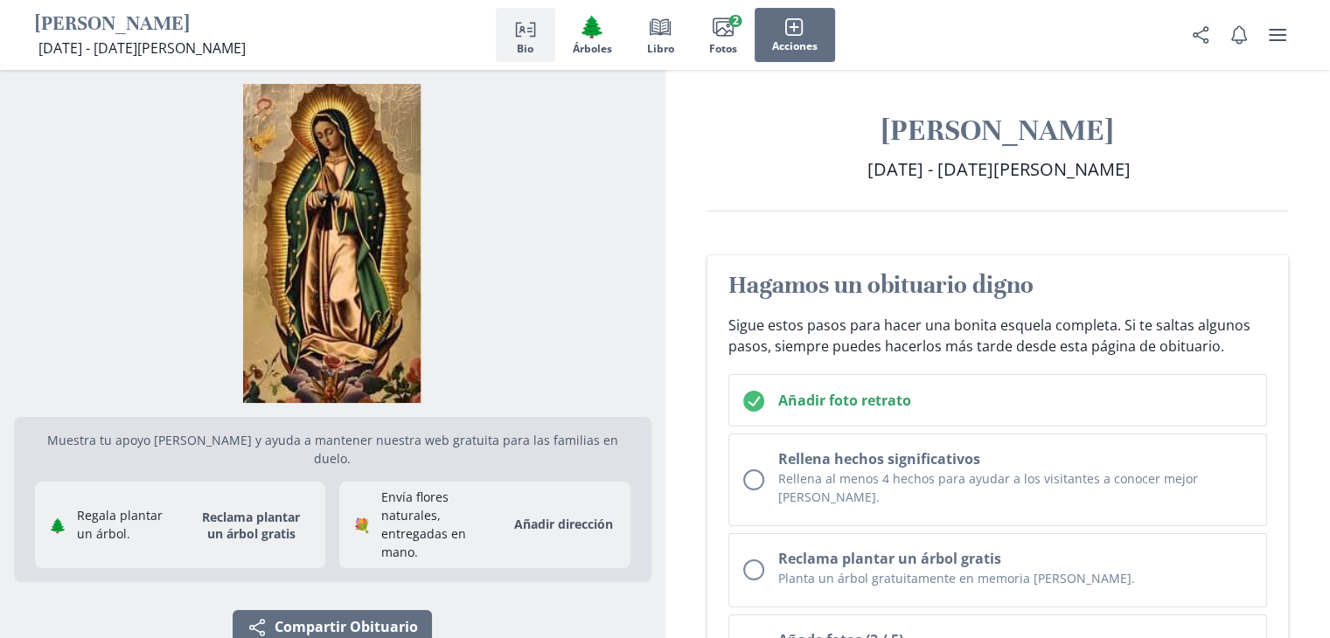
drag, startPoint x: 840, startPoint y: 123, endPoint x: 1216, endPoint y: 174, distance: 379.5
click at [1216, 174] on div "[PERSON_NAME] [DATE] - [DATE] [DATE] - [DATE][PERSON_NAME]" at bounding box center [999, 162] width 666 height 100
copy div "[PERSON_NAME] [DATE] - [DATE] [DATE] - [DATE][PERSON_NAME]"
